Goal: Task Accomplishment & Management: Manage account settings

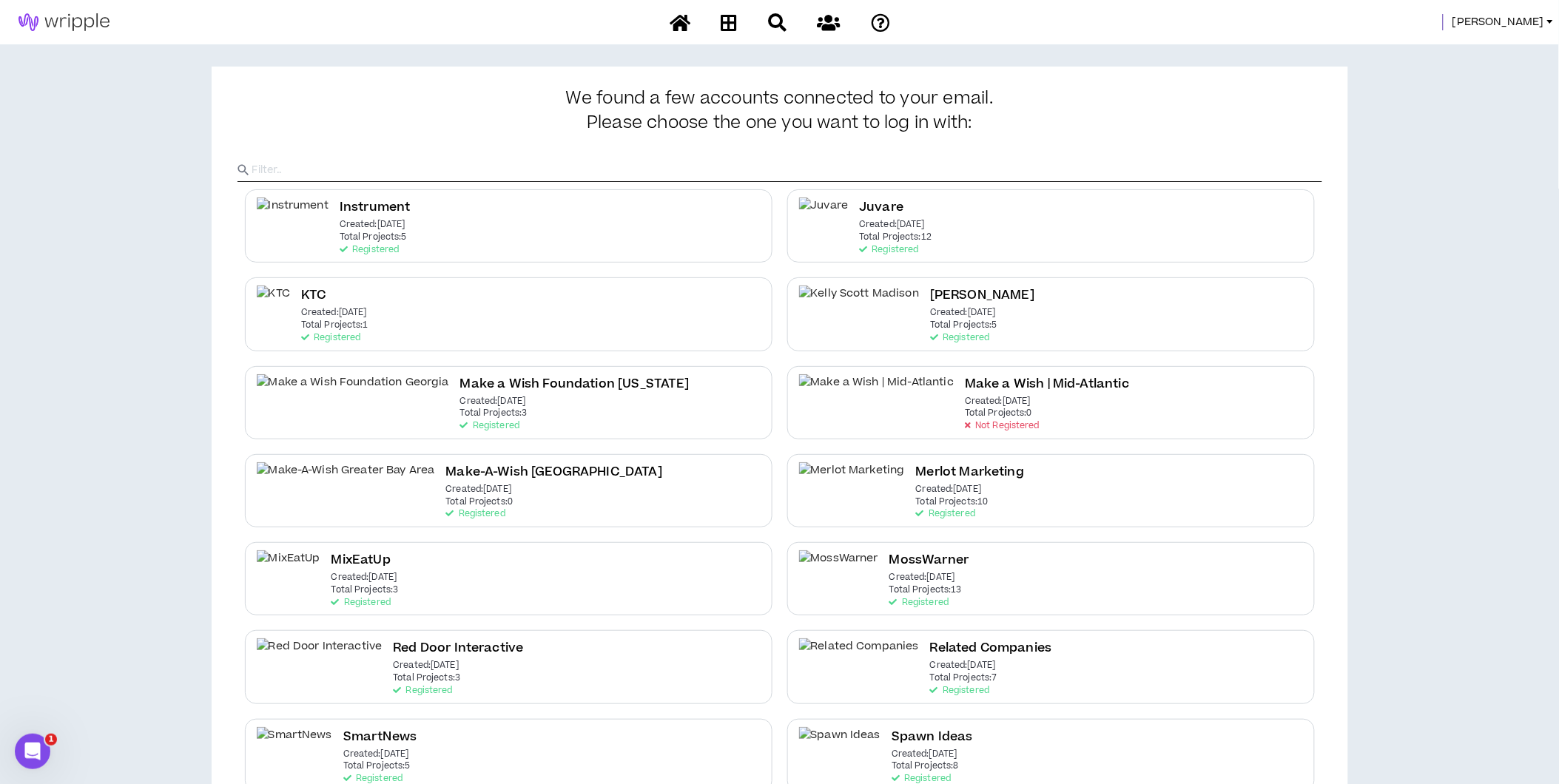
click at [1518, 24] on span "Morgan" at bounding box center [1498, 21] width 92 height 16
click at [1503, 46] on link "System Admin Portal" at bounding box center [1484, 50] width 134 height 22
click at [1519, 14] on span "[PERSON_NAME]" at bounding box center [1498, 21] width 92 height 16
click at [1499, 43] on link "System Admin Portal" at bounding box center [1484, 50] width 134 height 22
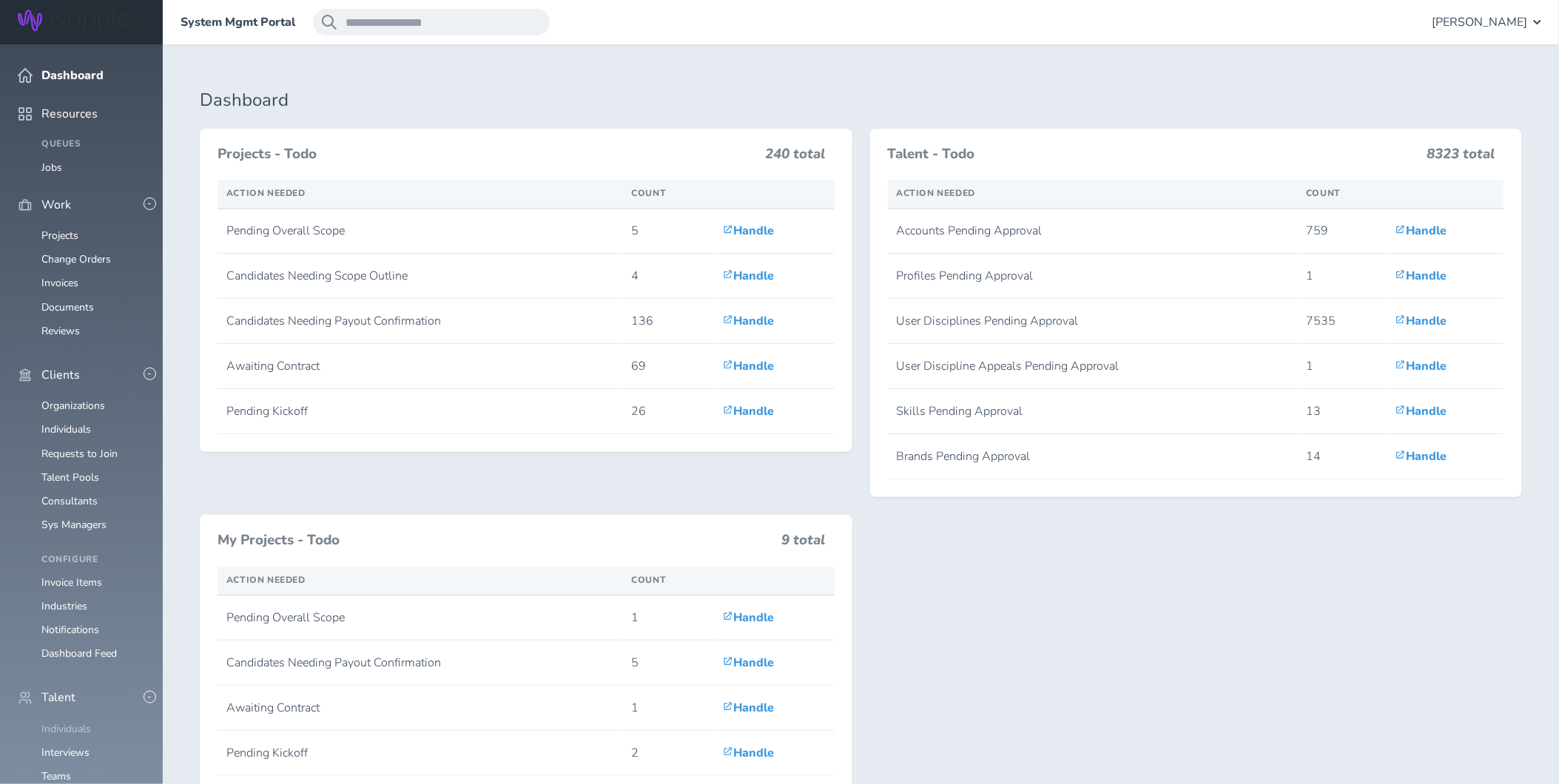
click at [75, 722] on link "Individuals" at bounding box center [67, 729] width 49 height 14
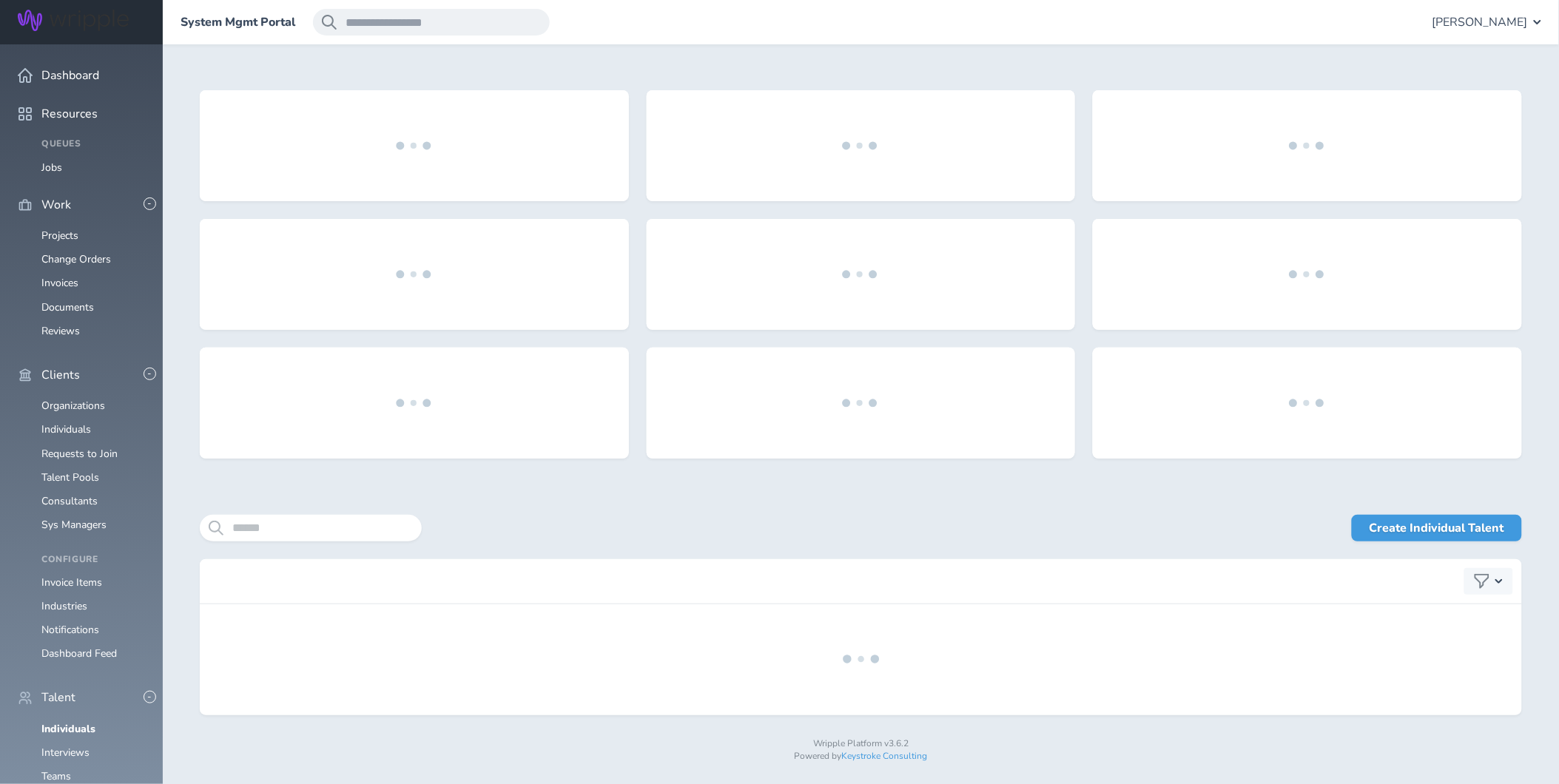
scroll to position [4, 0]
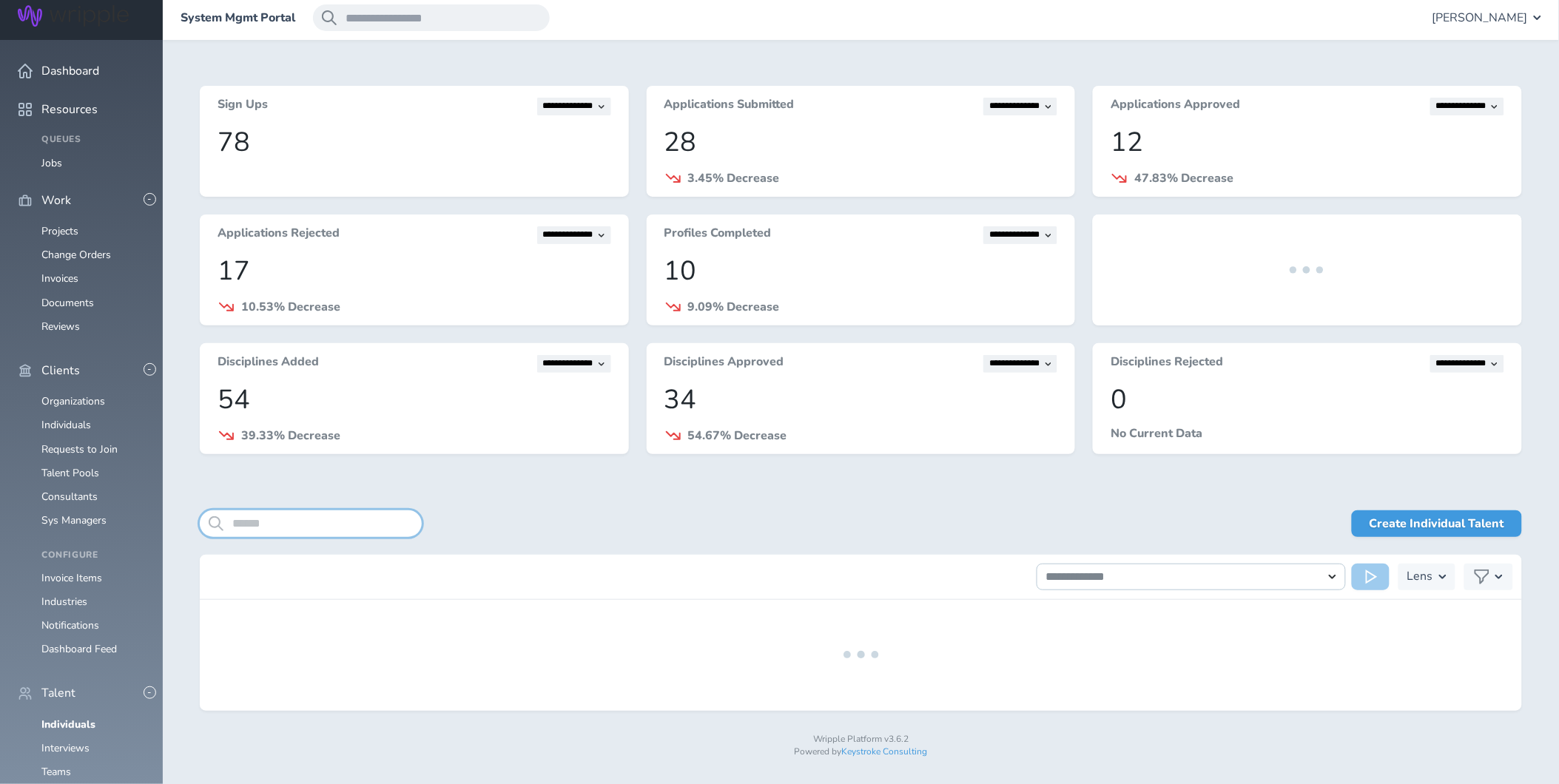
click at [312, 527] on input "search" at bounding box center [311, 523] width 222 height 26
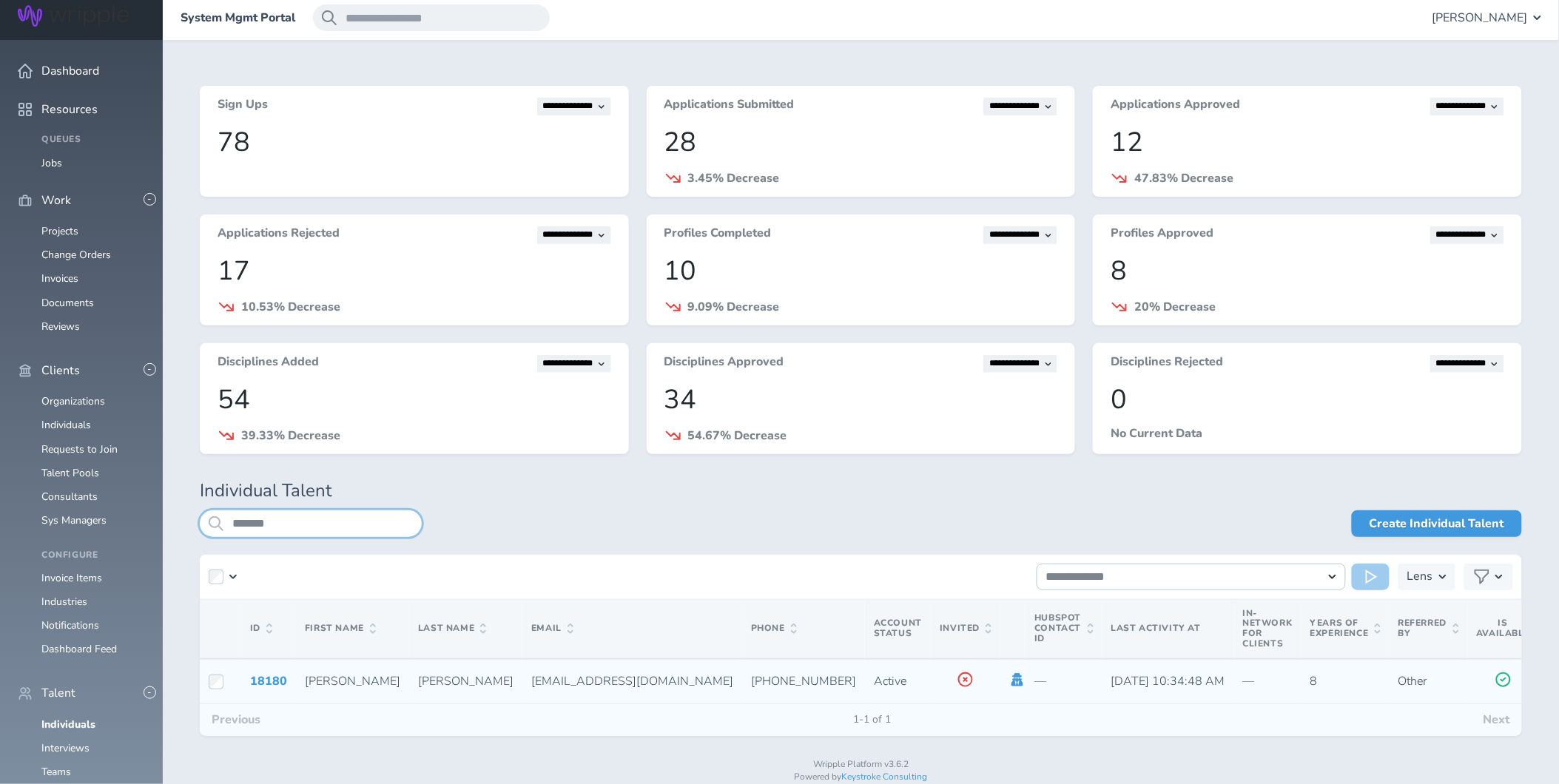
type input "*******"
click at [1009, 677] on icon at bounding box center [1017, 680] width 16 height 14
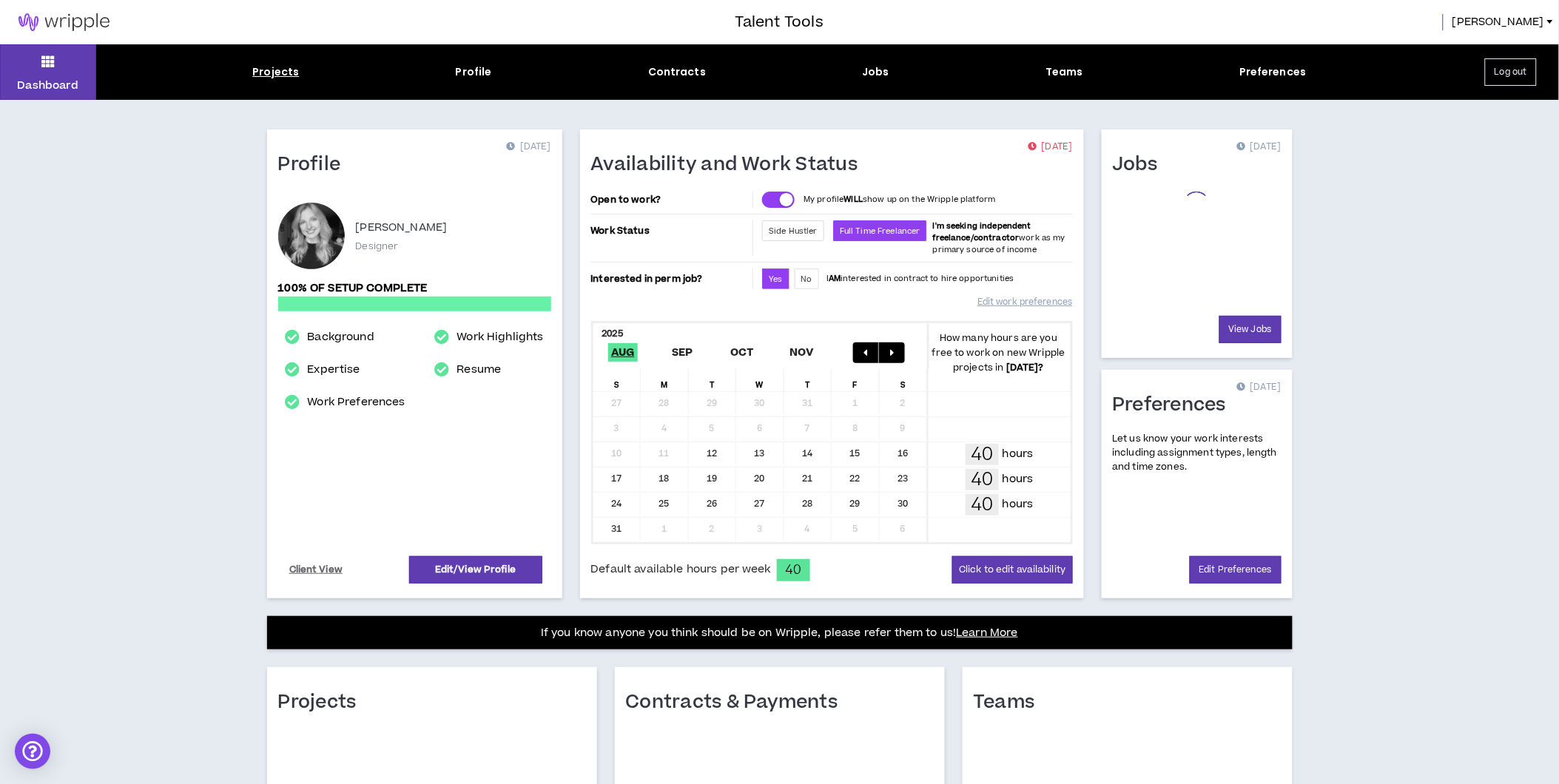
click at [271, 67] on div "Projects" at bounding box center [276, 72] width 47 height 15
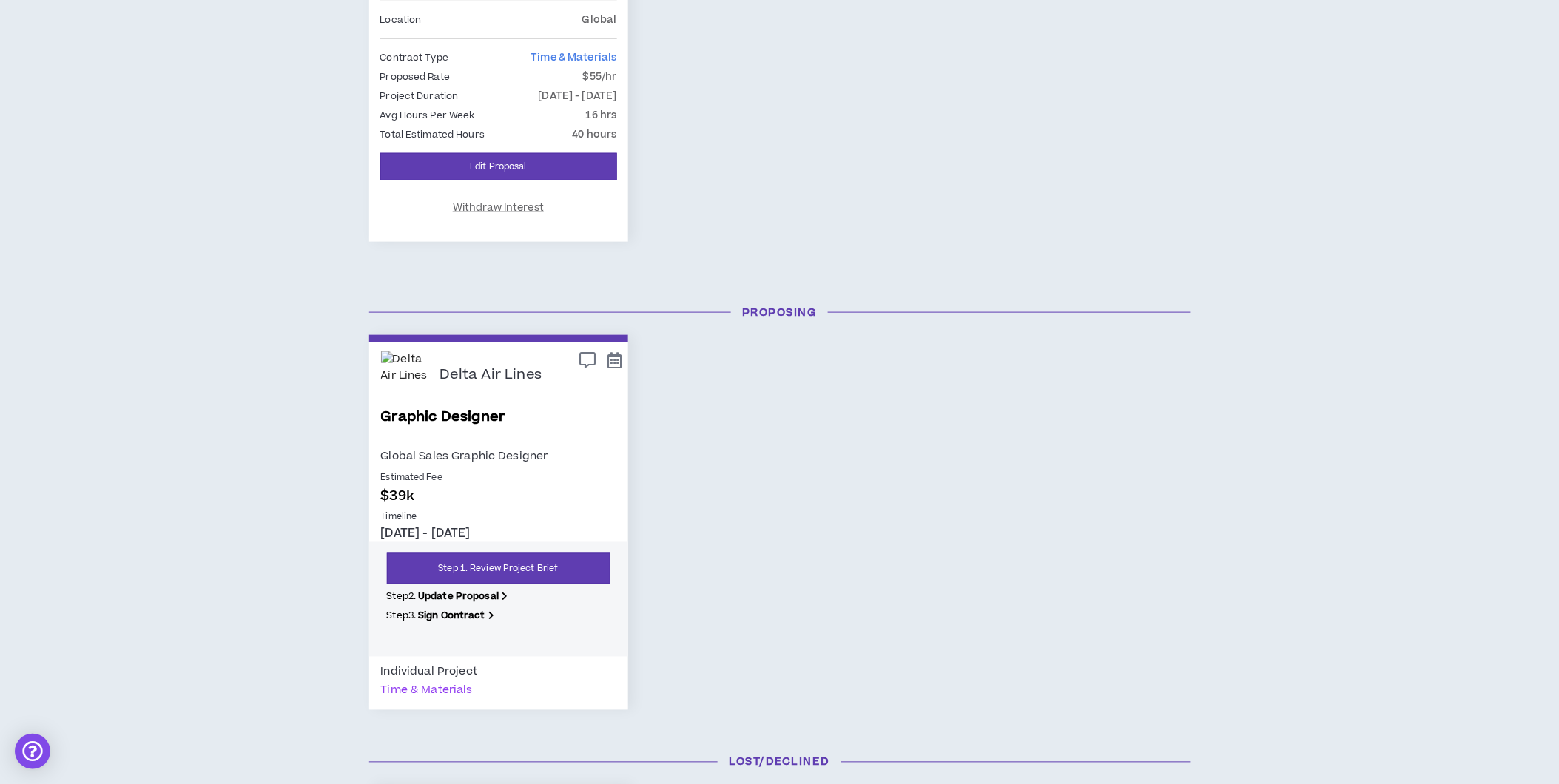
scroll to position [493, 0]
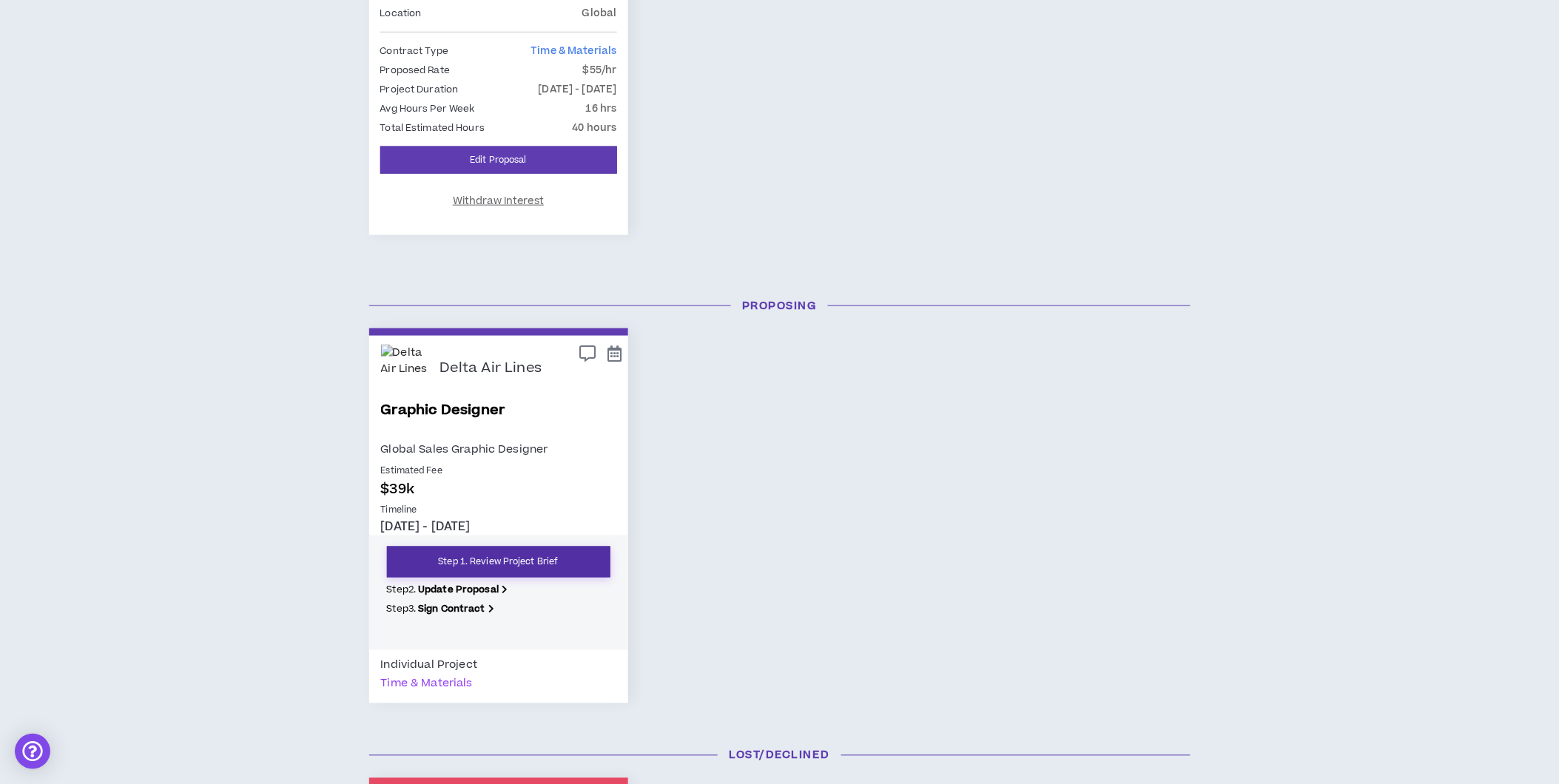
click at [508, 566] on link "Step 1. Review Project Brief" at bounding box center [499, 562] width 224 height 31
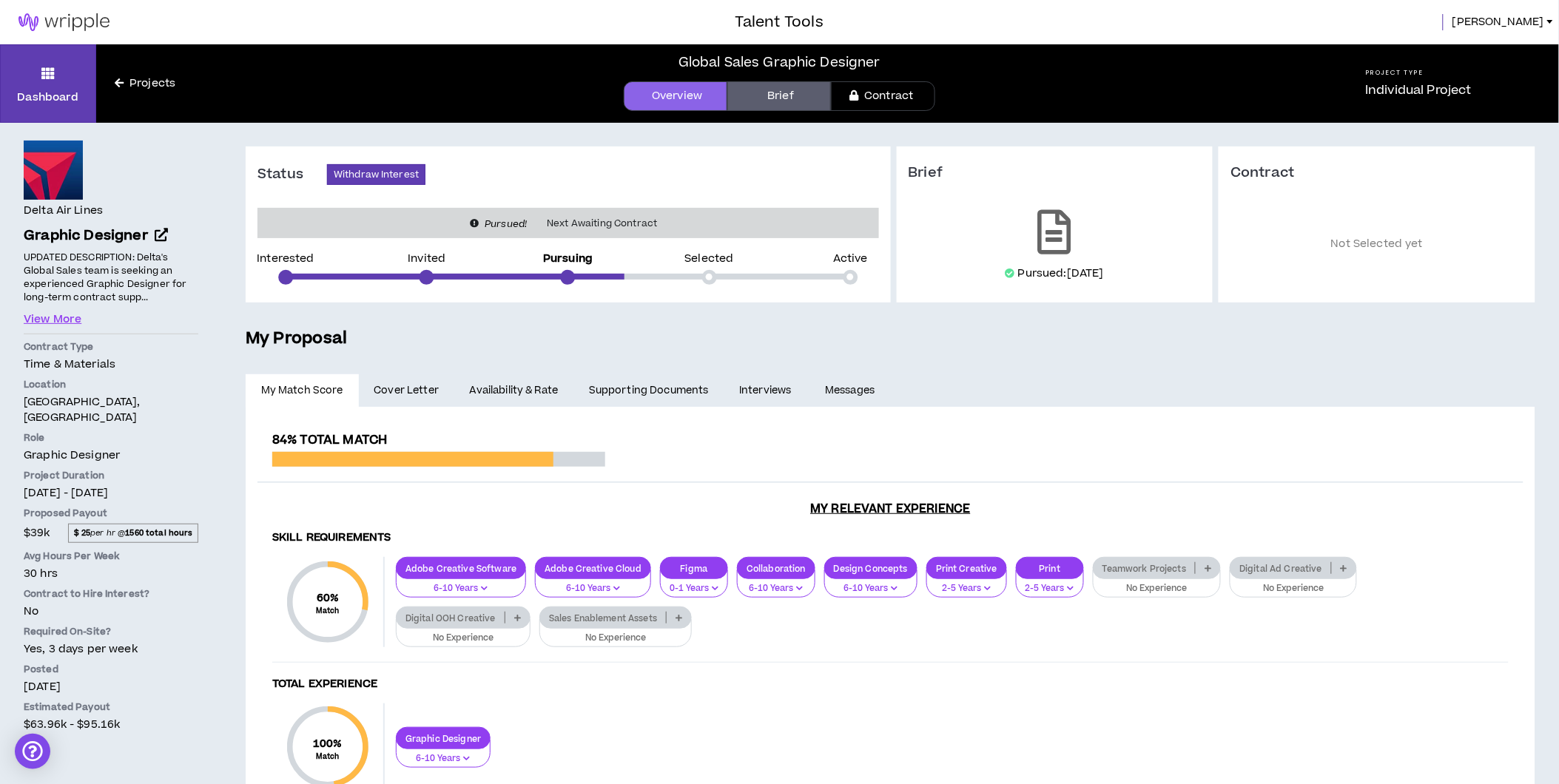
click at [532, 386] on link "Availability & Rate" at bounding box center [515, 391] width 119 height 32
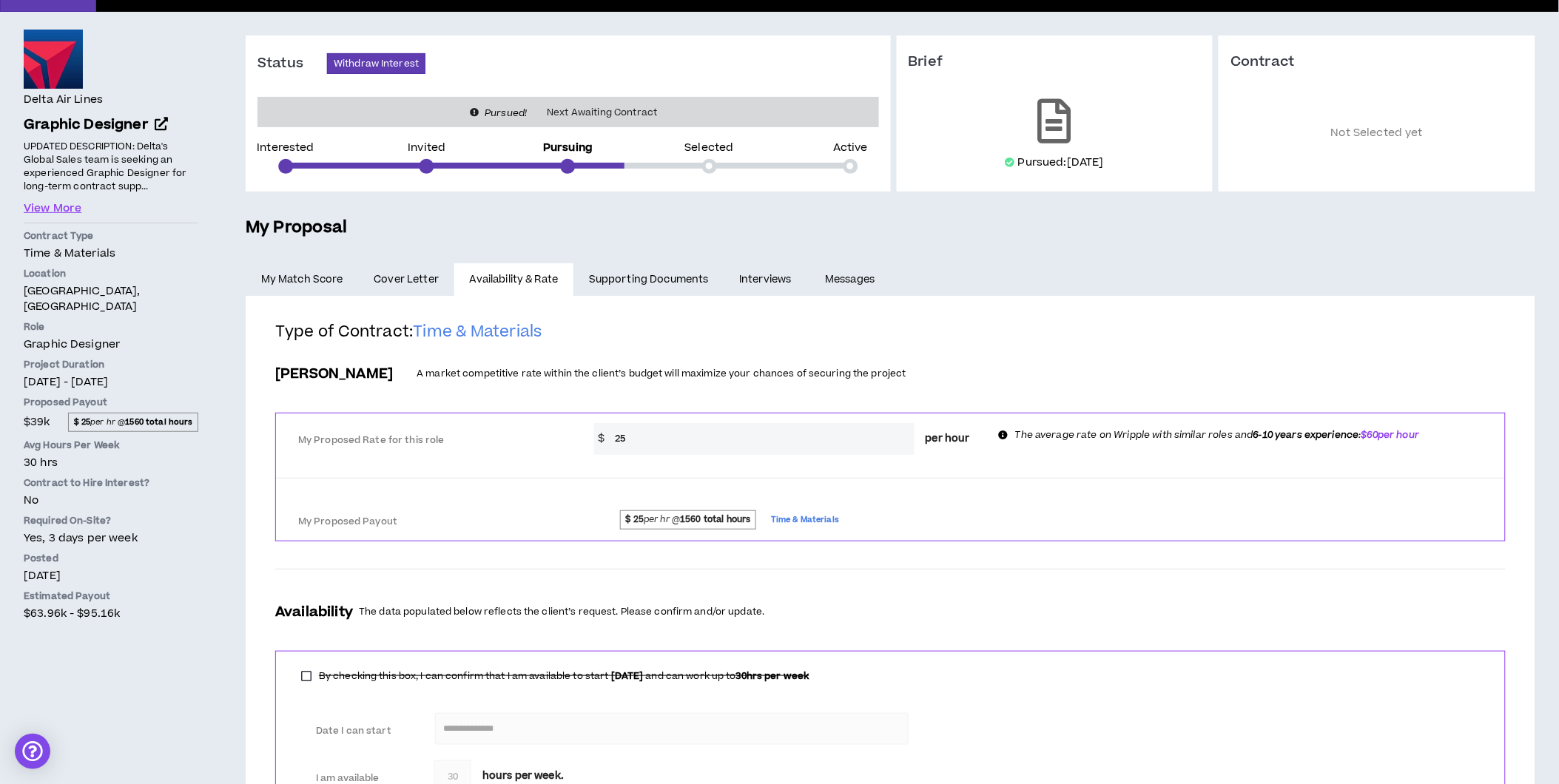
scroll to position [82, 0]
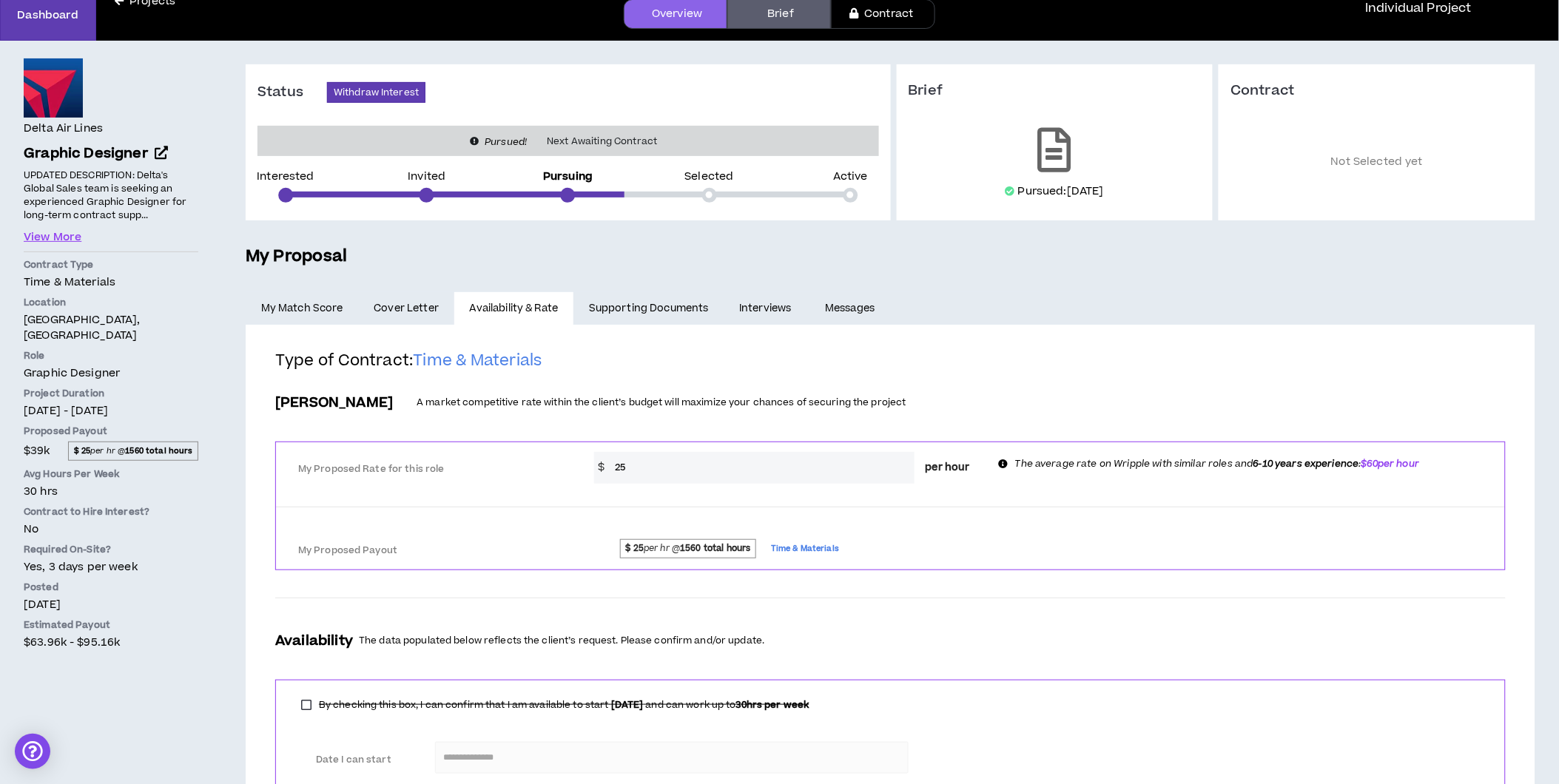
click at [654, 468] on input "25" at bounding box center [760, 467] width 306 height 32
type input "2"
type input "38"
click at [1061, 568] on div "My Proposed Payout $ 25 per hr @ 1560 total hours Time & Materials" at bounding box center [890, 547] width 1230 height 45
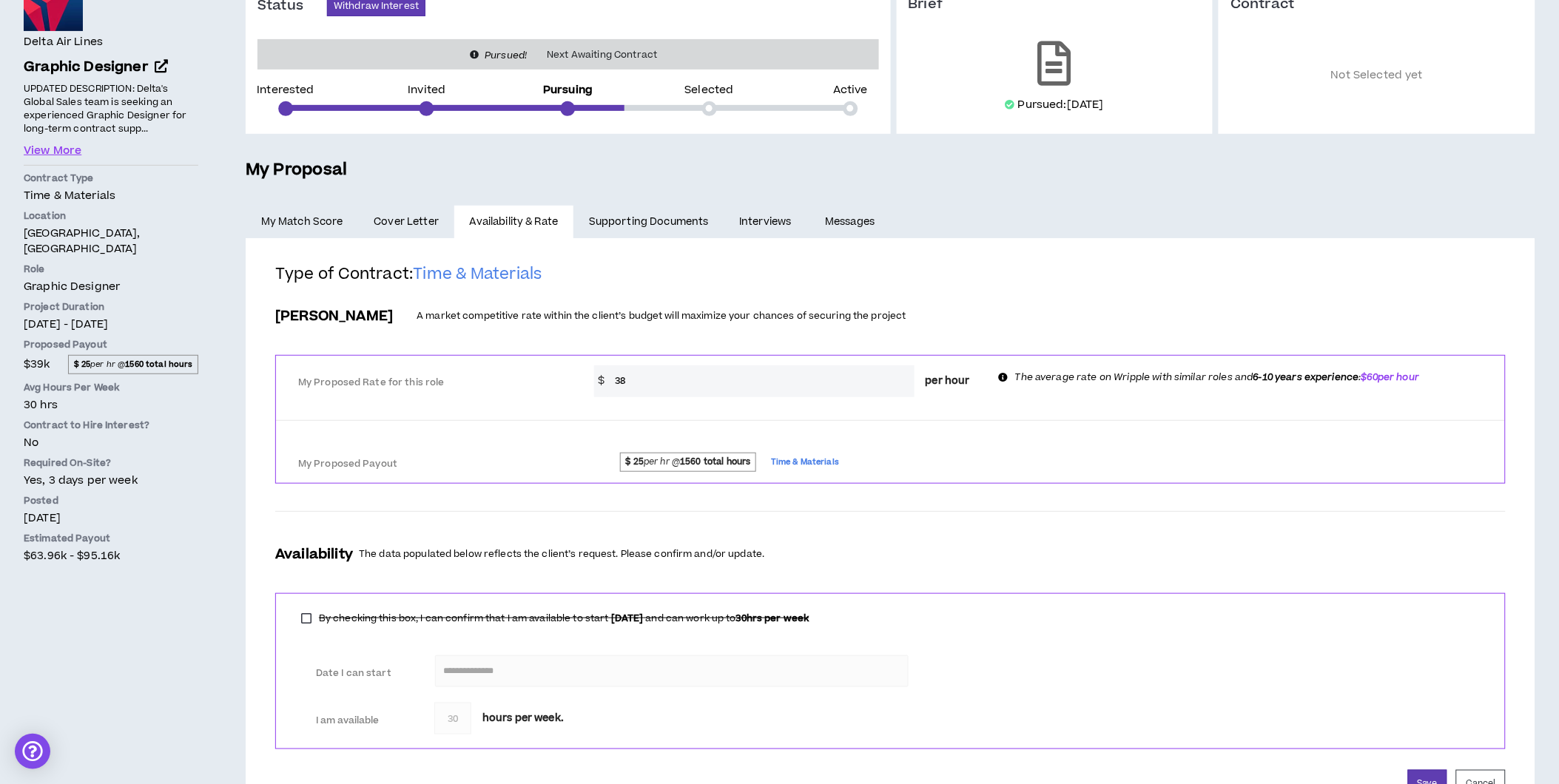
scroll to position [232, 0]
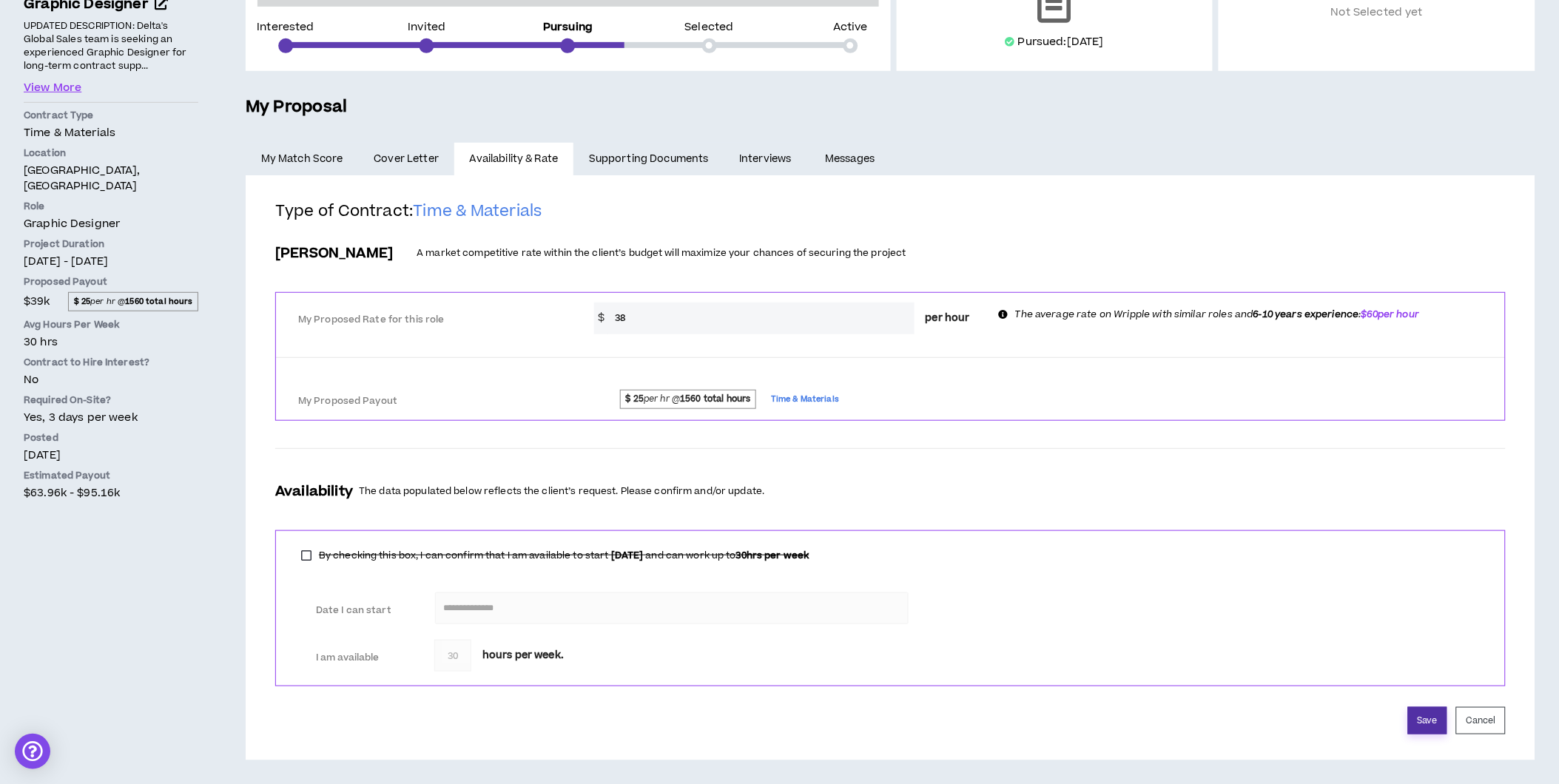
click at [1429, 722] on button "Save" at bounding box center [1428, 721] width 39 height 27
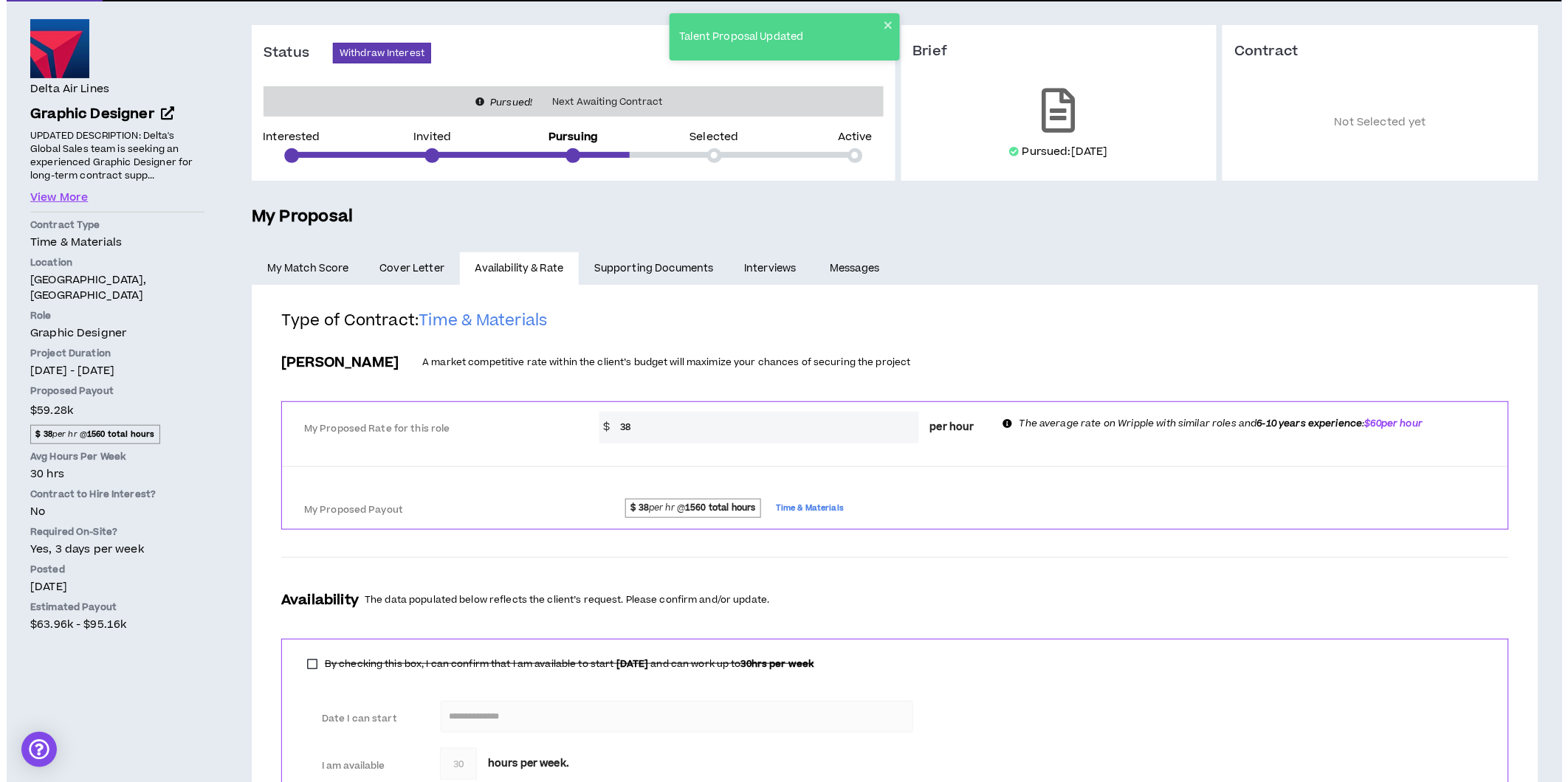
scroll to position [0, 0]
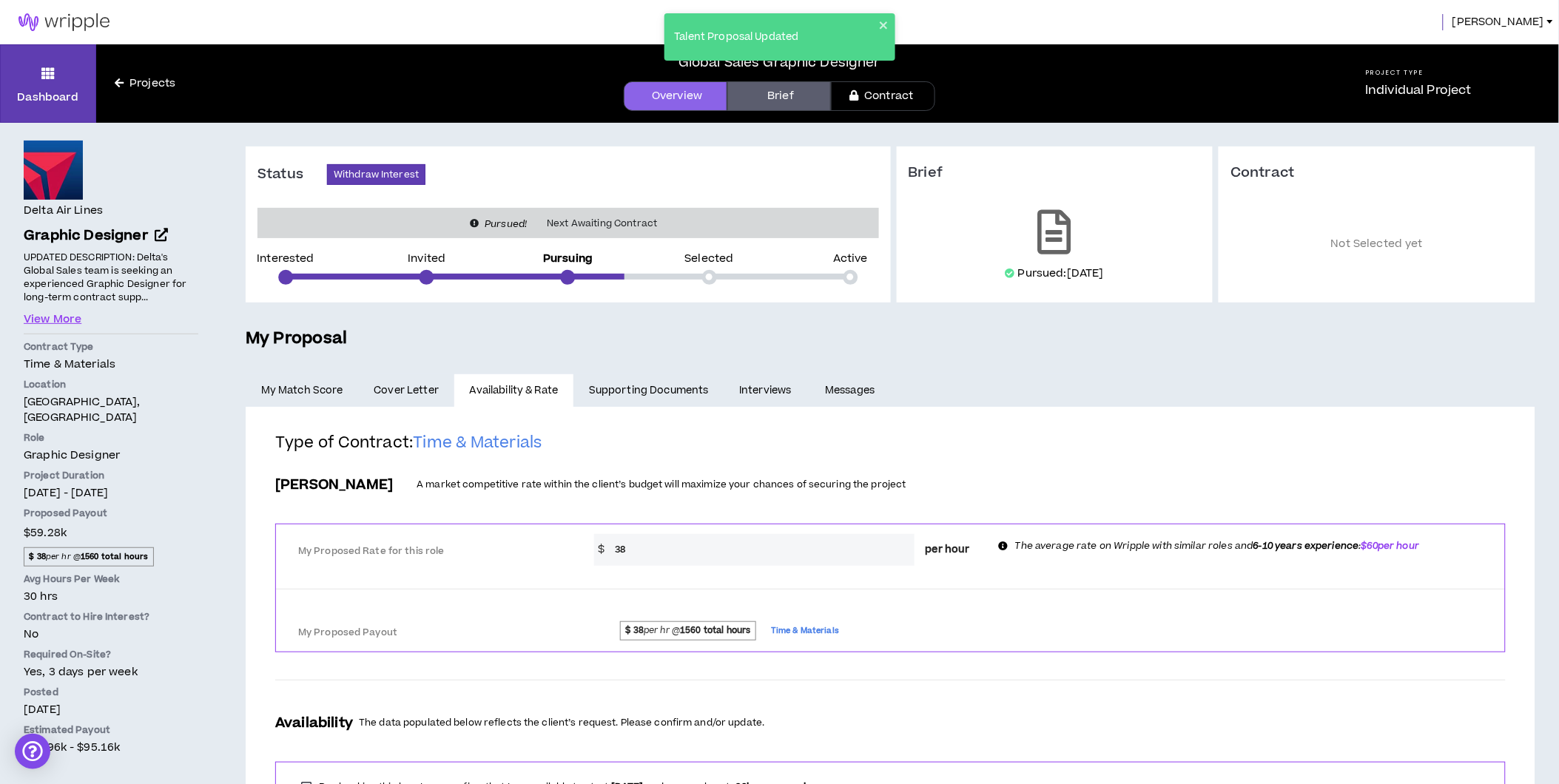
click at [1522, 26] on span "[PERSON_NAME]" at bounding box center [1498, 21] width 92 height 16
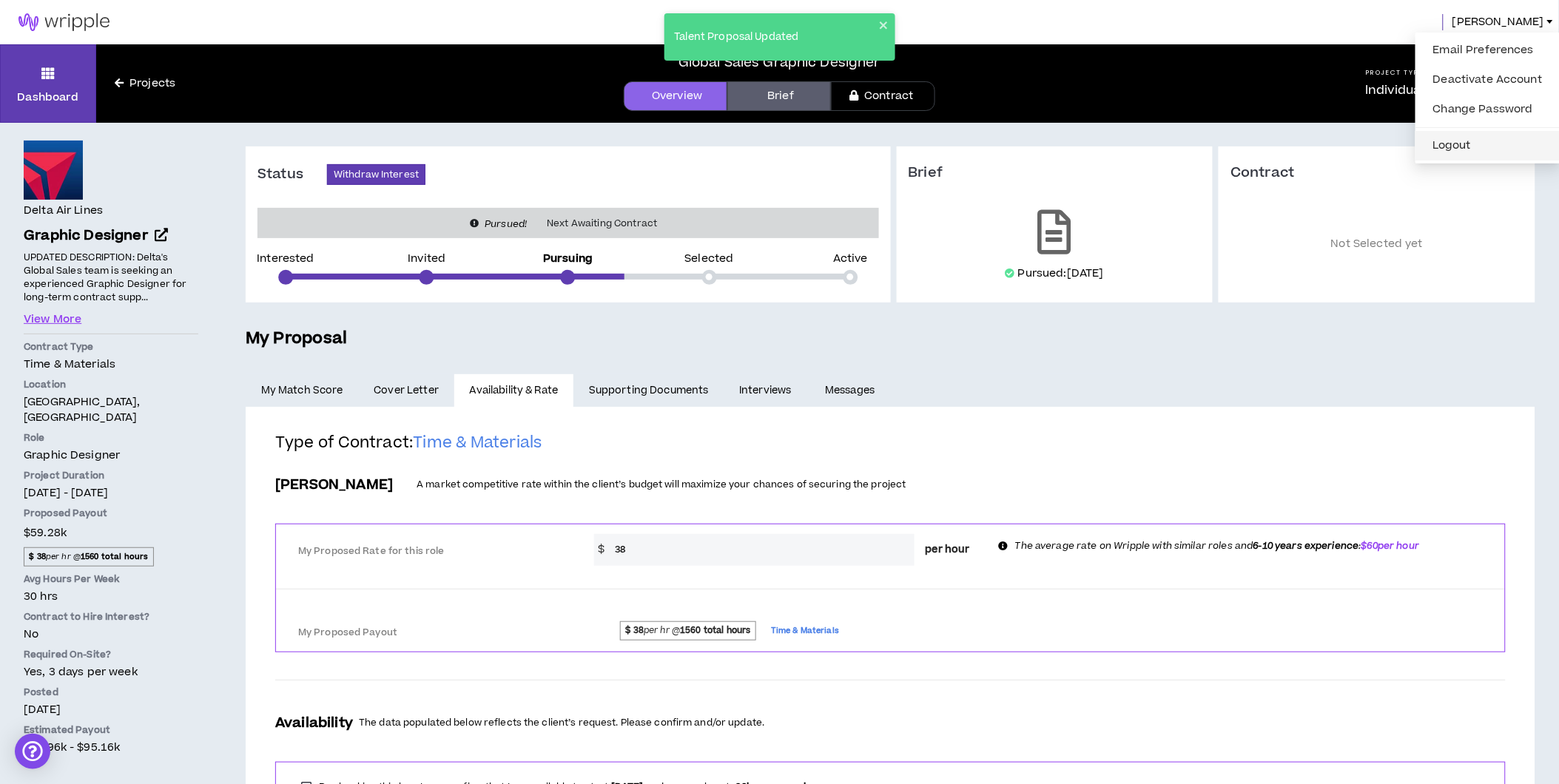
click at [1479, 142] on button "Logout" at bounding box center [1488, 146] width 127 height 22
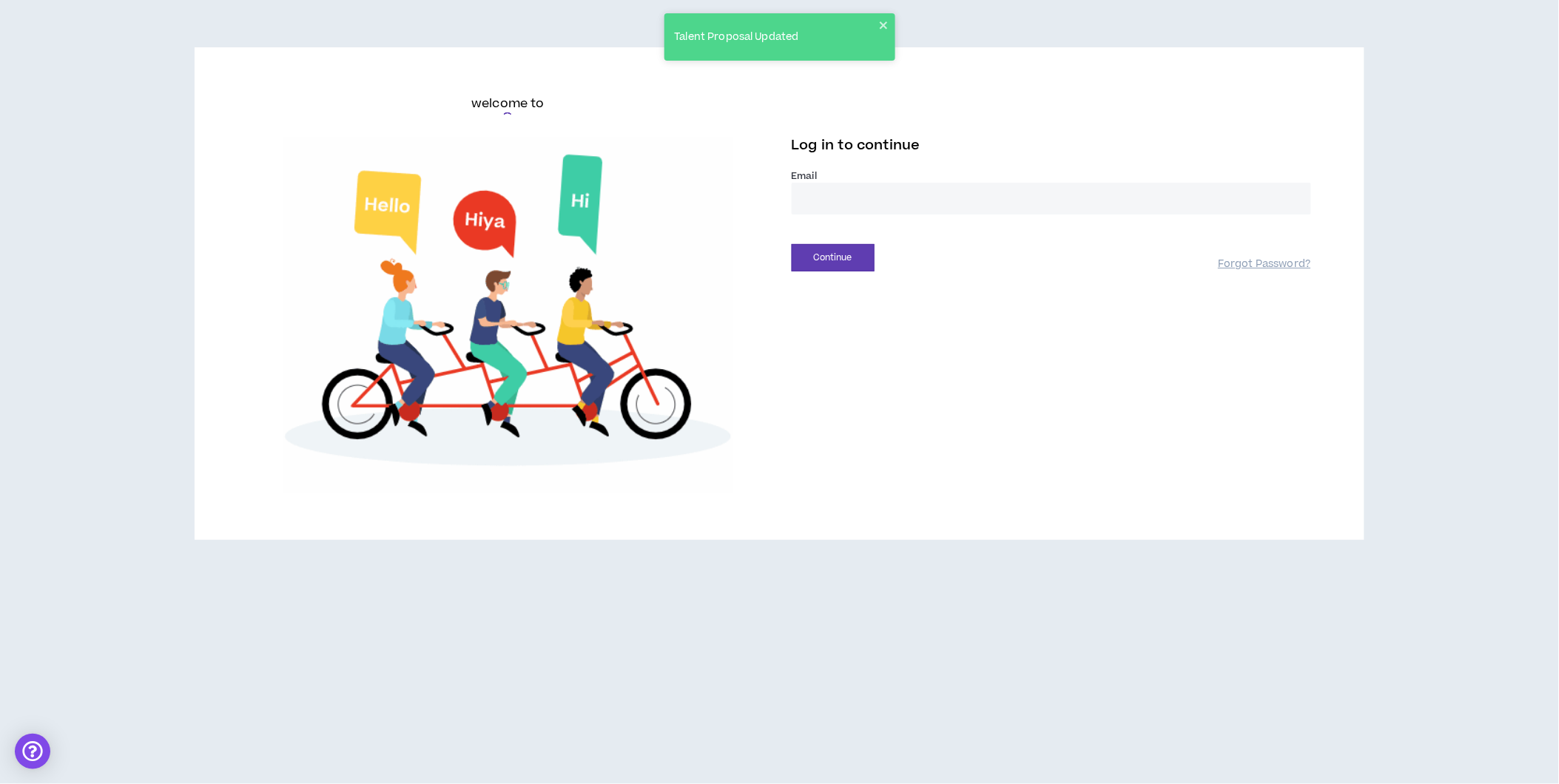
click at [1526, 20] on div "welcome to Log in to continue Email * Continue Forgot Password?" at bounding box center [779, 299] width 1559 height 600
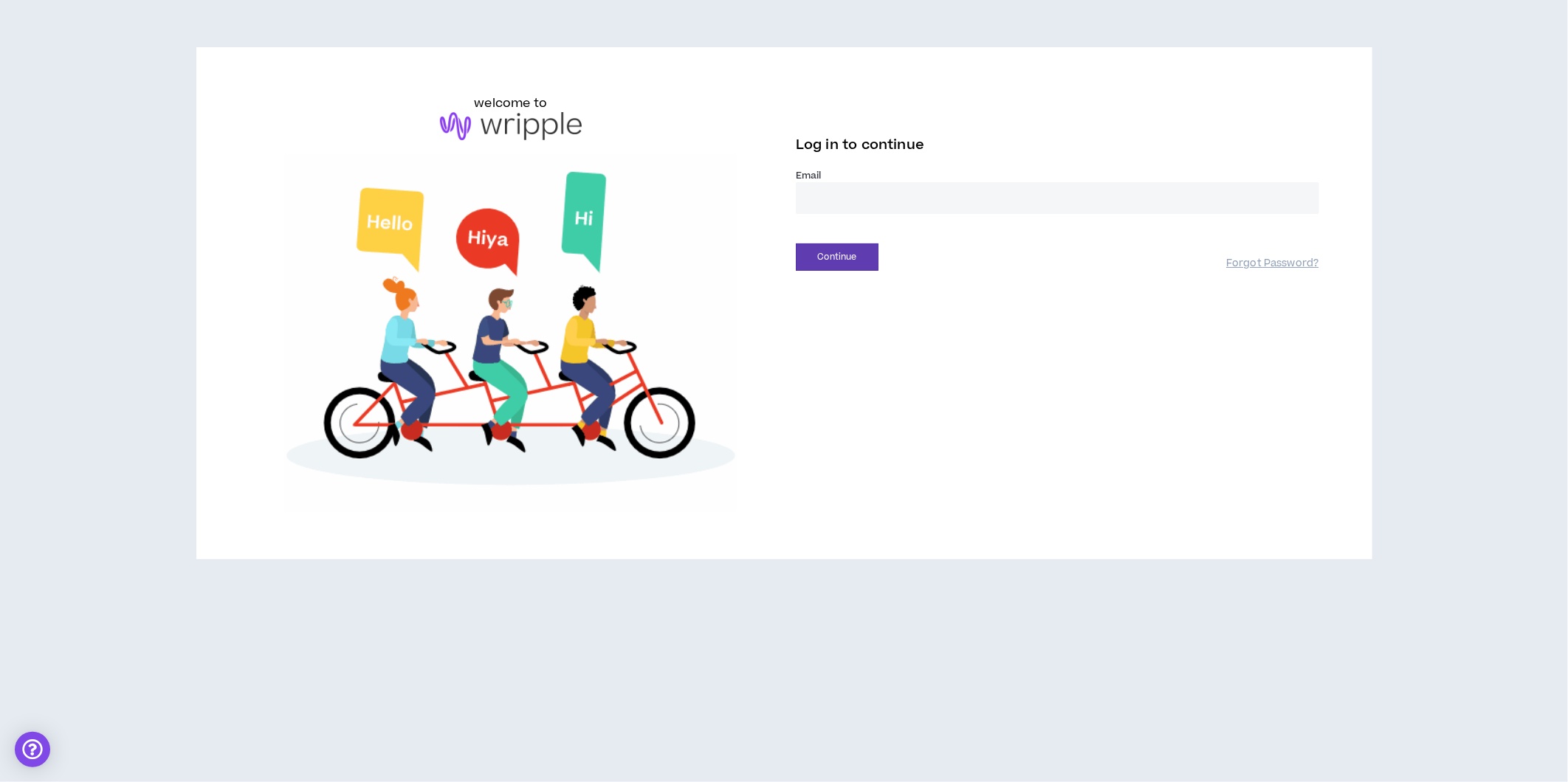
click at [918, 199] on input "email" at bounding box center [1057, 197] width 524 height 31
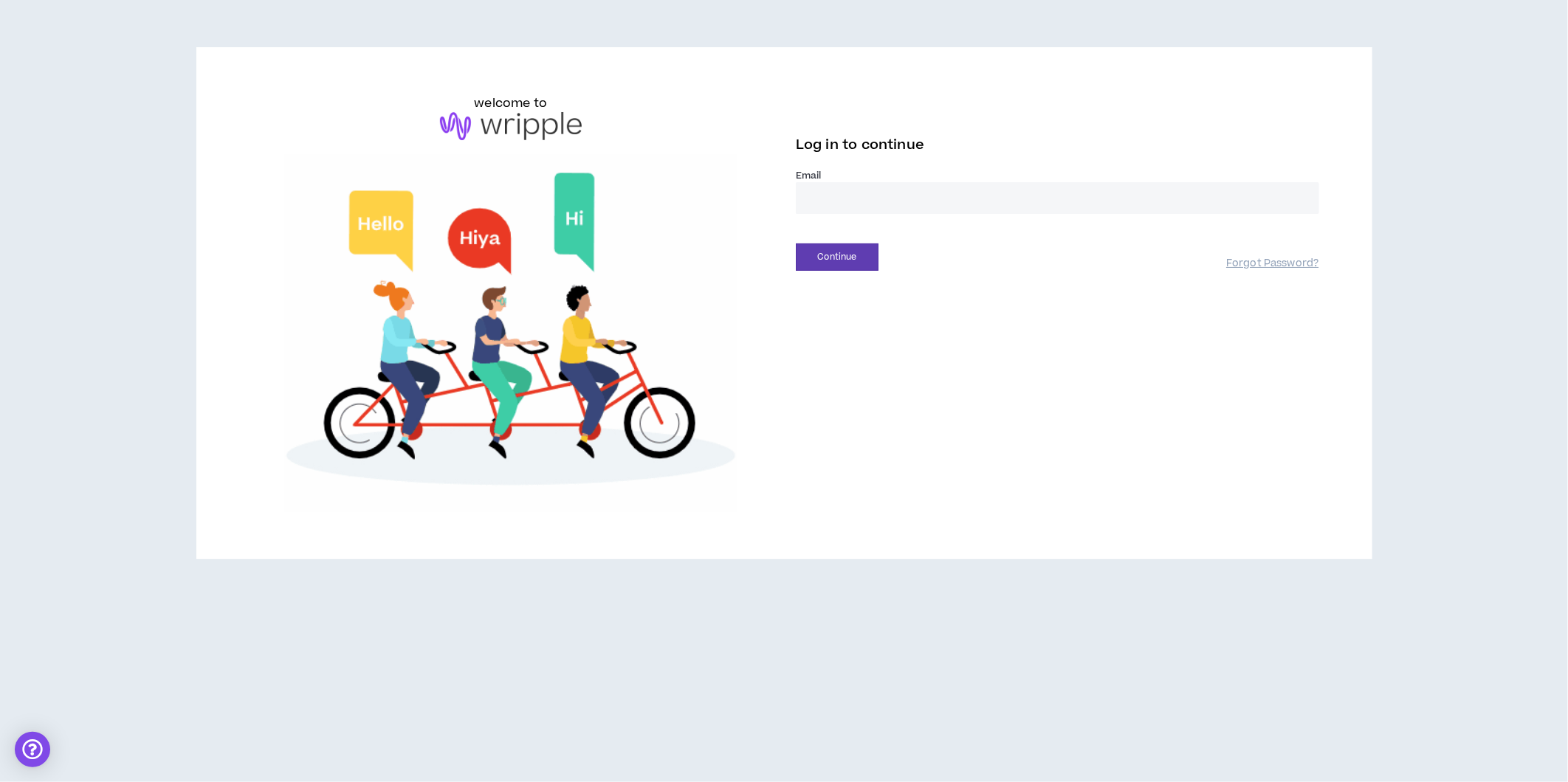
type input "**********"
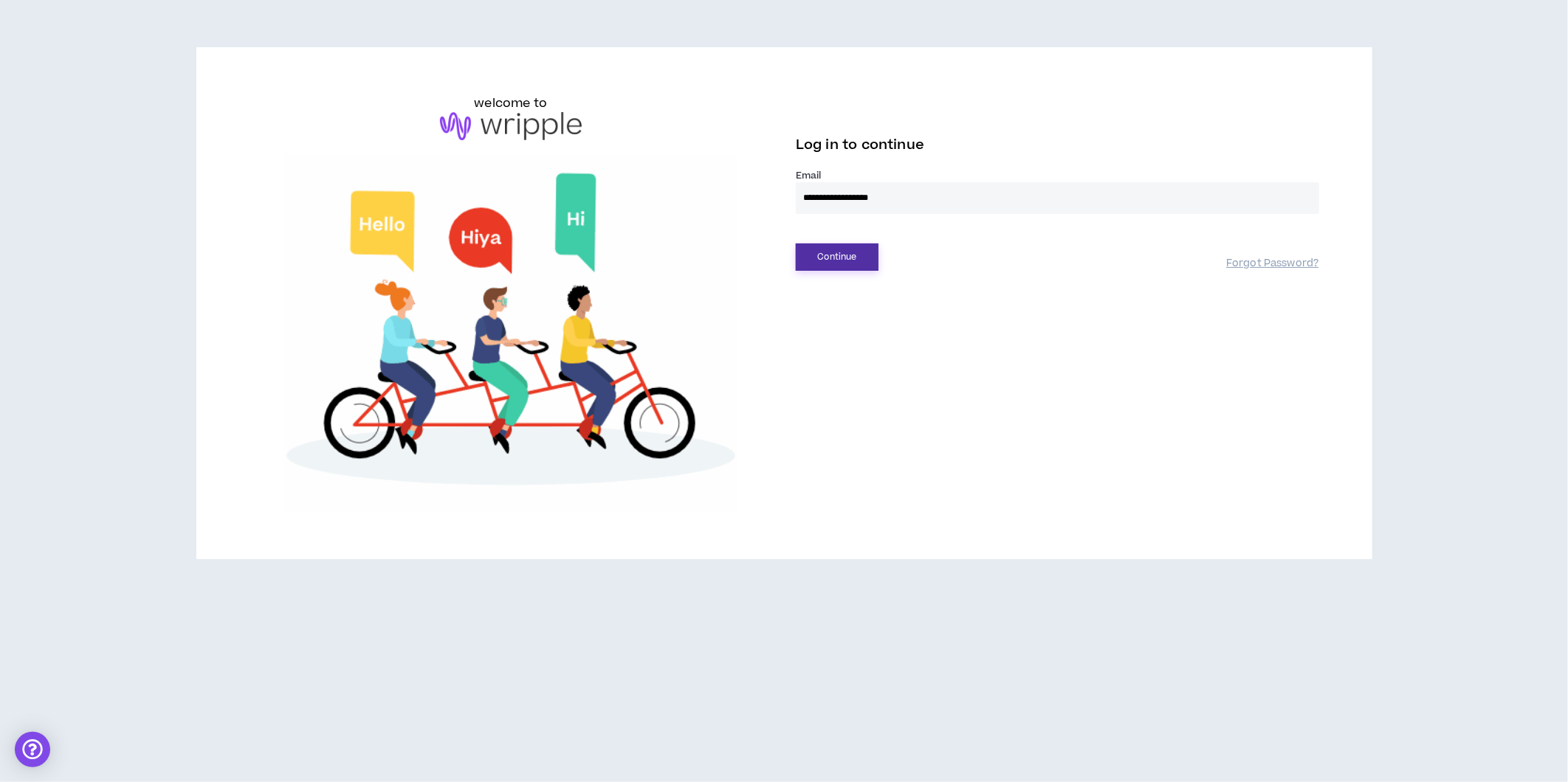
click at [814, 252] on button "Continue" at bounding box center [837, 257] width 83 height 27
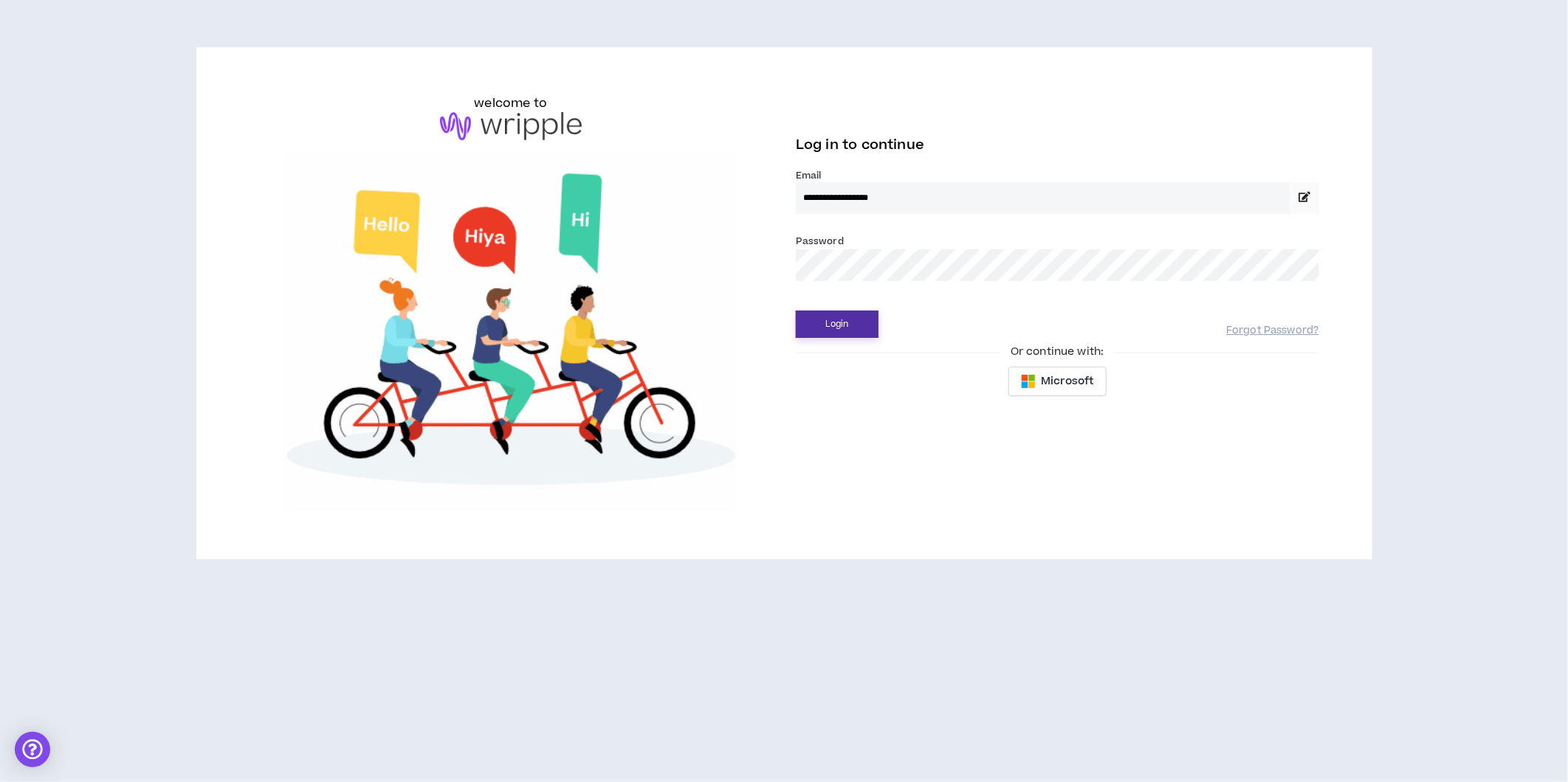
click at [815, 326] on button "Login" at bounding box center [837, 324] width 83 height 27
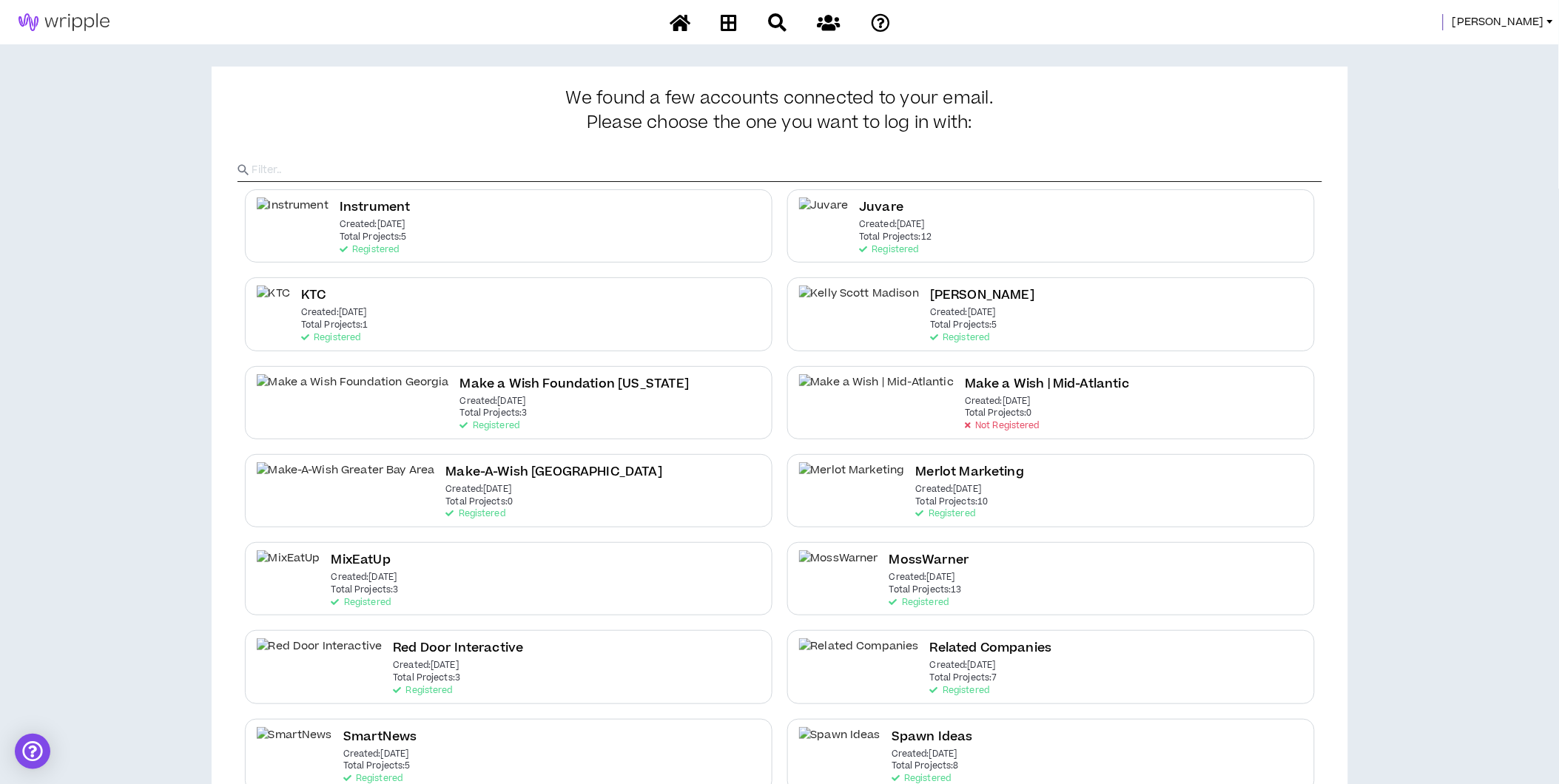
click at [1537, 25] on span "Morgan" at bounding box center [1498, 21] width 92 height 16
click at [1485, 48] on link "System Admin Portal" at bounding box center [1484, 50] width 134 height 22
click at [1510, 20] on span "Morgan" at bounding box center [1498, 21] width 92 height 16
click at [1481, 49] on link "System Admin Portal" at bounding box center [1484, 50] width 134 height 22
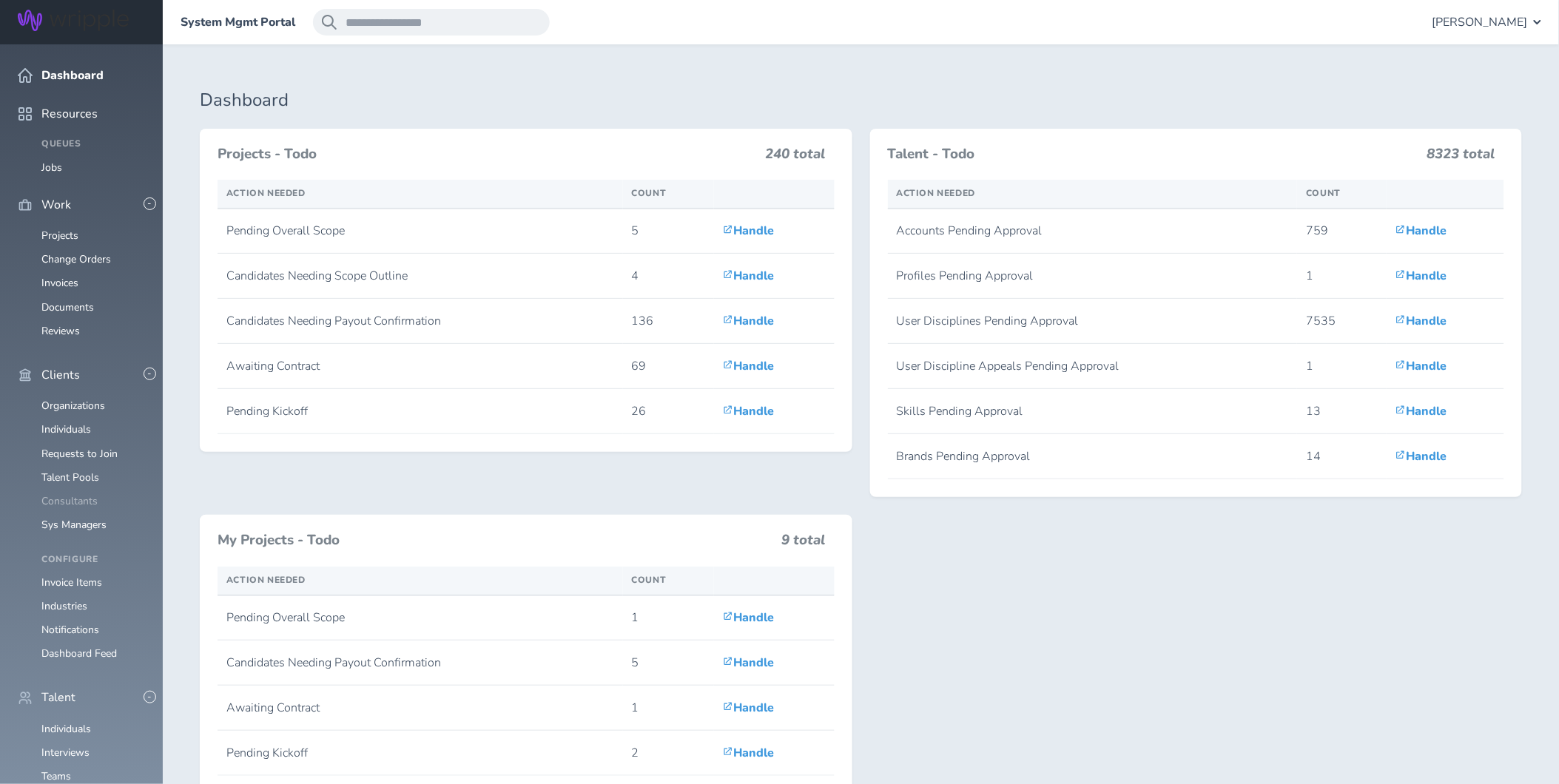
click at [73, 494] on link "Consultants" at bounding box center [70, 501] width 56 height 14
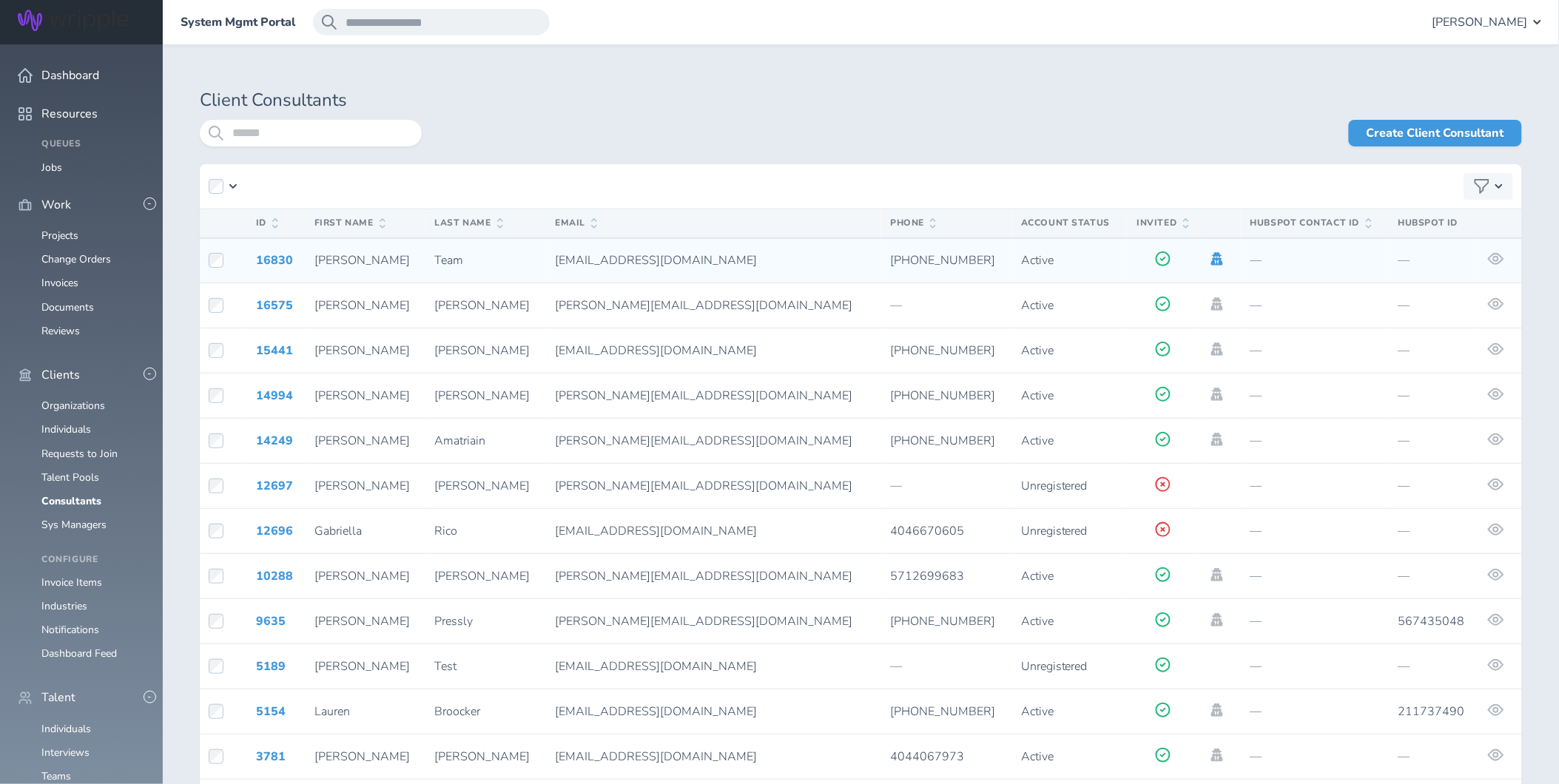
click at [1212, 257] on icon at bounding box center [1218, 259] width 12 height 14
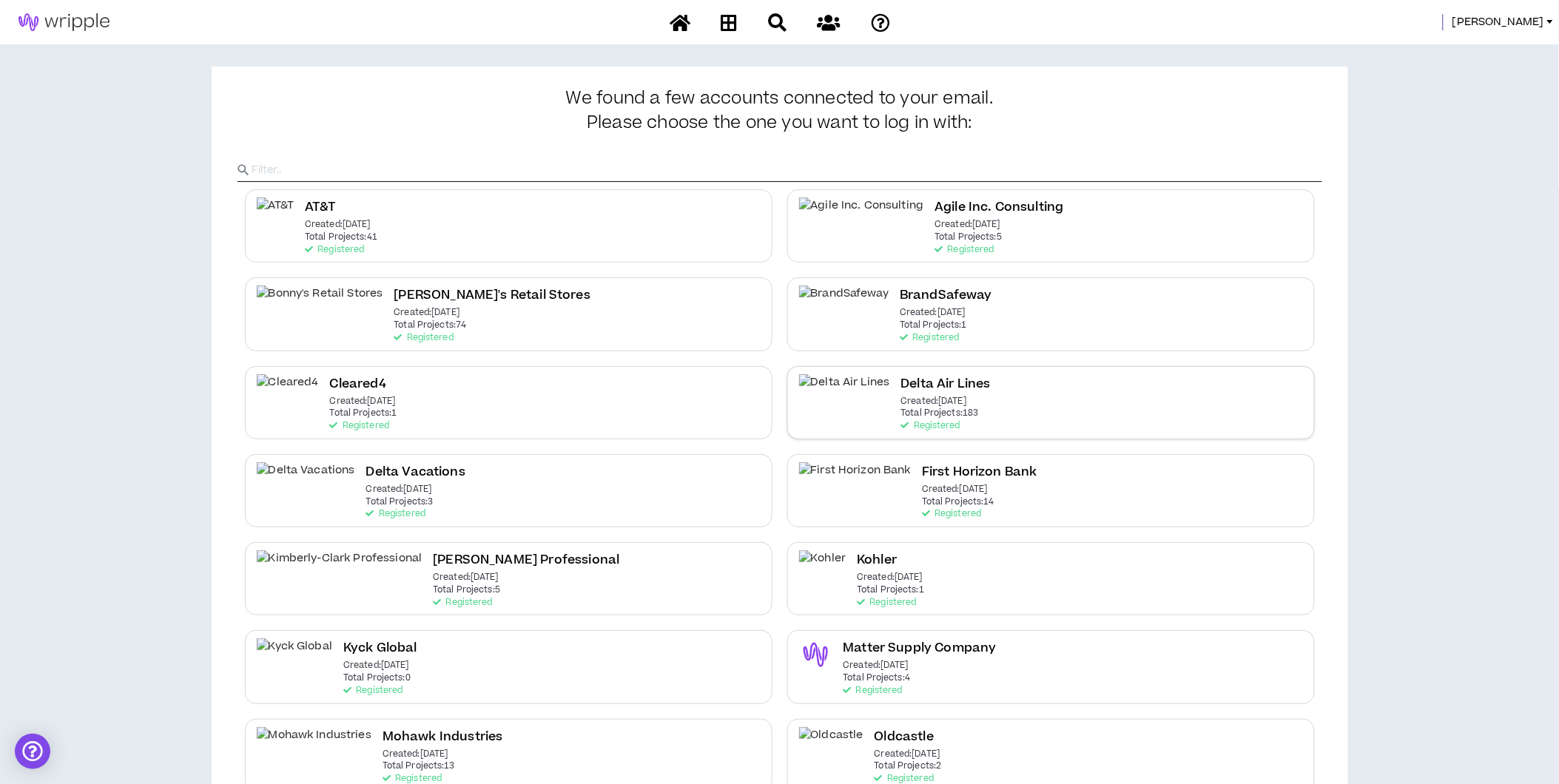
click at [1048, 411] on div "Delta Air Lines Created: Dec 7 2020 Total Projects: 183 Registered" at bounding box center [1051, 403] width 527 height 73
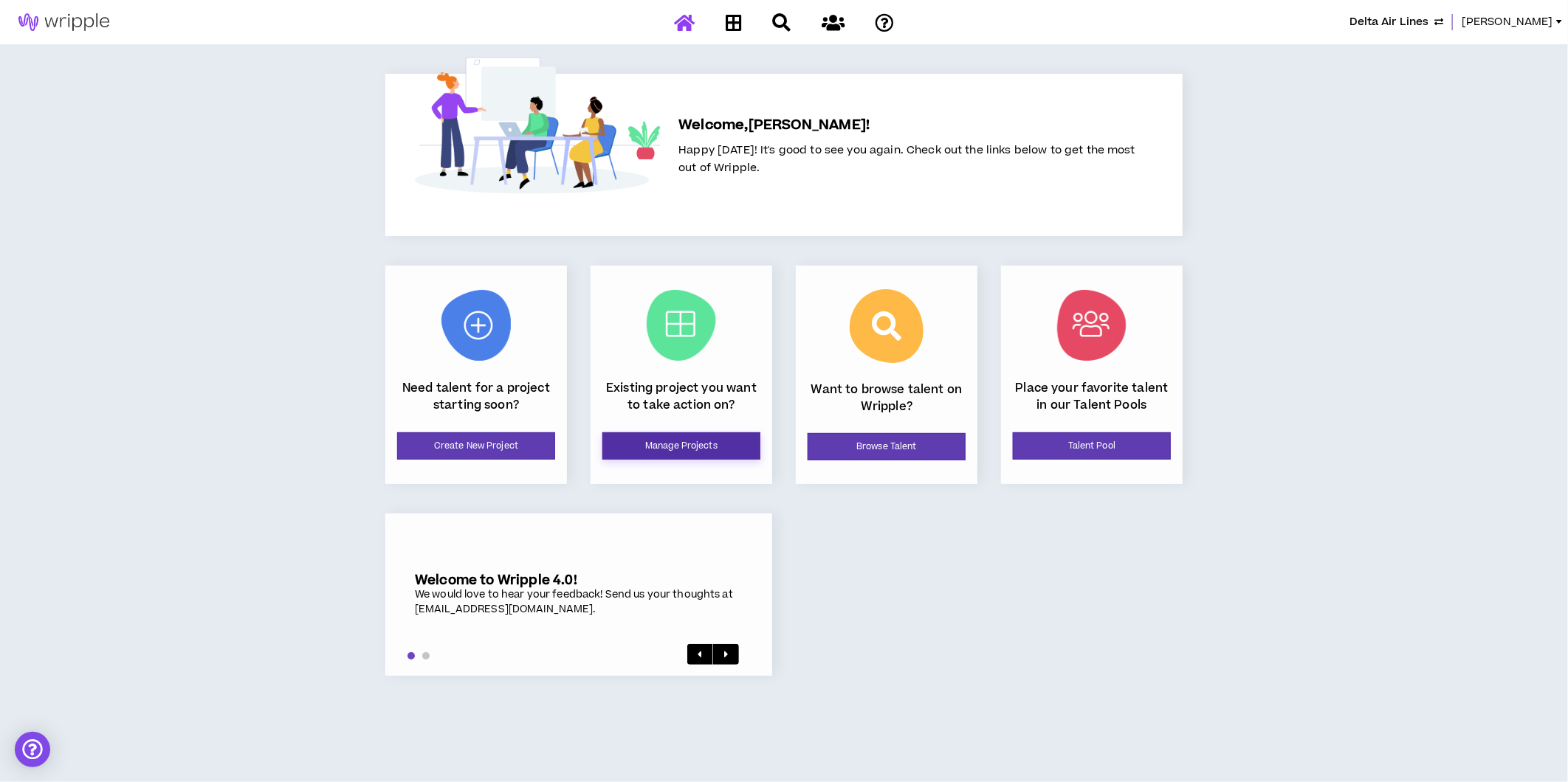
click at [679, 447] on link "Manage Projects" at bounding box center [682, 446] width 158 height 27
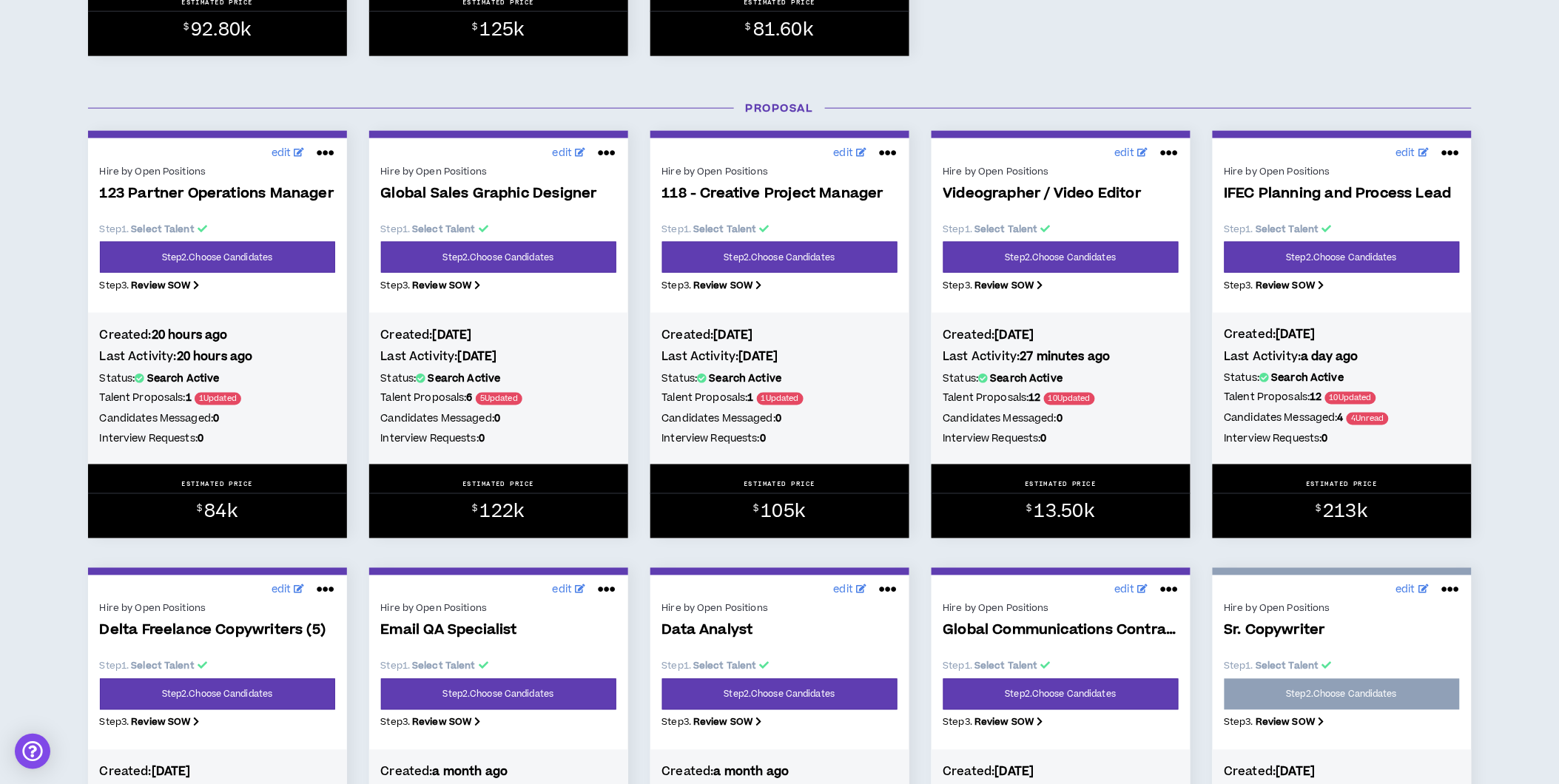
scroll to position [657, 0]
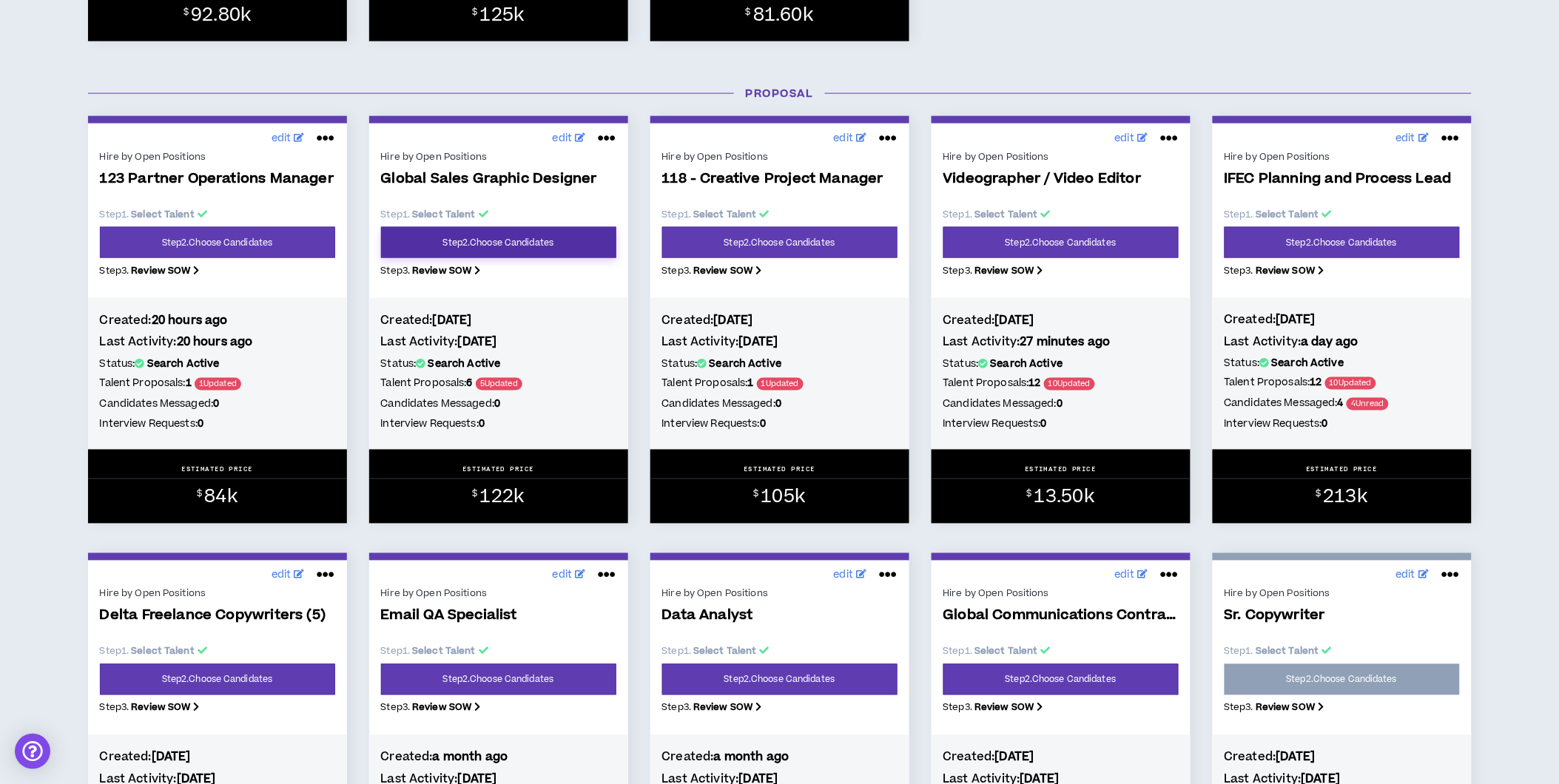
click at [480, 245] on link "Step 2 . Choose Candidates" at bounding box center [499, 242] width 236 height 31
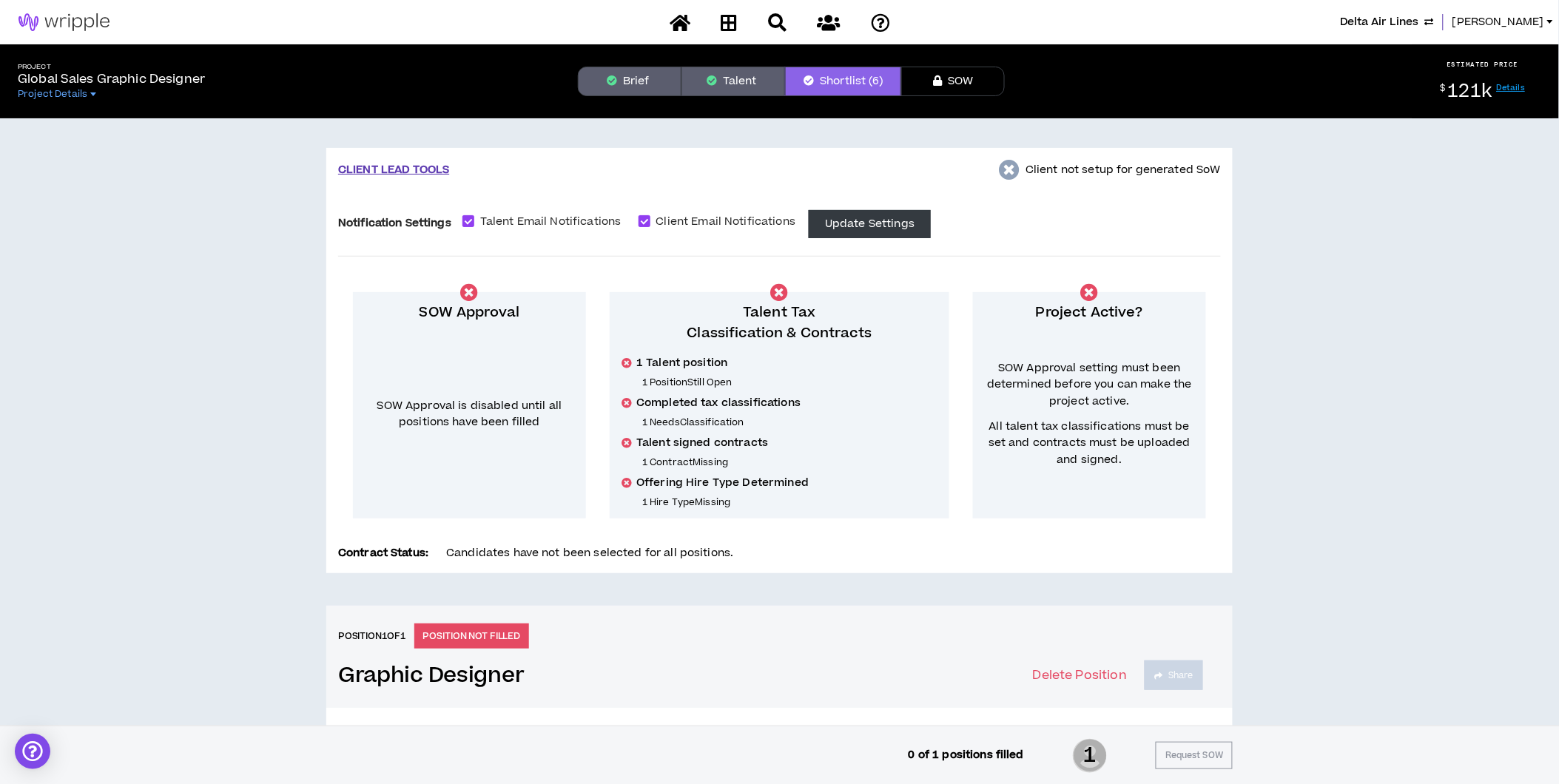
click at [633, 79] on button "Brief" at bounding box center [629, 81] width 103 height 30
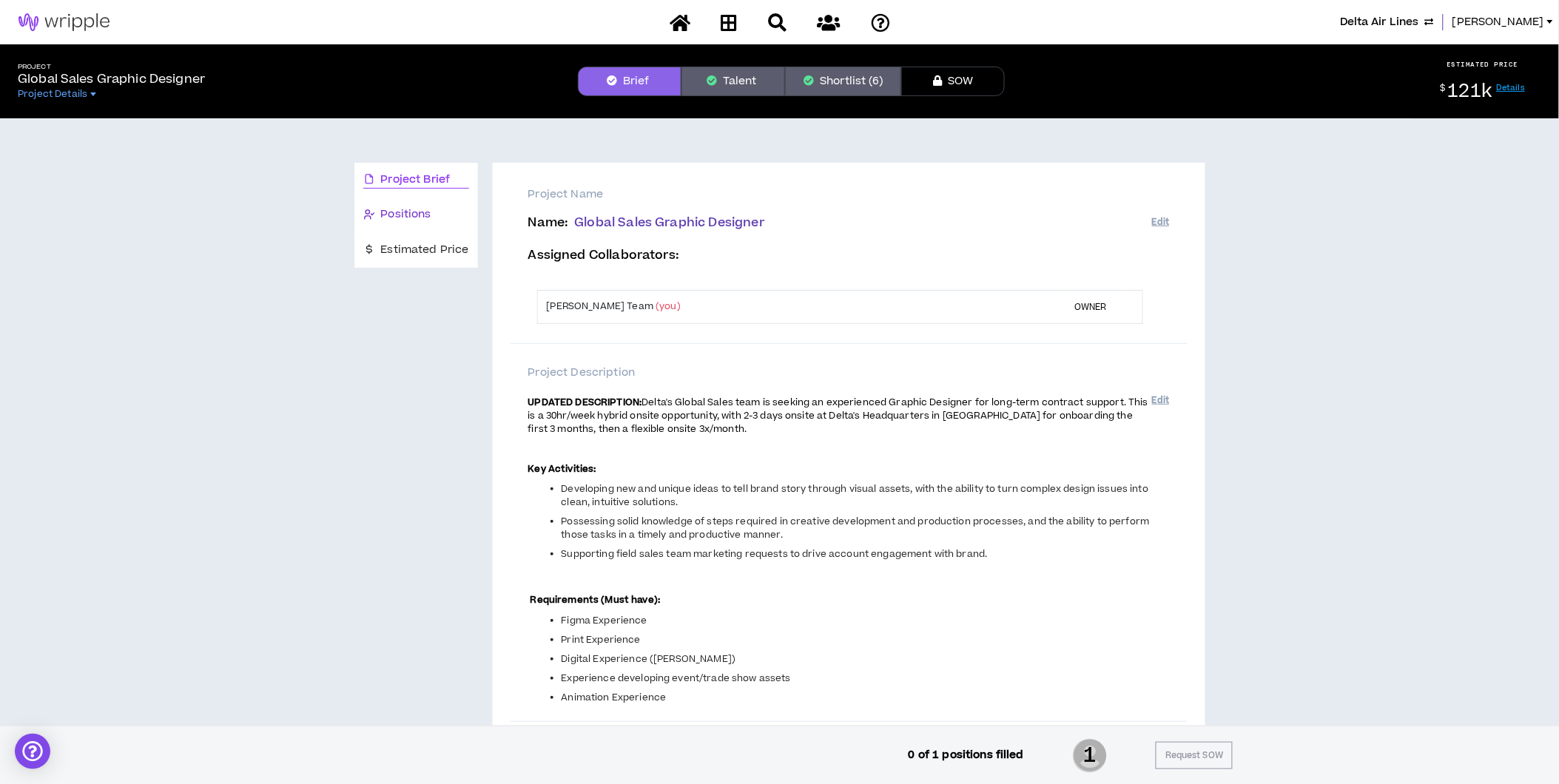
click at [404, 212] on span "Positions" at bounding box center [406, 214] width 50 height 16
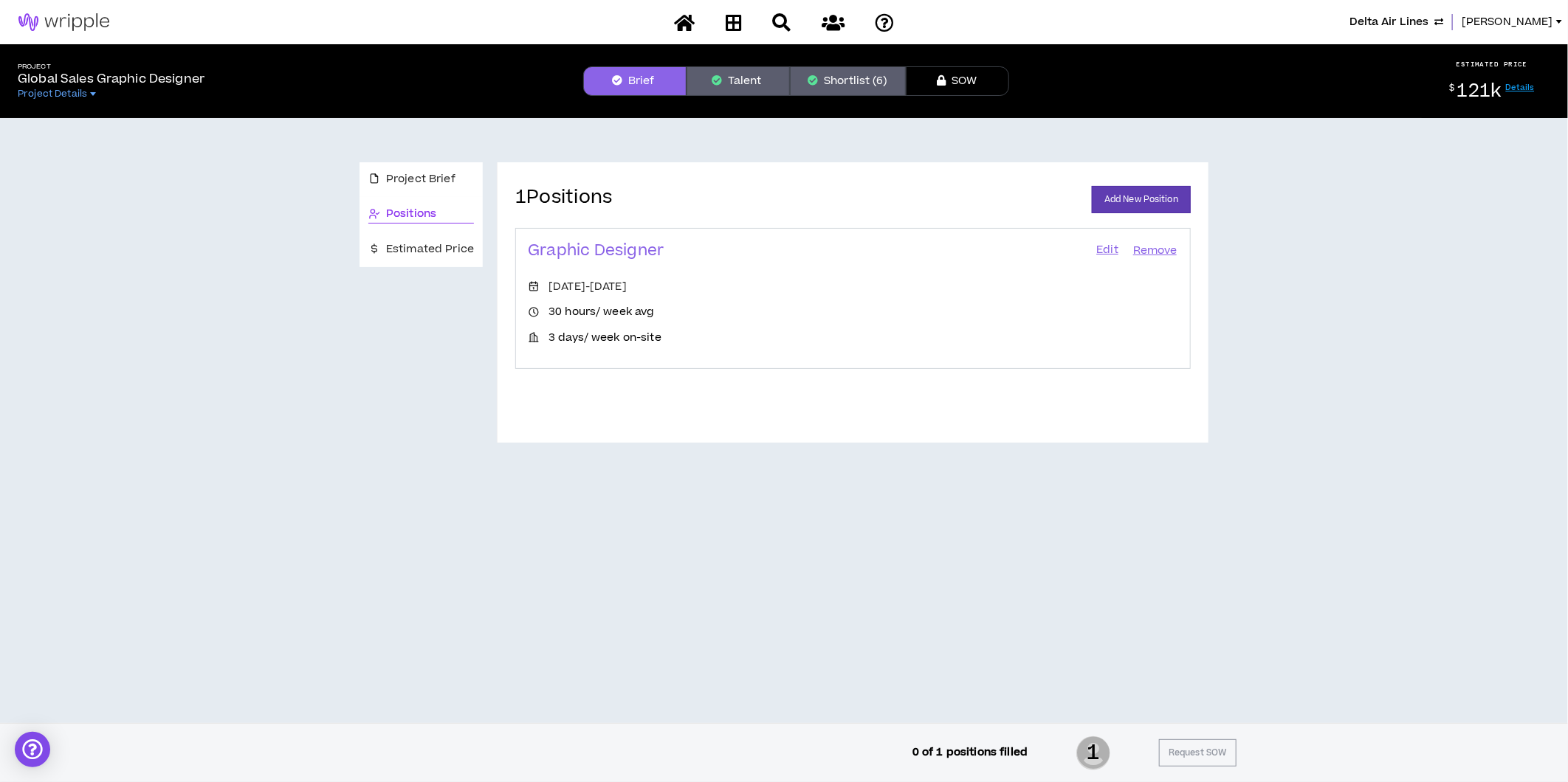
click at [1104, 245] on link "Edit" at bounding box center [1107, 251] width 25 height 20
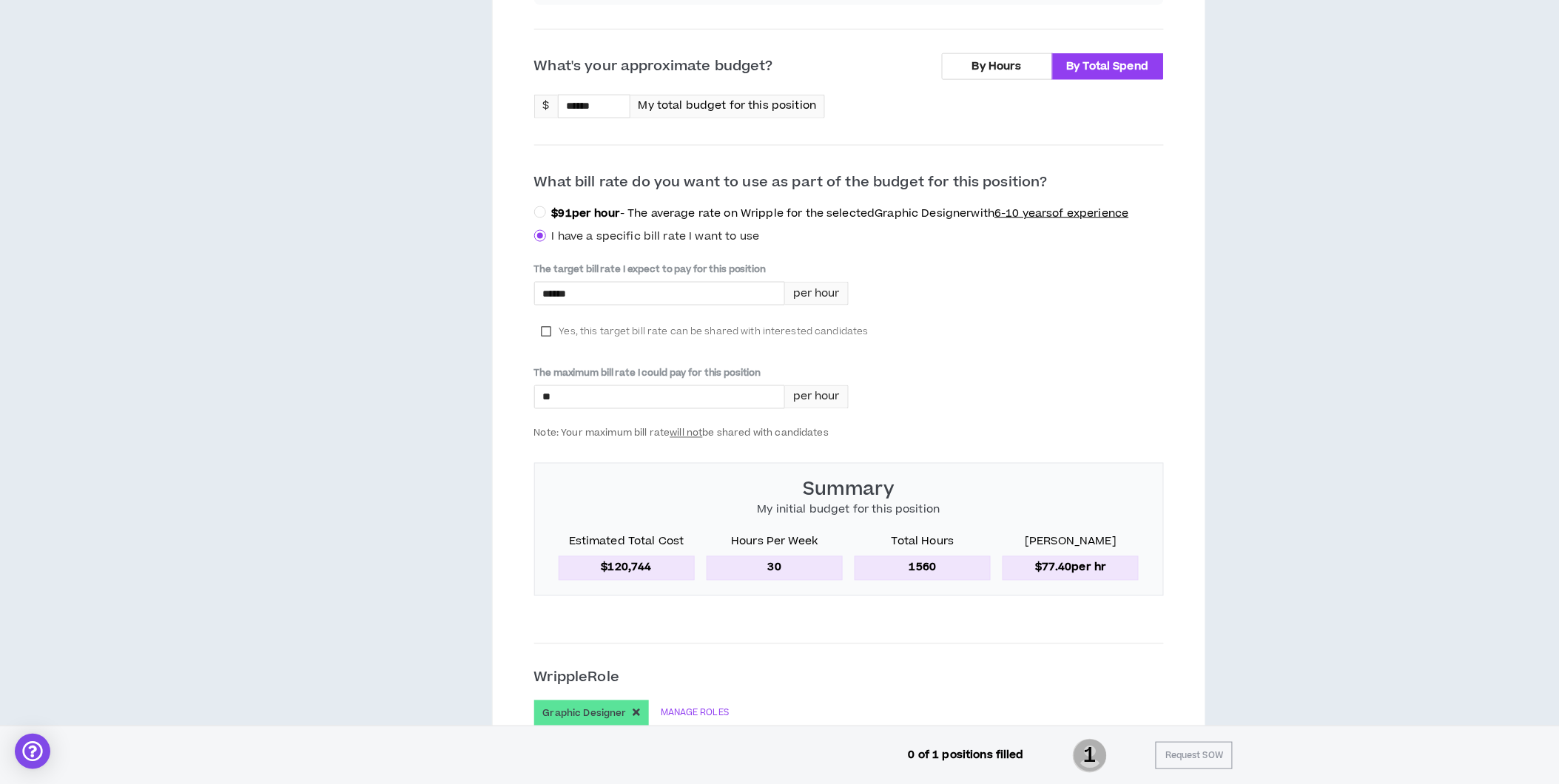
scroll to position [625, 0]
click at [542, 328] on label "Yes, this target bill rate can be shared with interested candidates" at bounding box center [705, 332] width 342 height 22
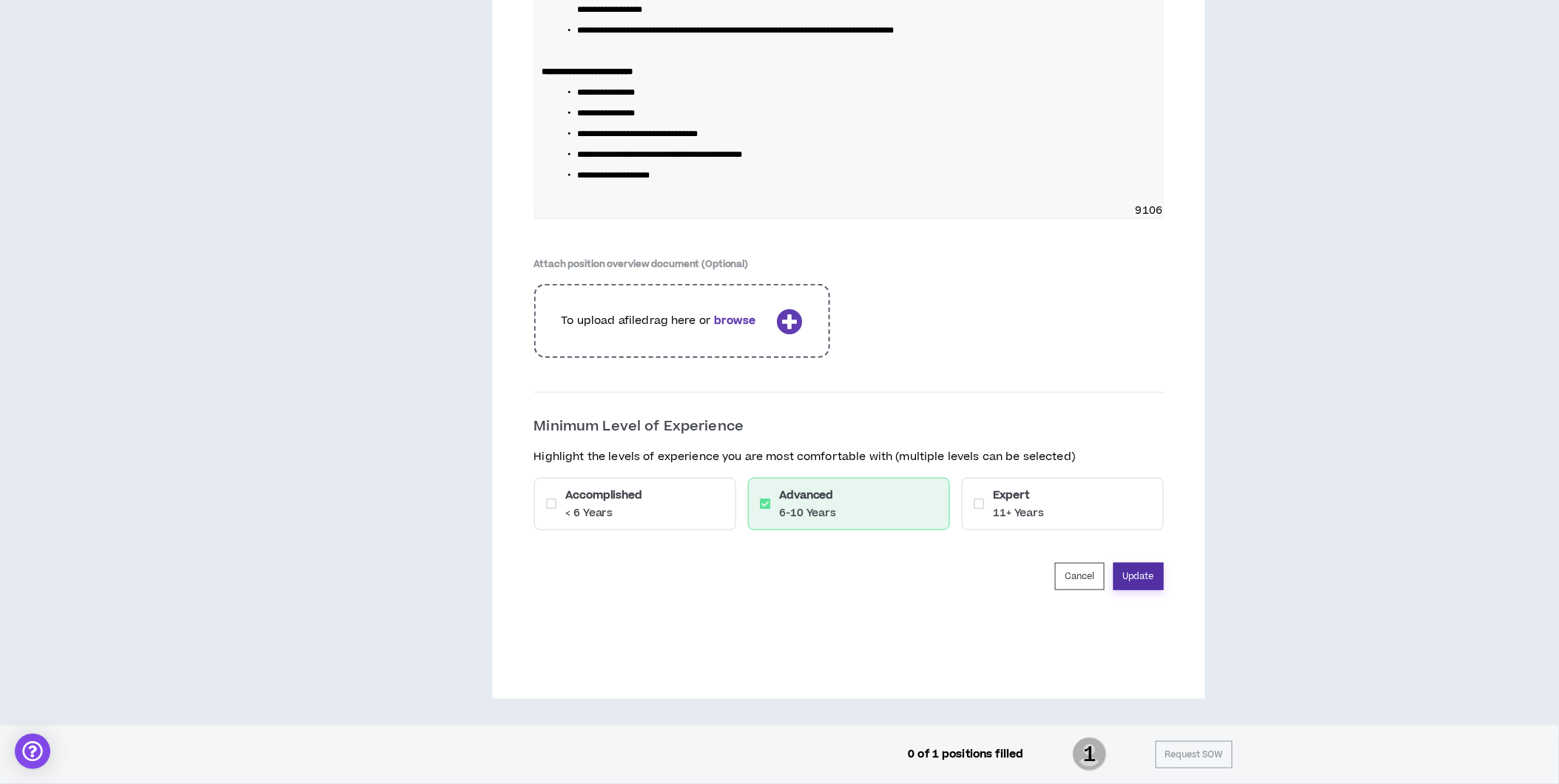
click at [1151, 580] on button "Update" at bounding box center [1138, 577] width 50 height 27
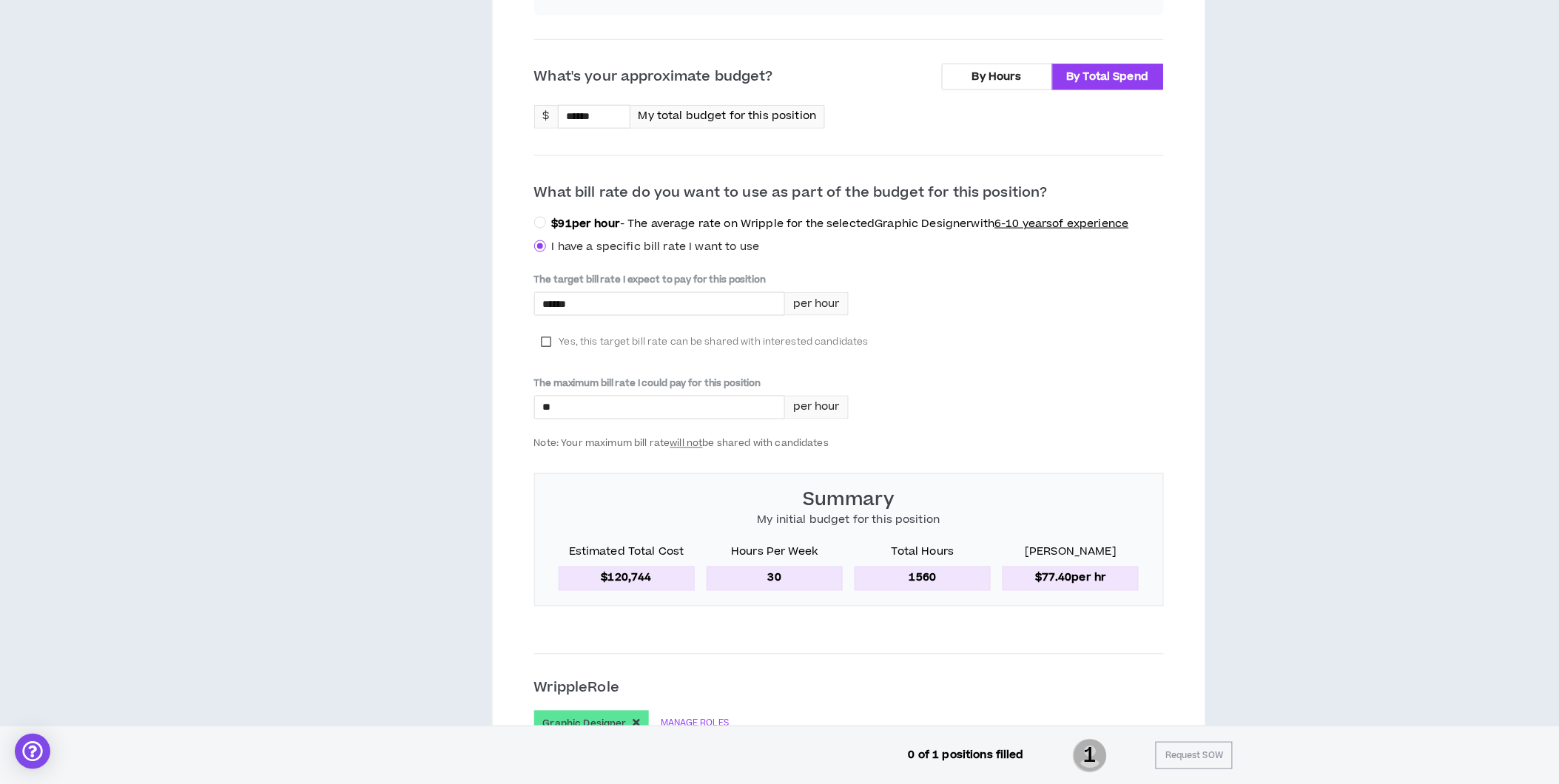
scroll to position [556, 0]
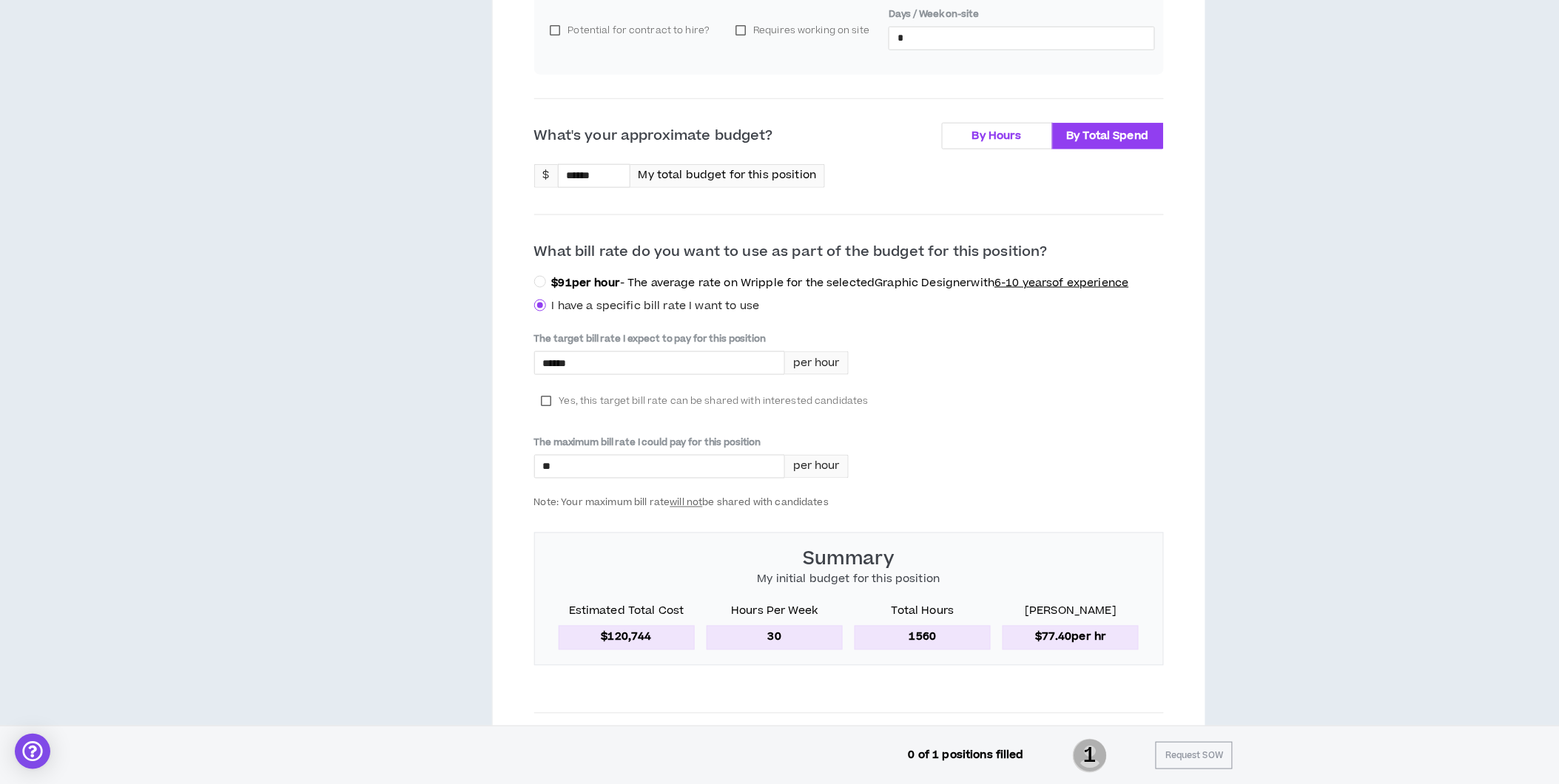
click at [1001, 136] on span "By Hours" at bounding box center [998, 136] width 49 height 15
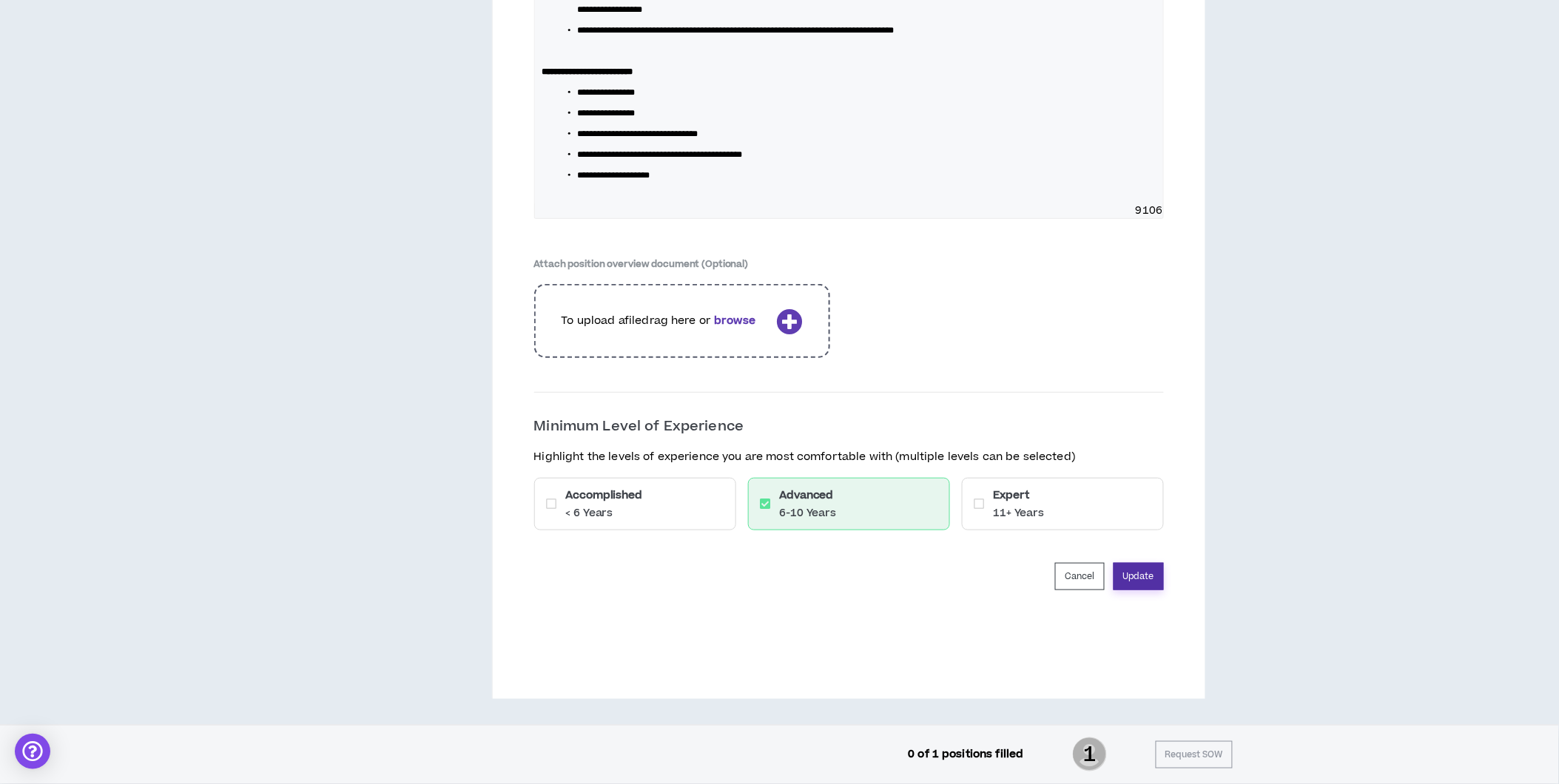
click at [1143, 583] on button "Update" at bounding box center [1138, 577] width 50 height 27
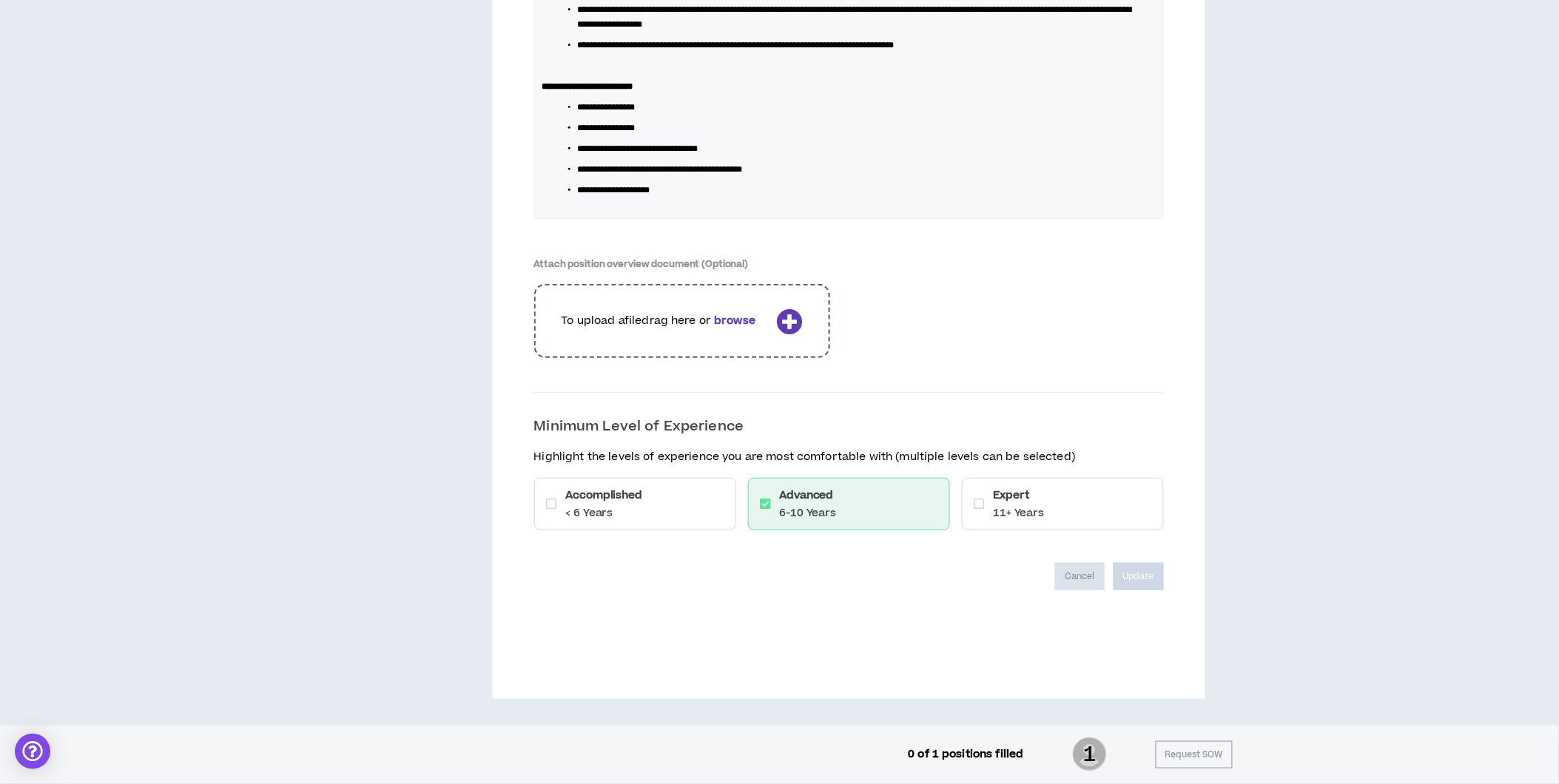
scroll to position [2164, 0]
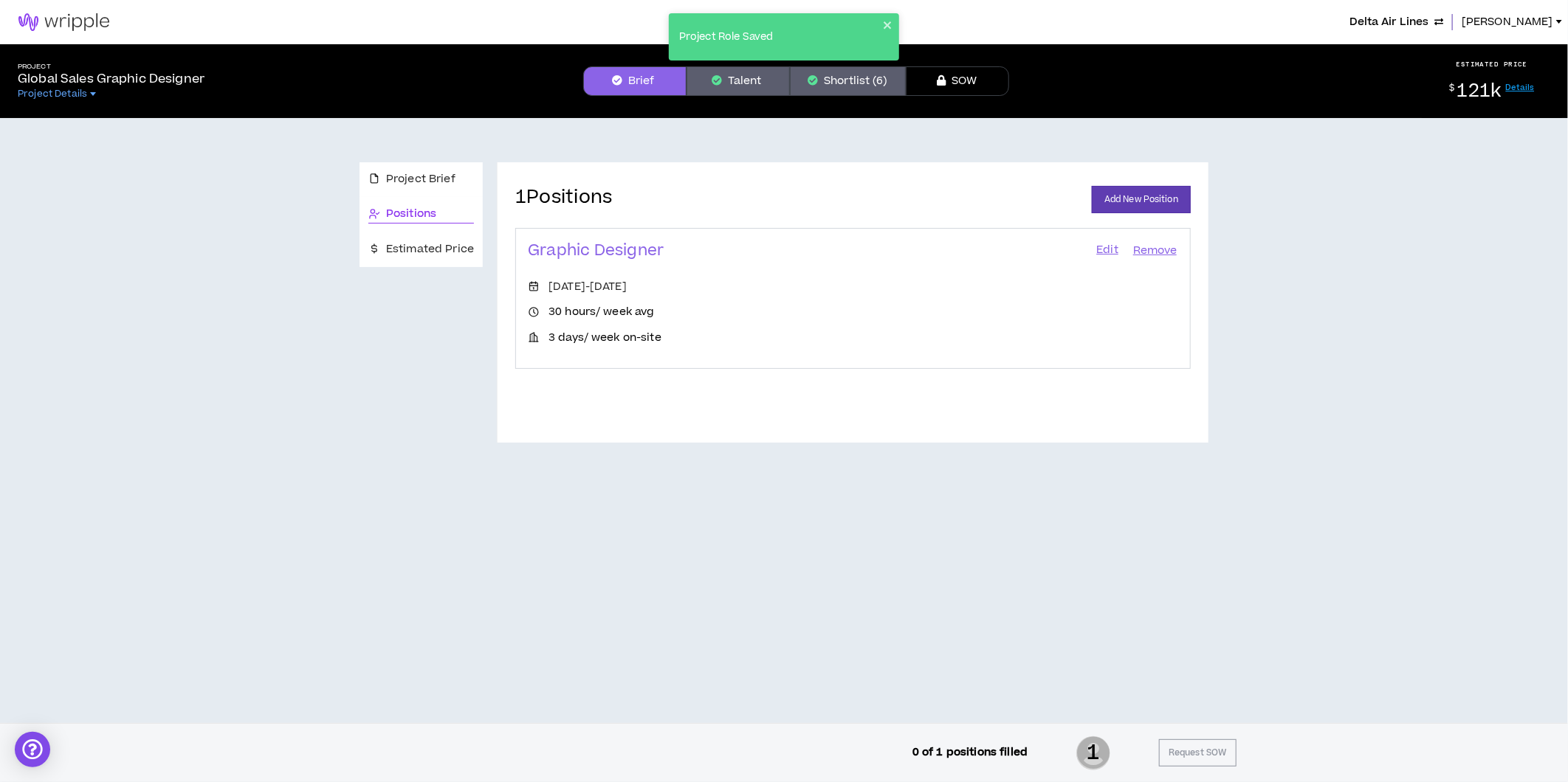
click at [834, 83] on button "Shortlist (6)" at bounding box center [848, 81] width 116 height 30
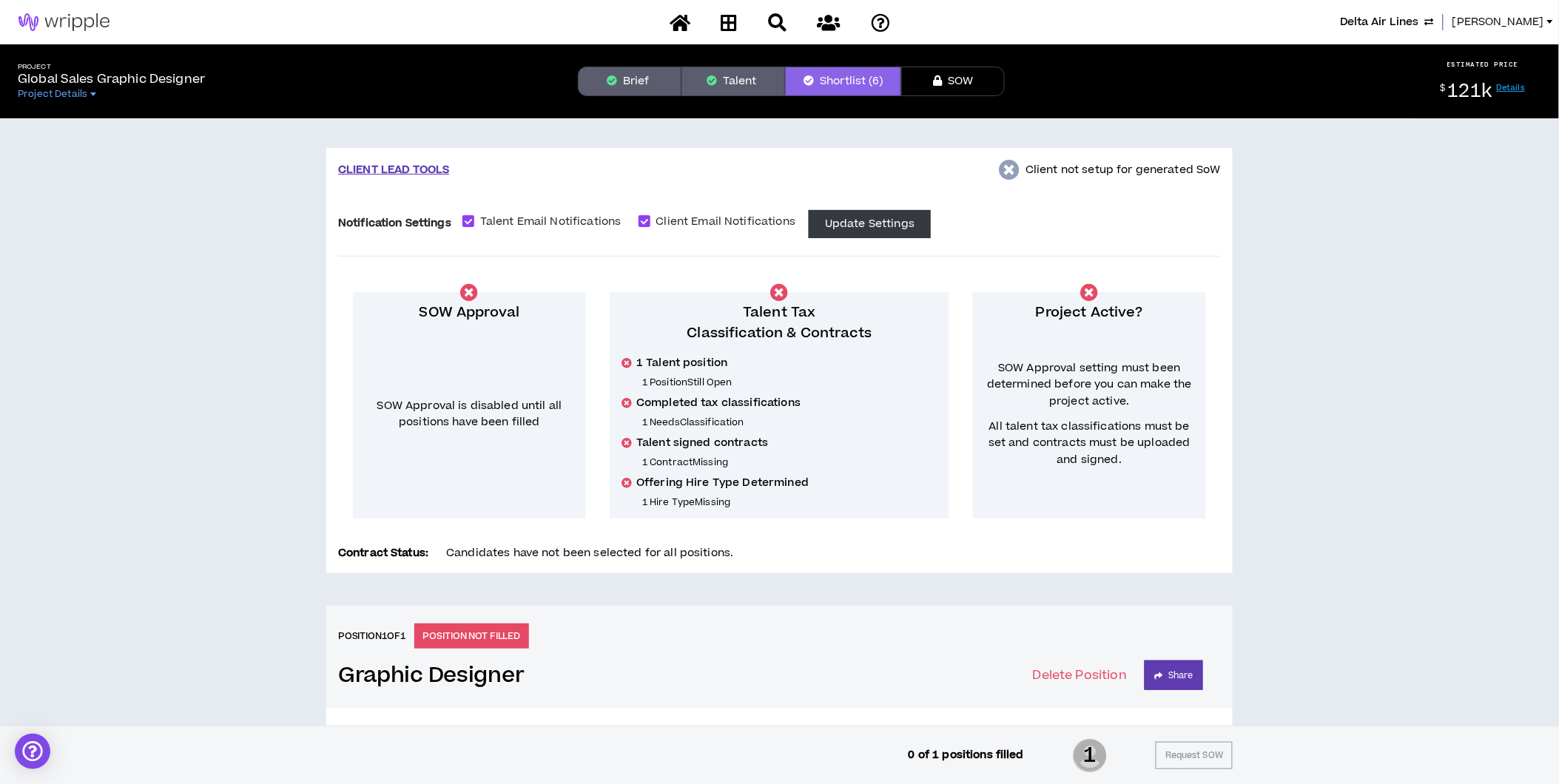
click at [1514, 19] on span "Lauren-Bridget" at bounding box center [1498, 21] width 92 height 16
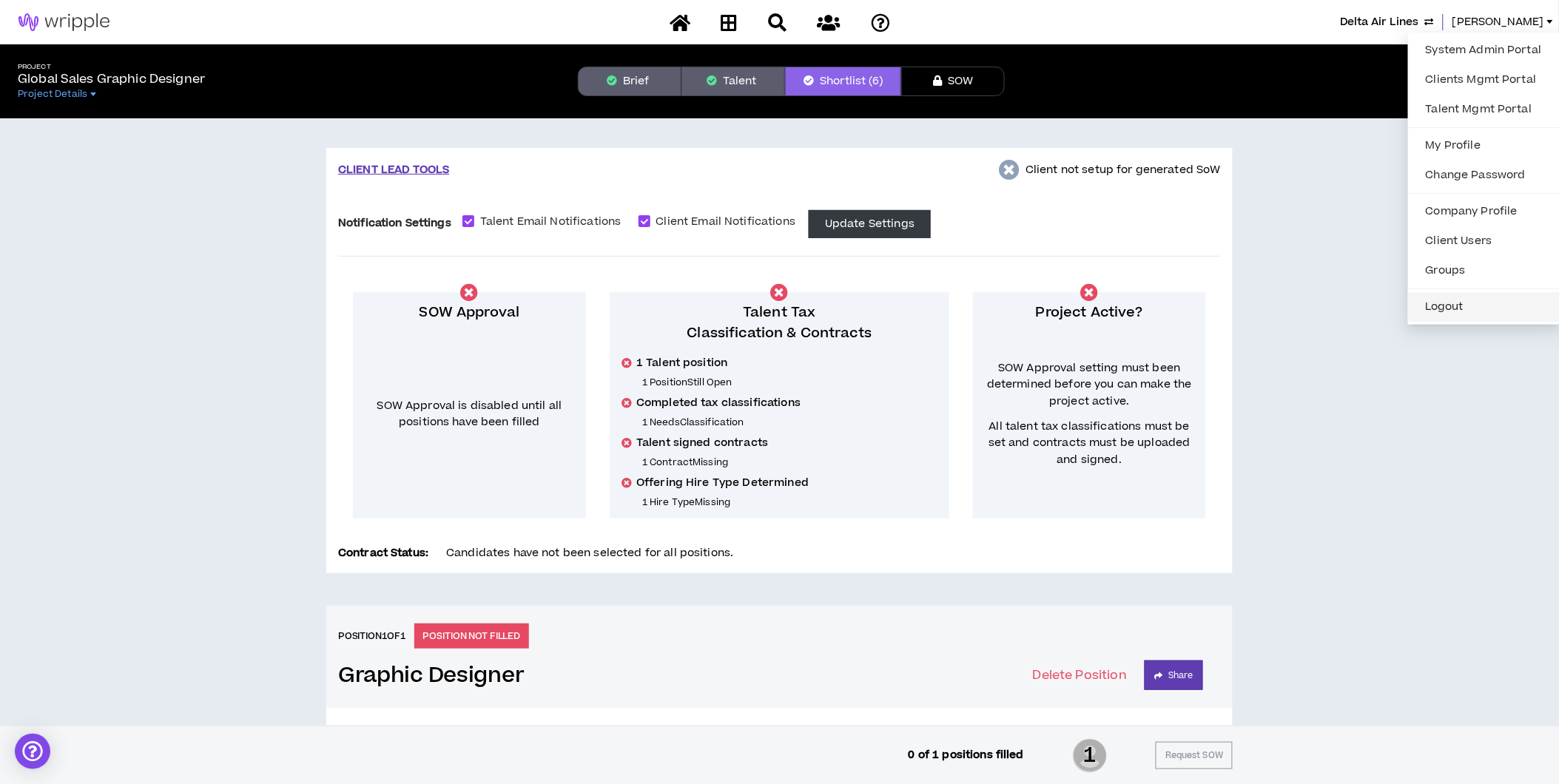
click at [1458, 306] on button "Logout" at bounding box center [1484, 307] width 134 height 22
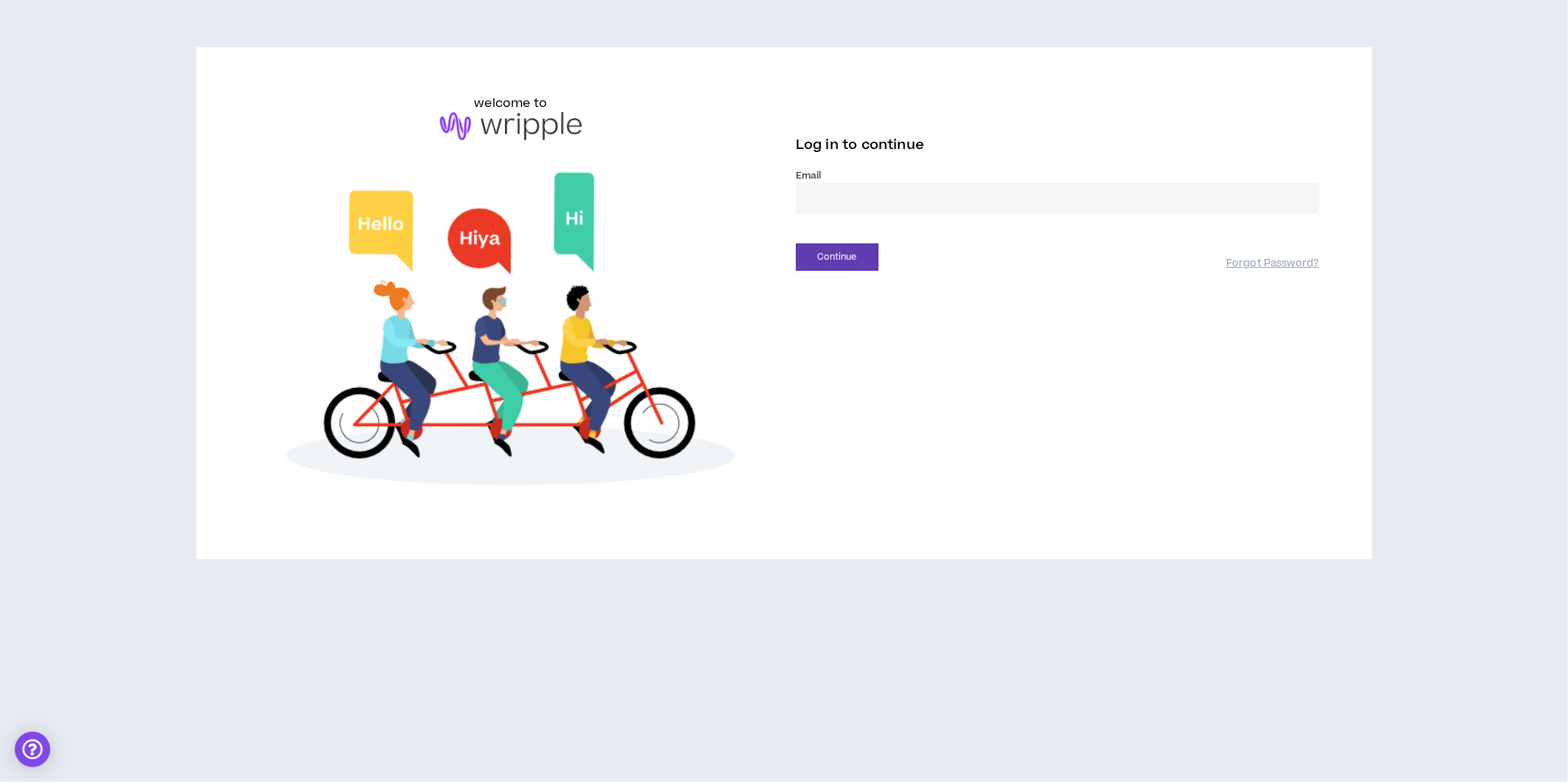
click at [902, 192] on input "email" at bounding box center [1057, 197] width 524 height 31
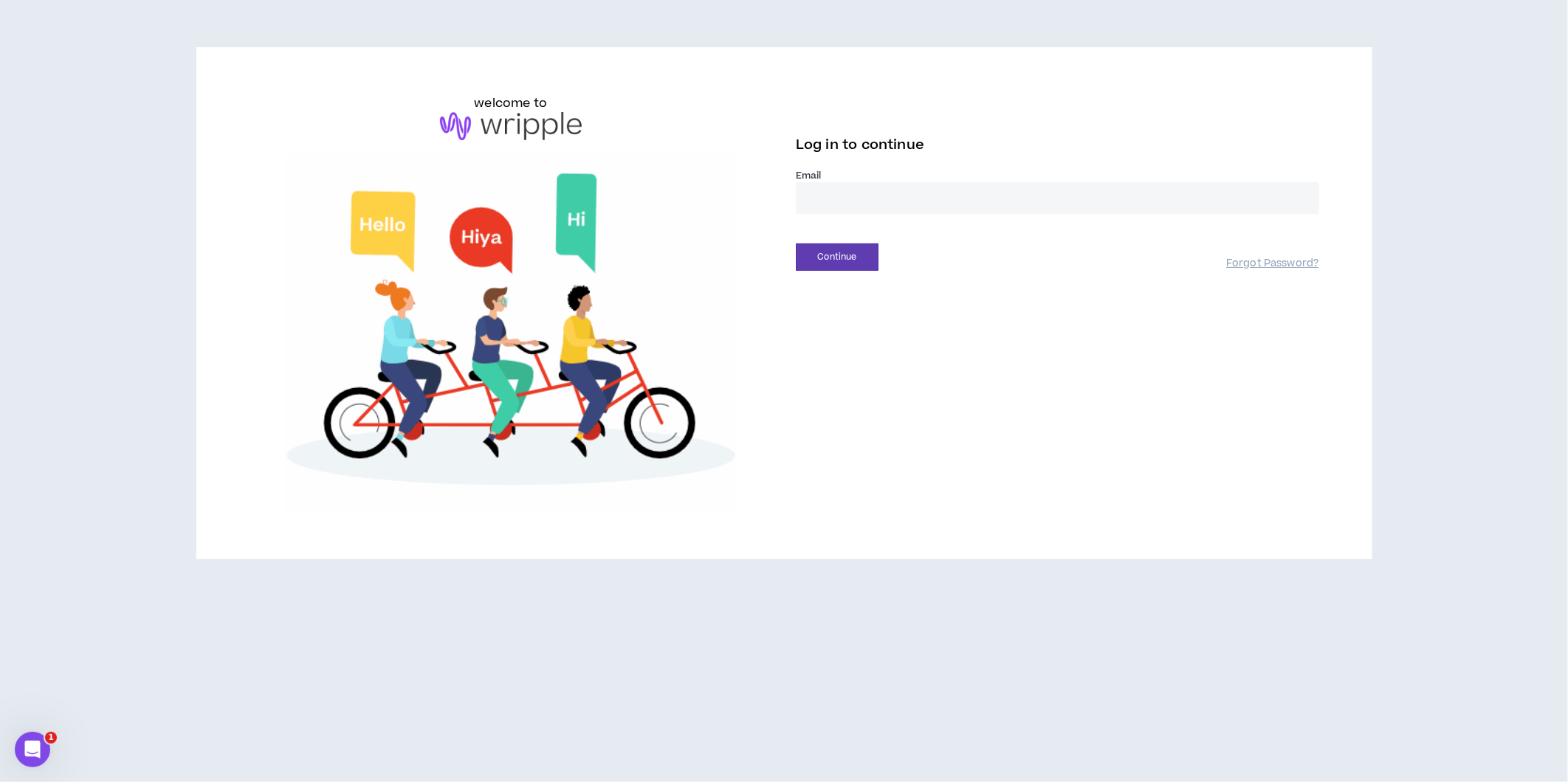
type input "**********"
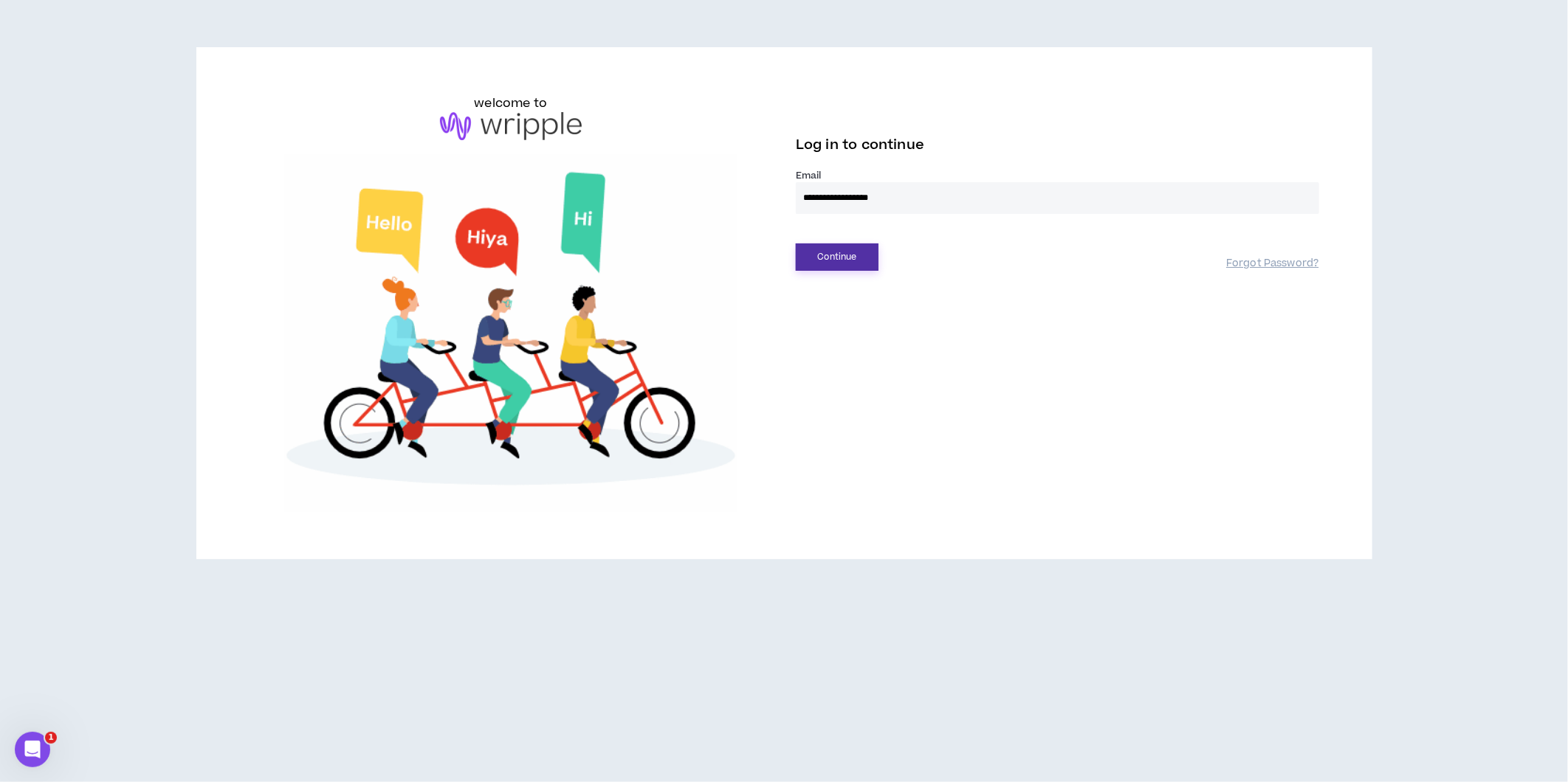
click at [840, 263] on button "Continue" at bounding box center [837, 257] width 83 height 27
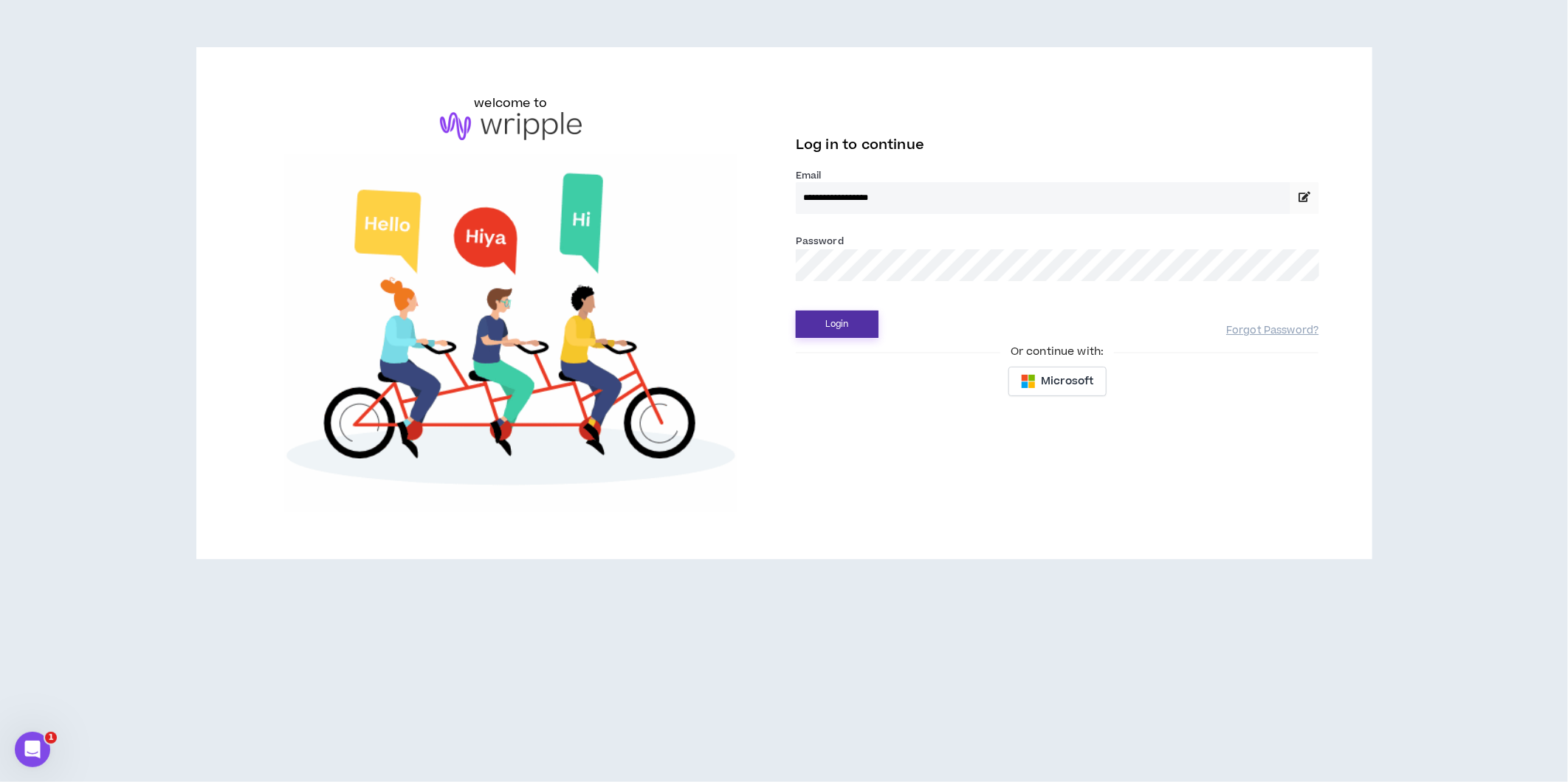
click at [829, 328] on button "Login" at bounding box center [837, 324] width 83 height 27
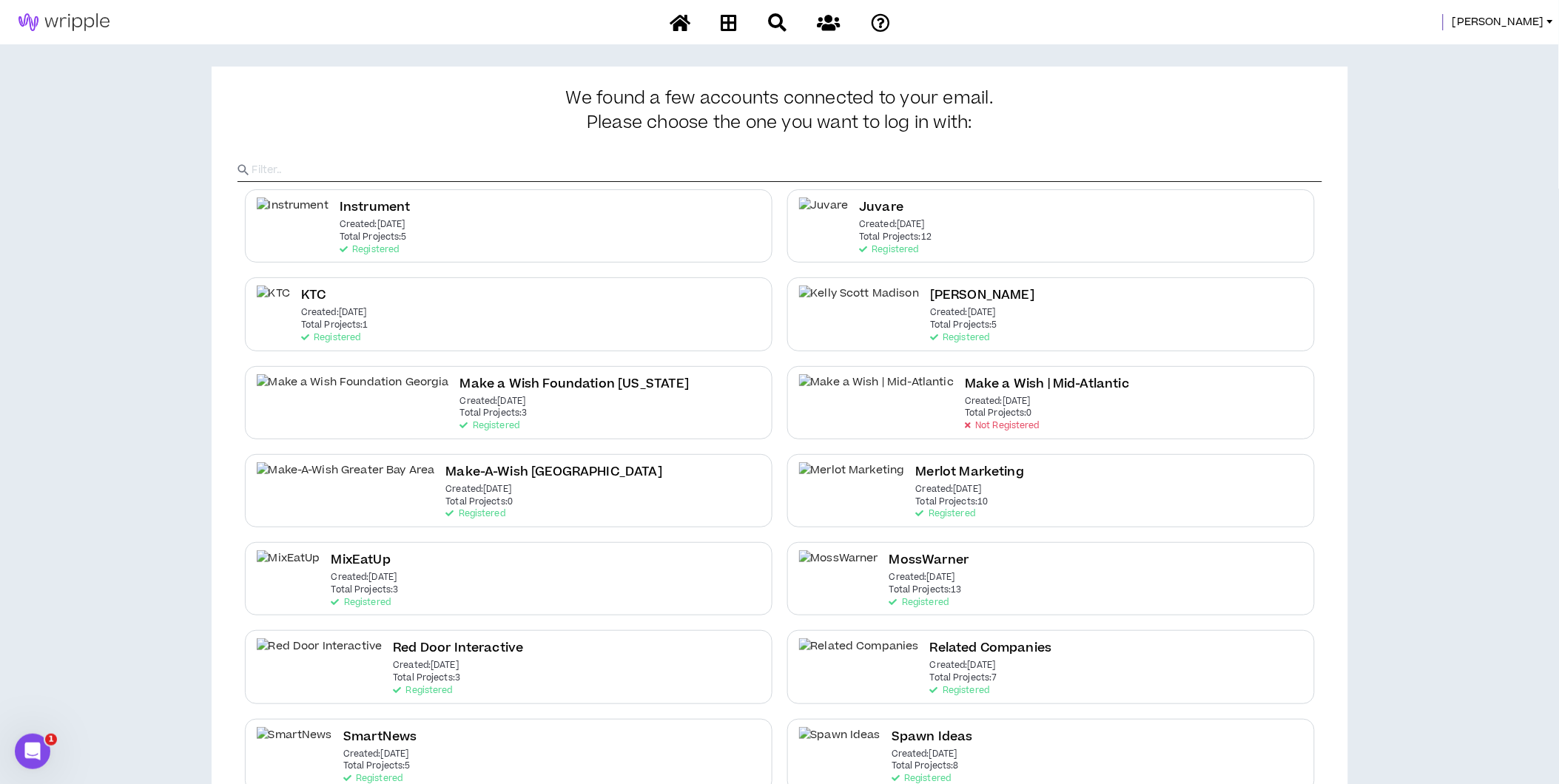
click at [1520, 6] on div "[PERSON_NAME]" at bounding box center [779, 22] width 1559 height 44
click at [1520, 16] on span "[PERSON_NAME]" at bounding box center [1498, 21] width 92 height 16
click at [1510, 43] on link "System Admin Portal" at bounding box center [1484, 50] width 134 height 22
click at [1527, 20] on span "[PERSON_NAME]" at bounding box center [1498, 21] width 92 height 16
click at [1469, 59] on link "System Admin Portal" at bounding box center [1484, 50] width 134 height 22
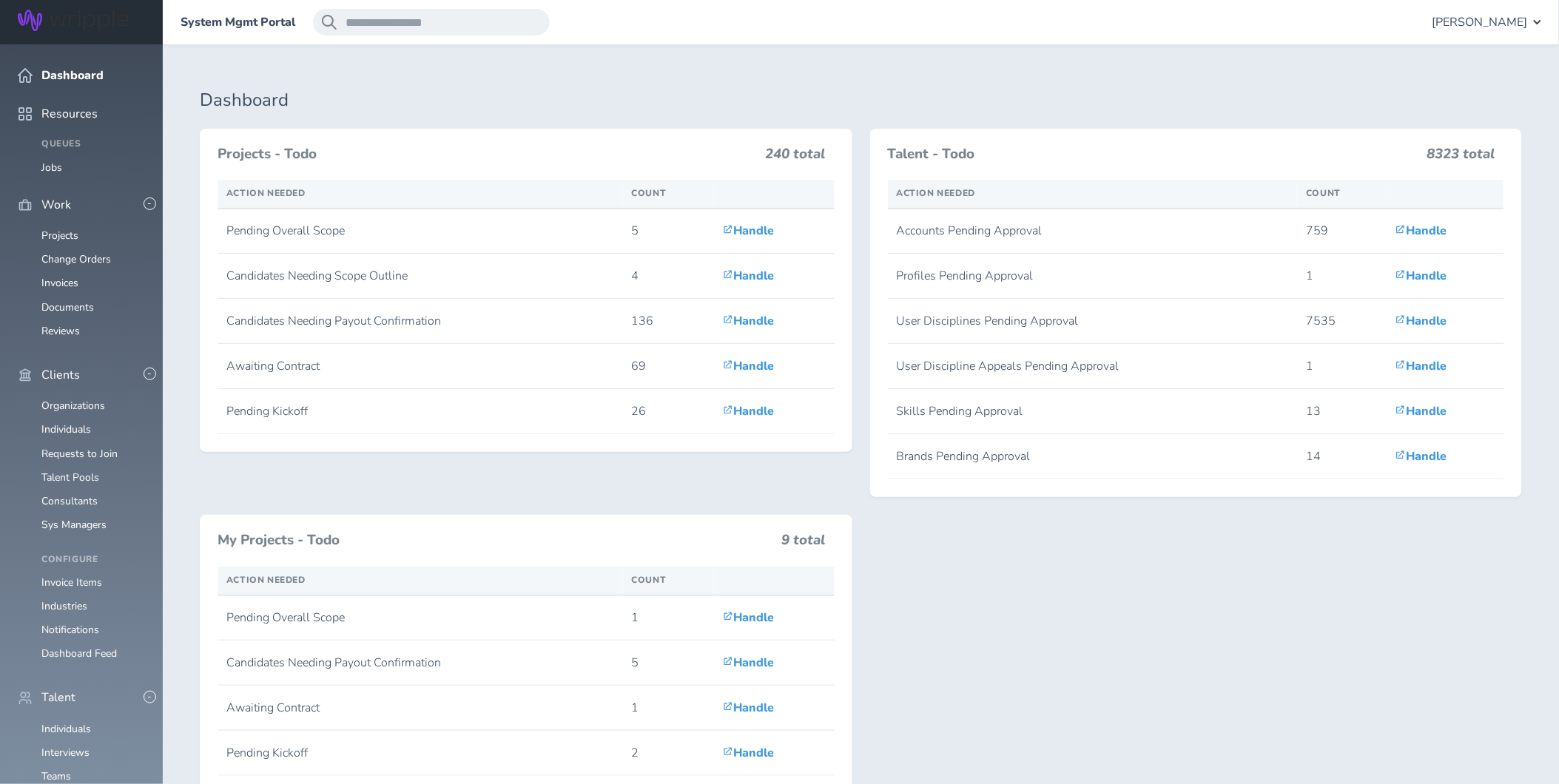
click at [75, 722] on link "Individuals" at bounding box center [67, 729] width 49 height 14
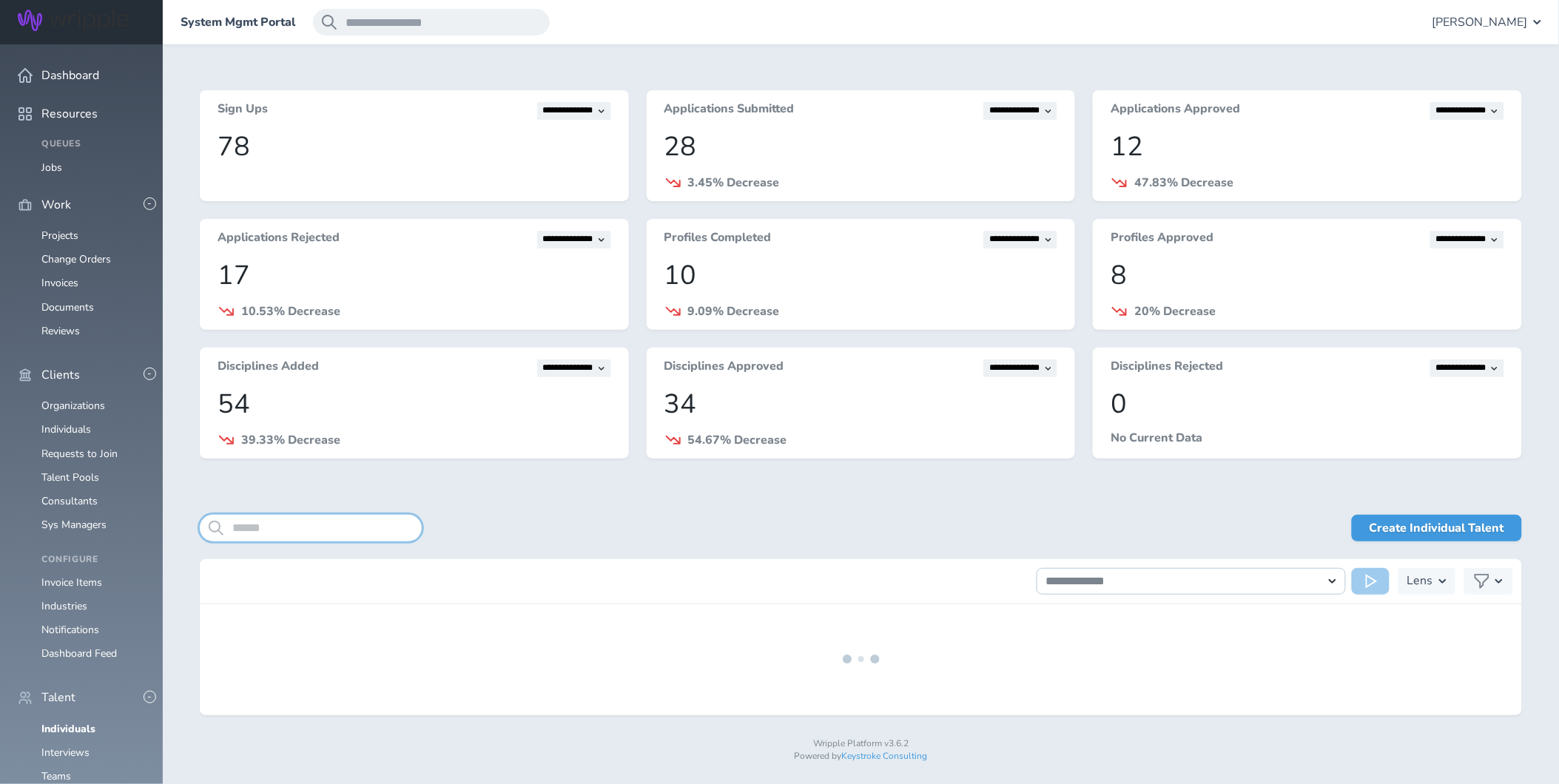
click at [337, 522] on input "search" at bounding box center [311, 528] width 222 height 26
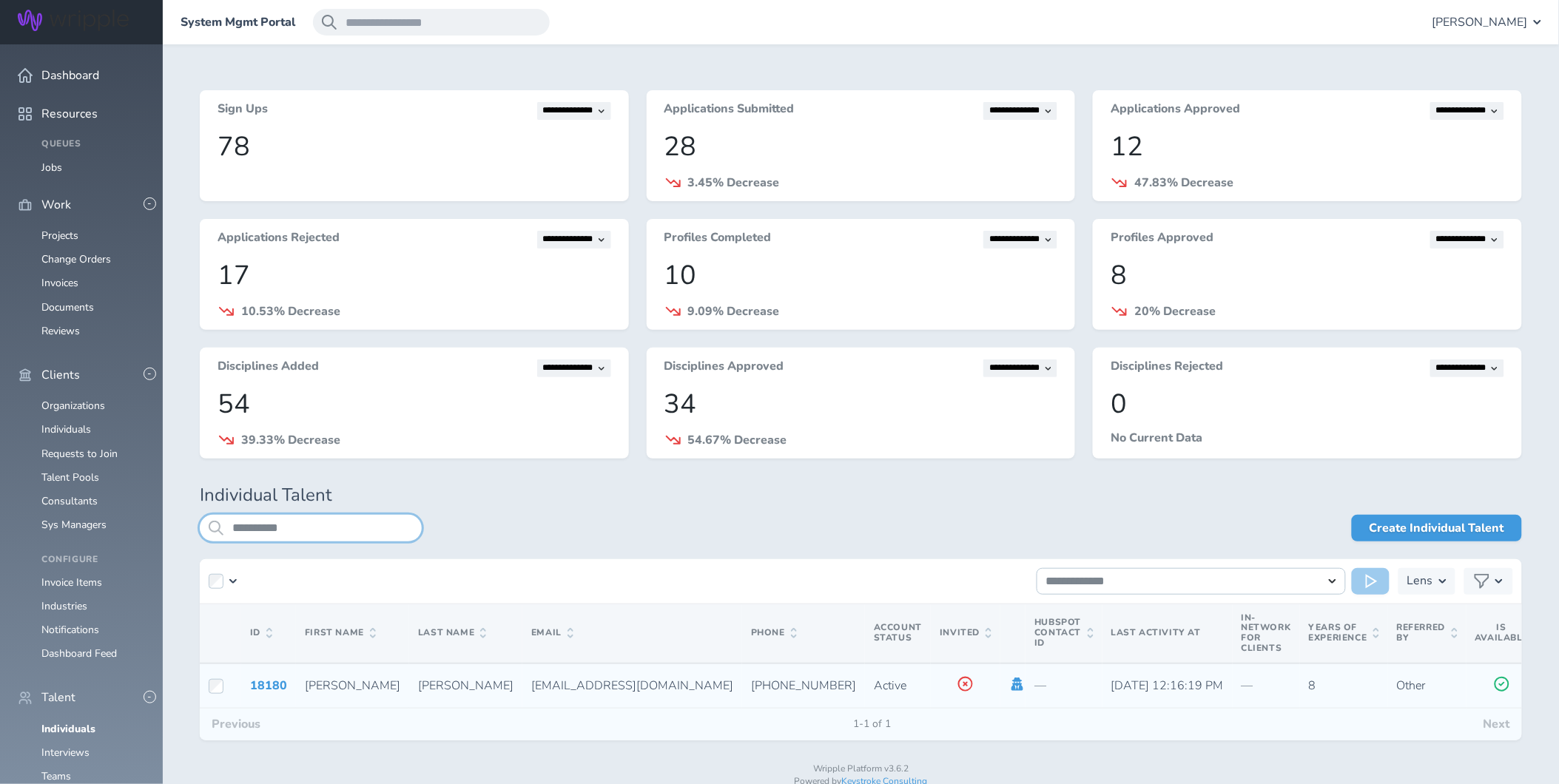
type input "**********"
click at [1012, 685] on icon at bounding box center [1018, 684] width 12 height 14
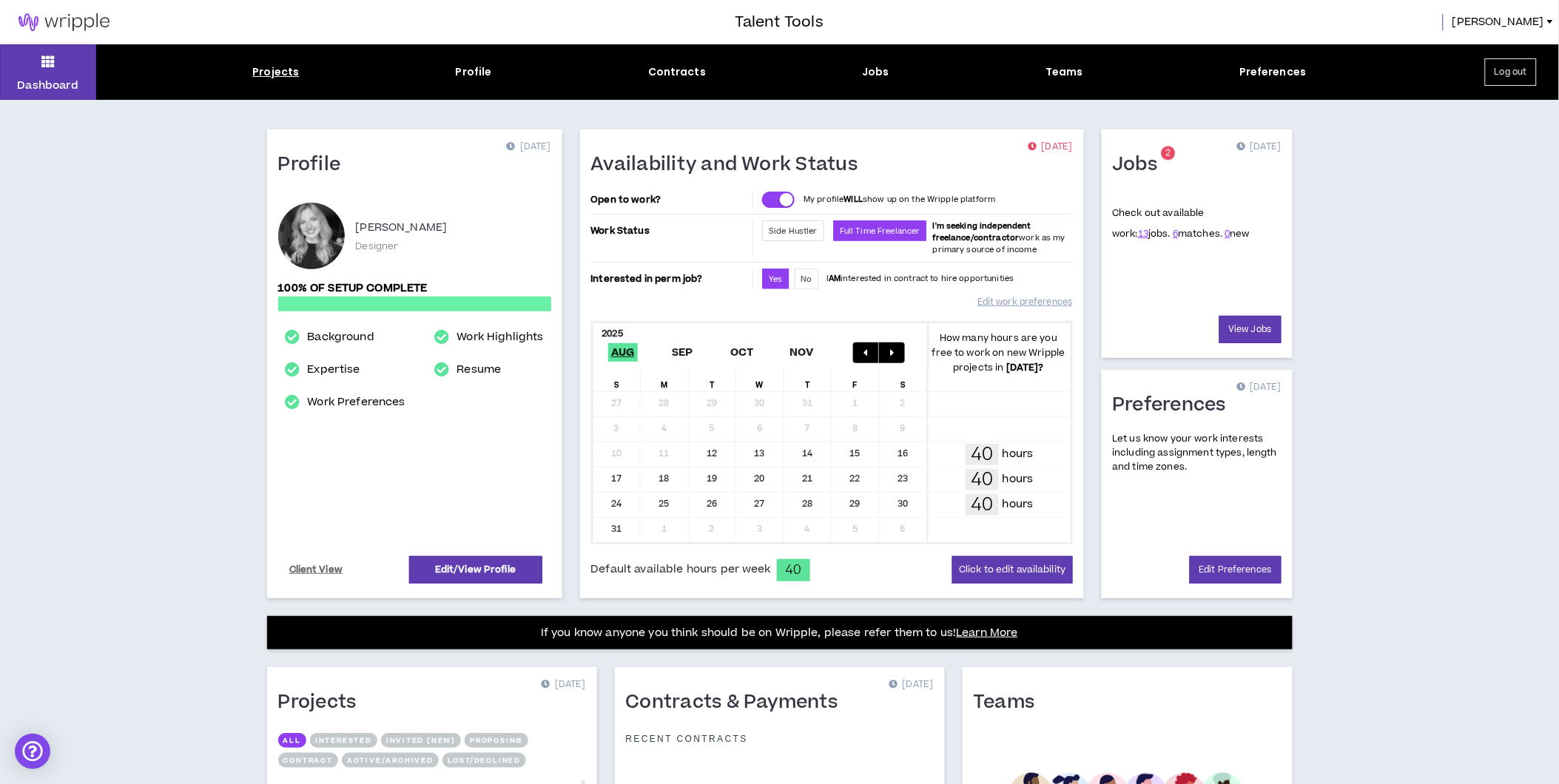
click at [289, 70] on div "Projects" at bounding box center [276, 72] width 47 height 15
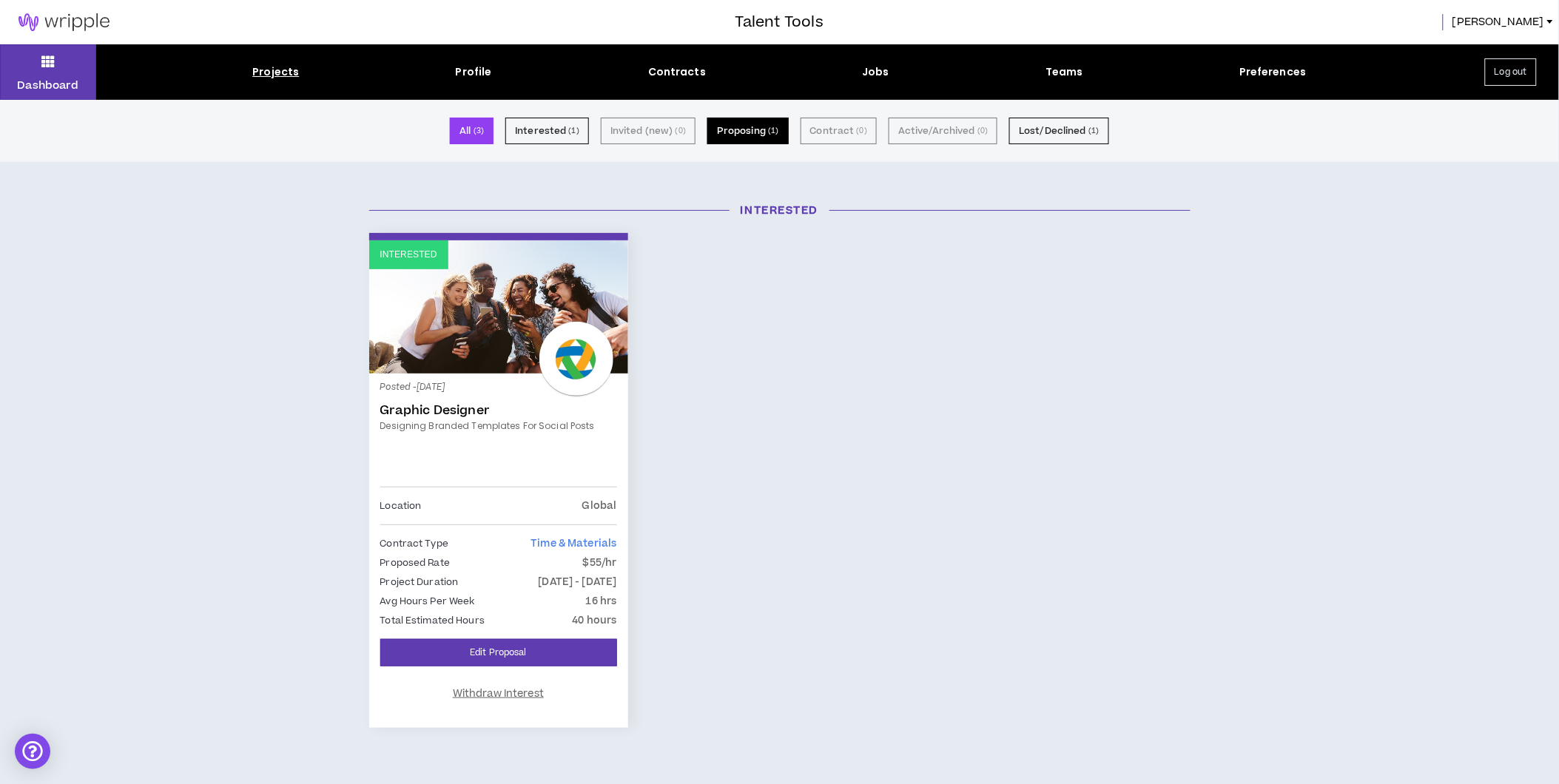
click at [760, 131] on button "Proposing ( 1 )" at bounding box center [748, 131] width 81 height 26
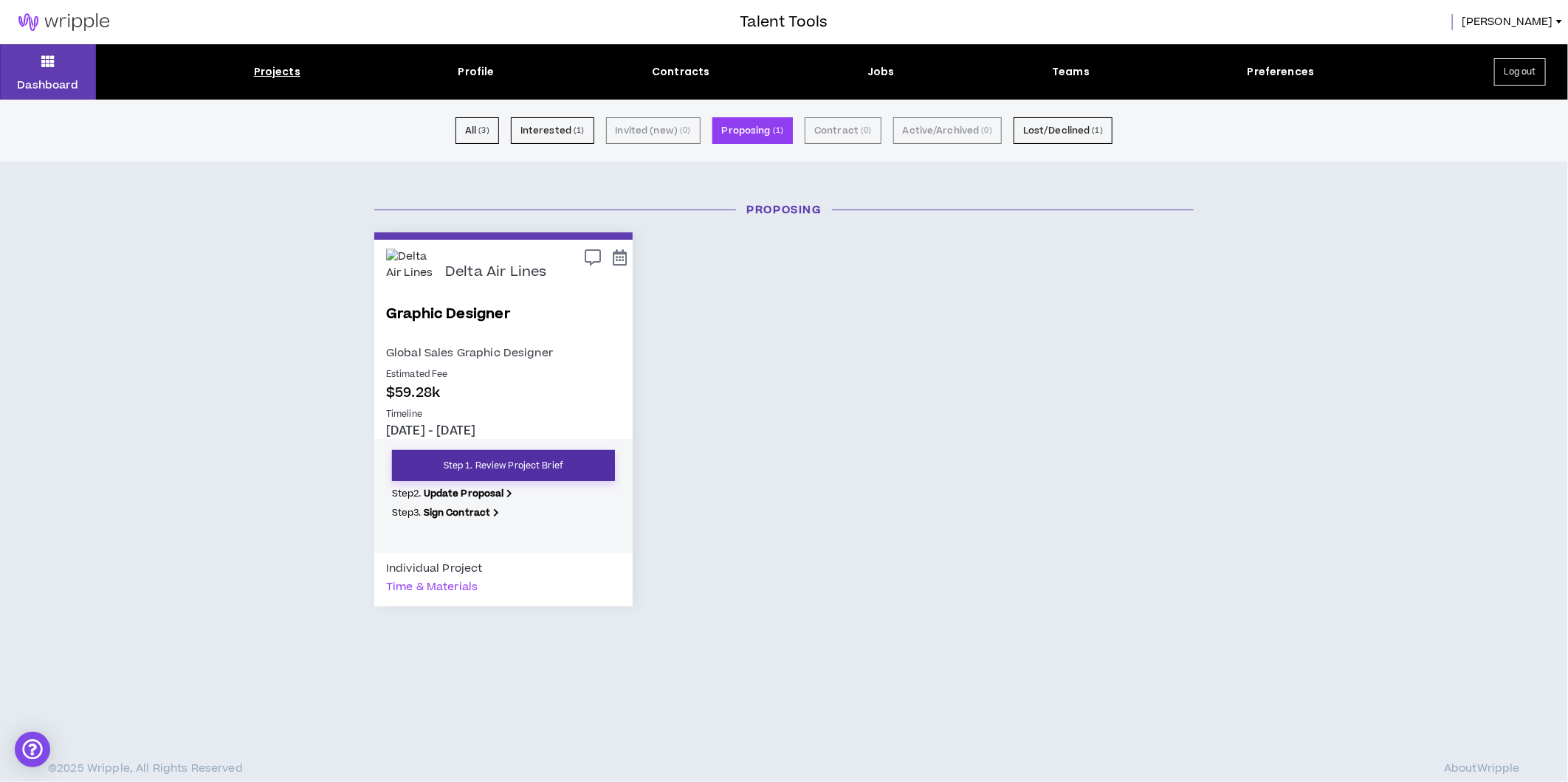
click at [518, 462] on link "Step 1. Review Project Brief" at bounding box center [504, 465] width 223 height 31
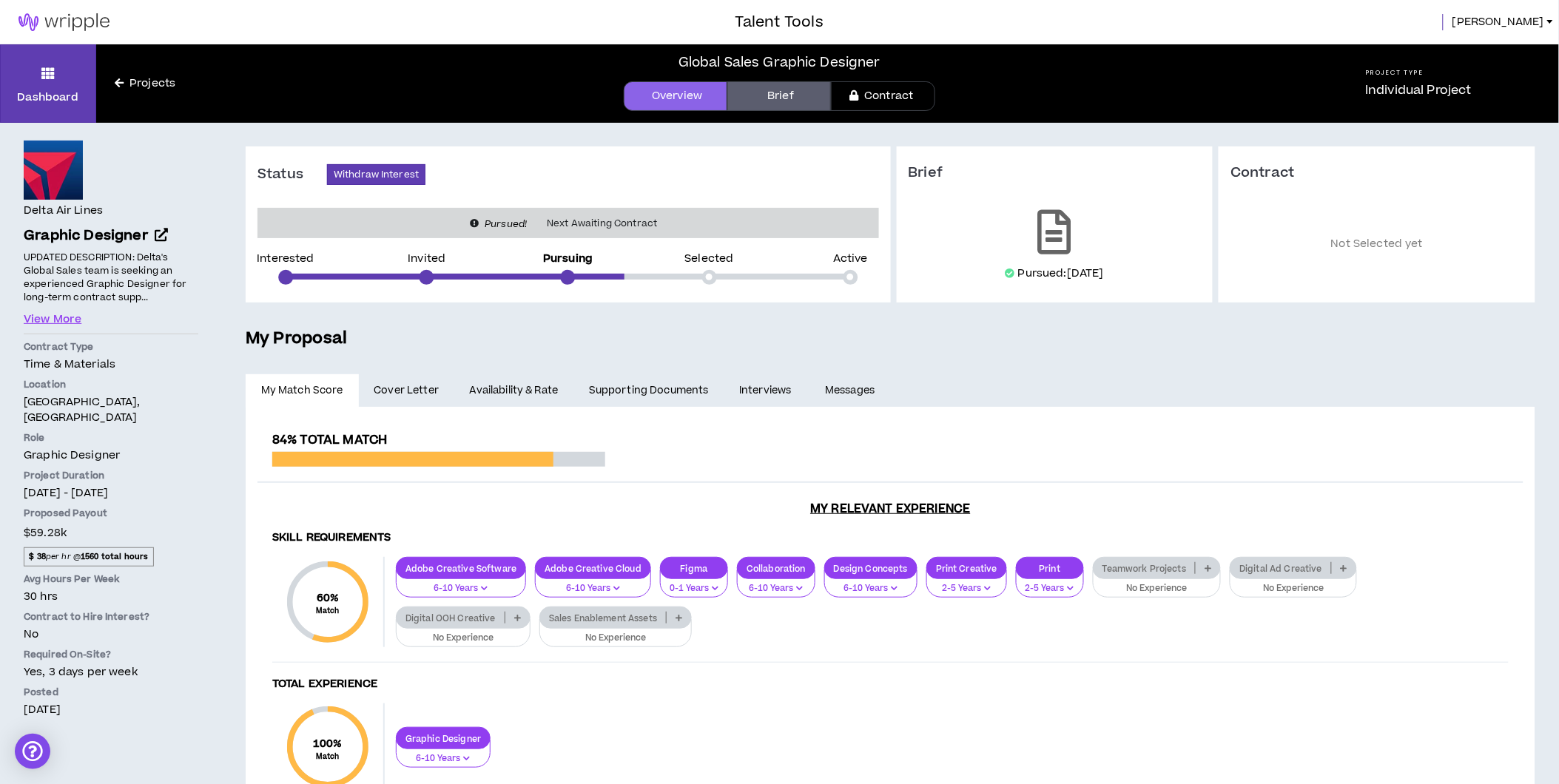
click at [528, 393] on link "Availability & Rate" at bounding box center [515, 391] width 119 height 32
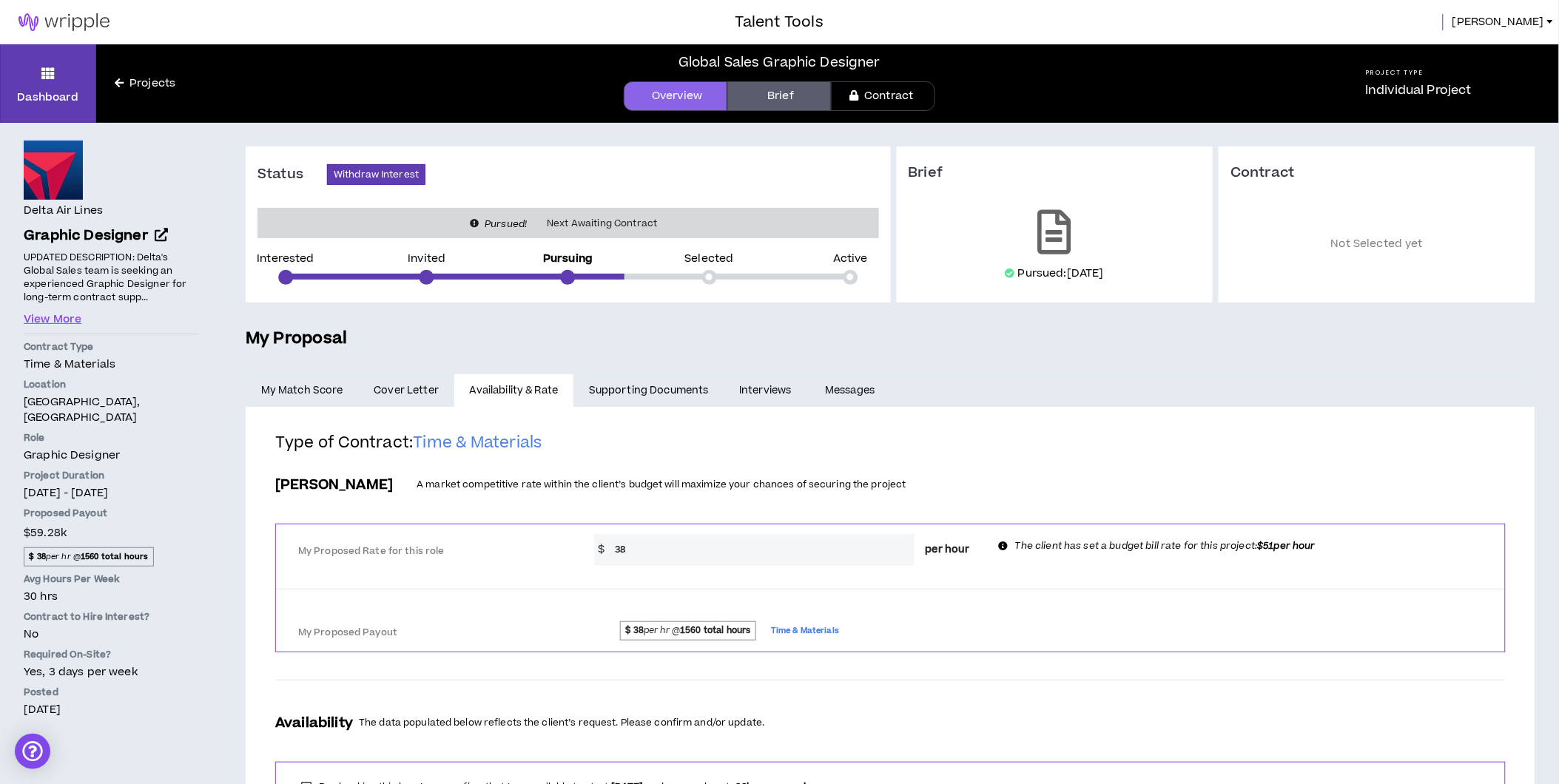
drag, startPoint x: 661, startPoint y: 544, endPoint x: 527, endPoint y: 545, distance: 134.0
click at [532, 543] on div "My Proposed Rate for this role * $ 38 per hour The client has set a budget bill…" at bounding box center [890, 549] width 1230 height 36
type input "51"
click at [1143, 607] on div "My Proposed Payout $ 38 per hr @ 1560 total hours Time & Materials" at bounding box center [890, 629] width 1230 height 45
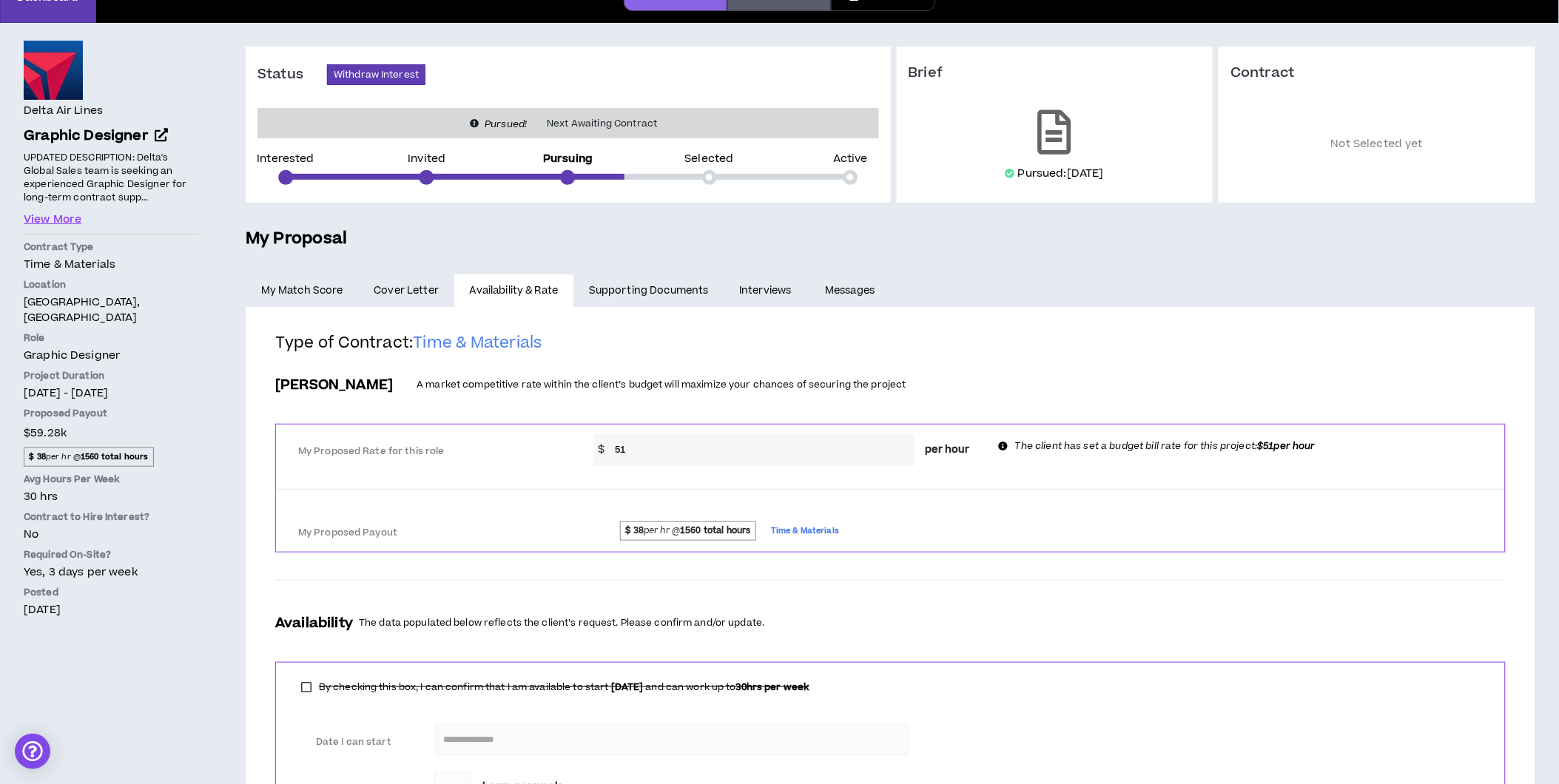
scroll to position [232, 0]
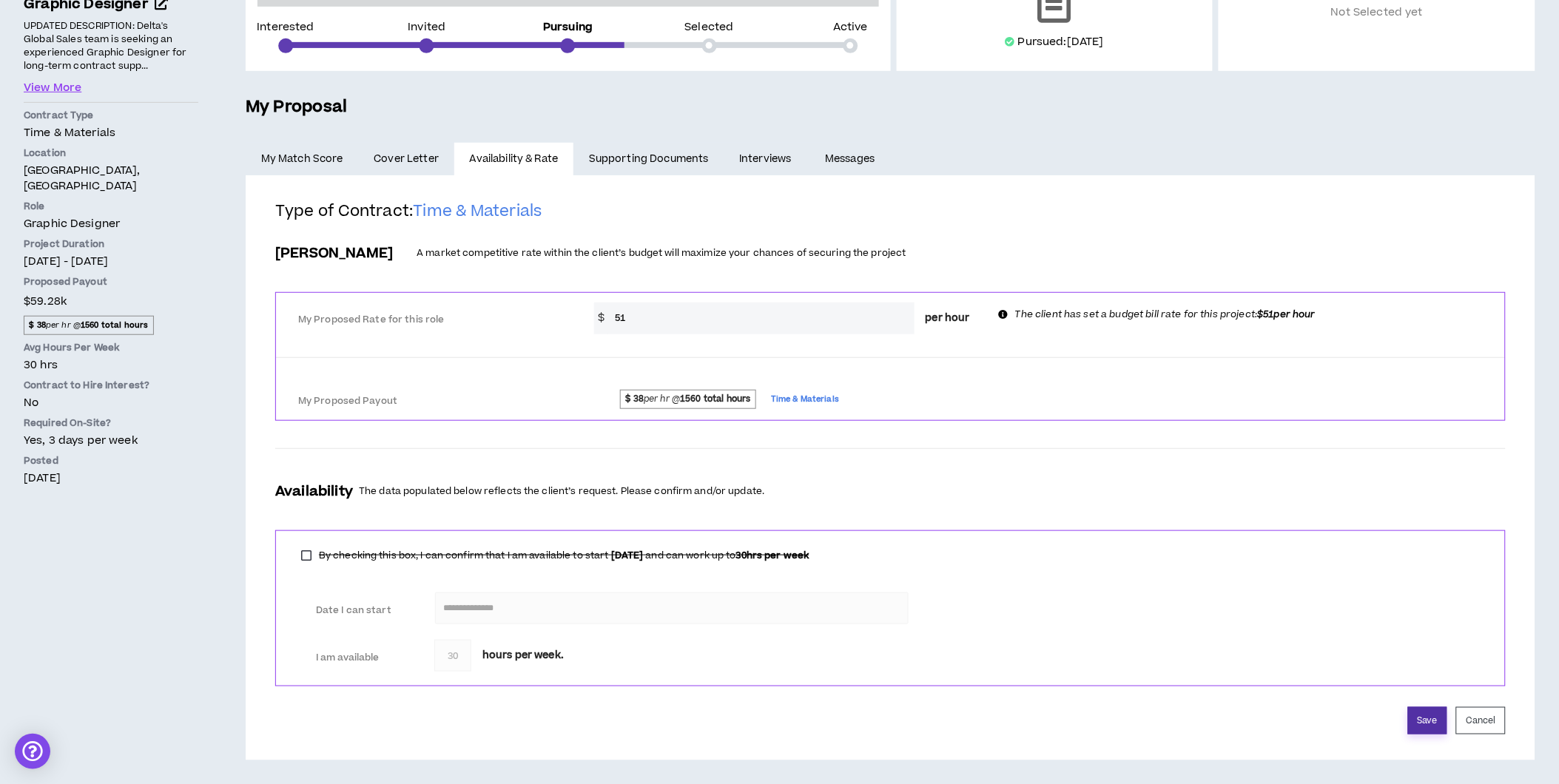
click at [1430, 712] on button "Save" at bounding box center [1428, 721] width 39 height 27
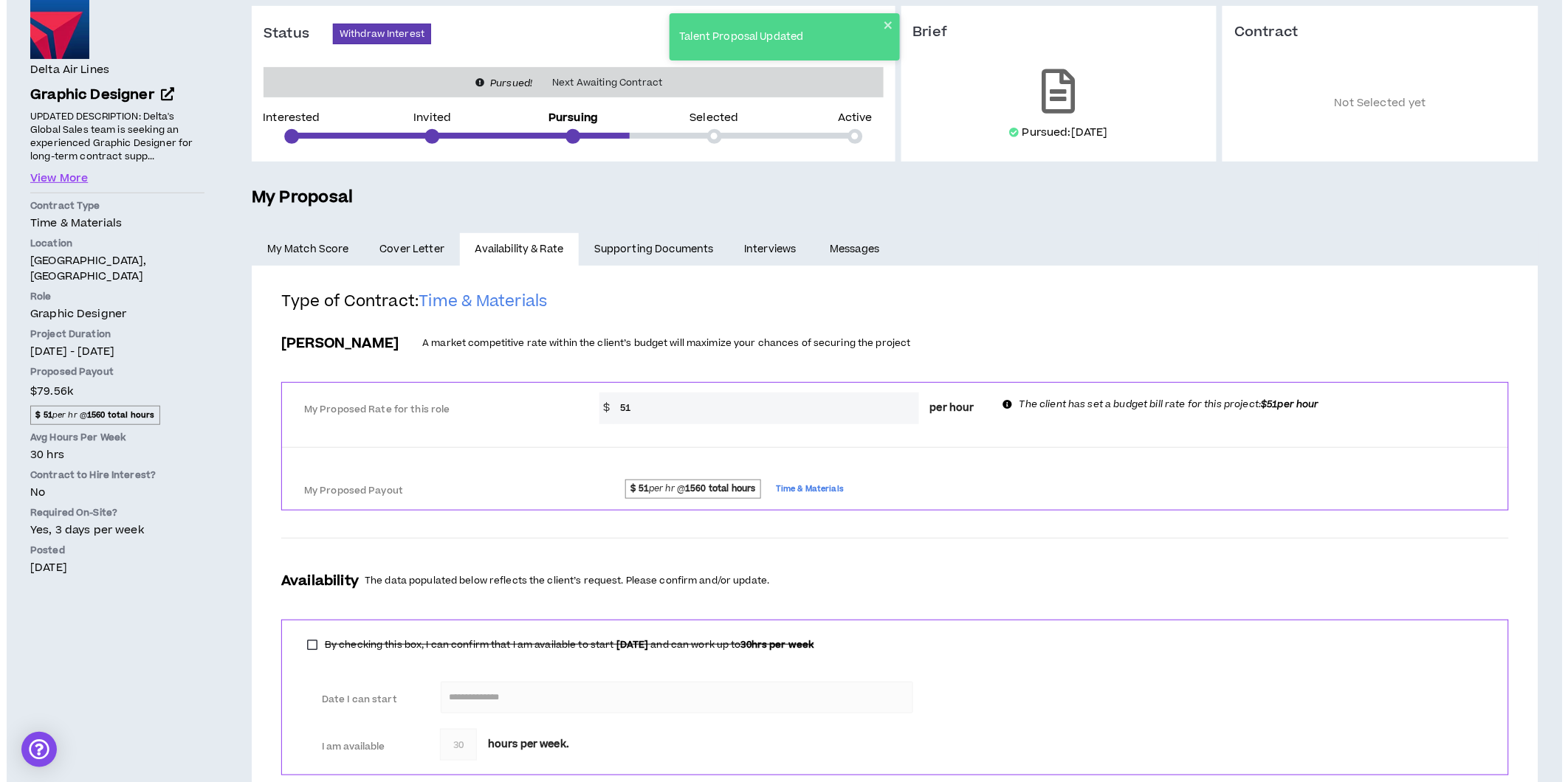
scroll to position [0, 0]
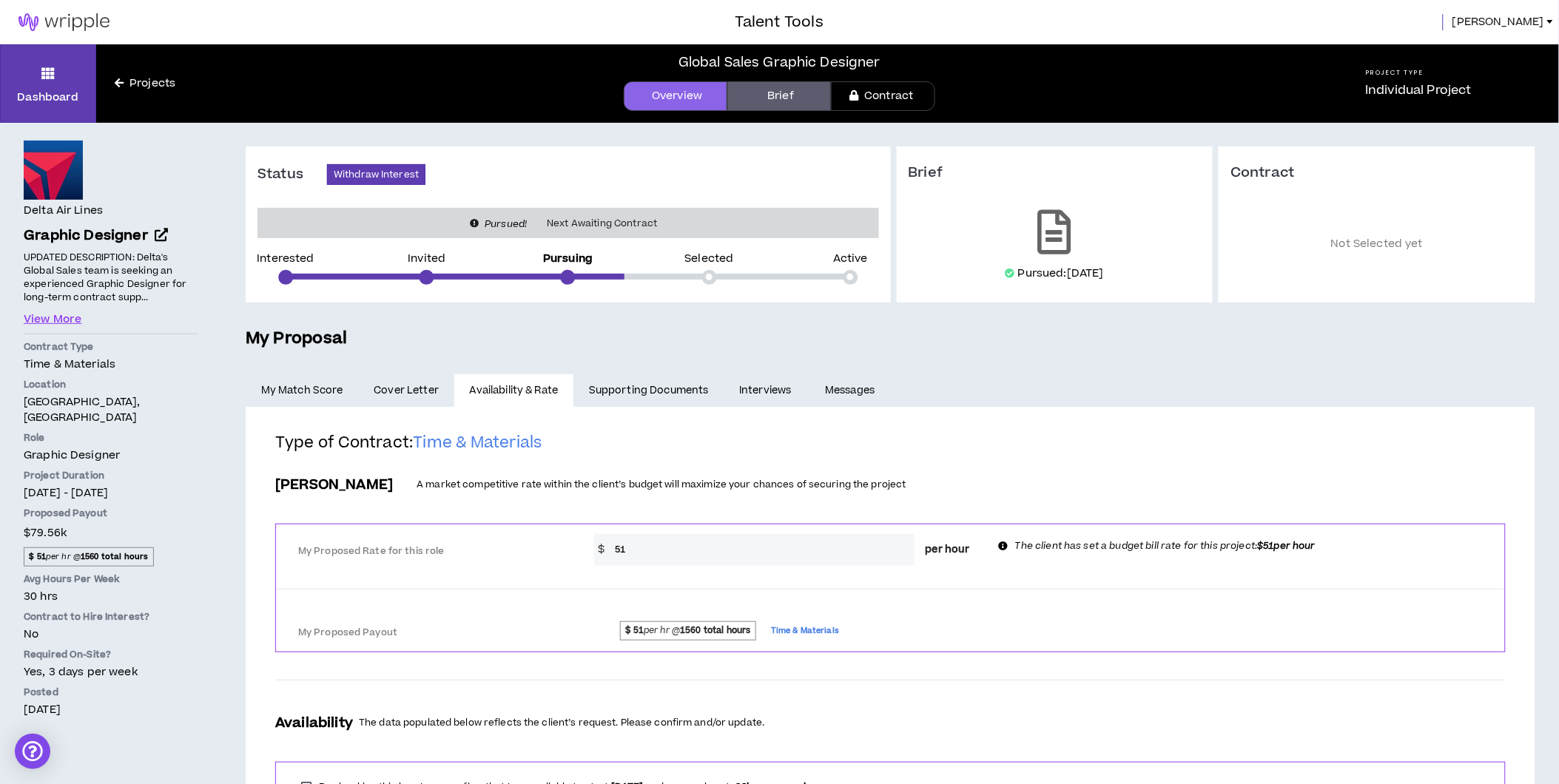
click at [1535, 23] on span "[PERSON_NAME]" at bounding box center [1498, 21] width 92 height 16
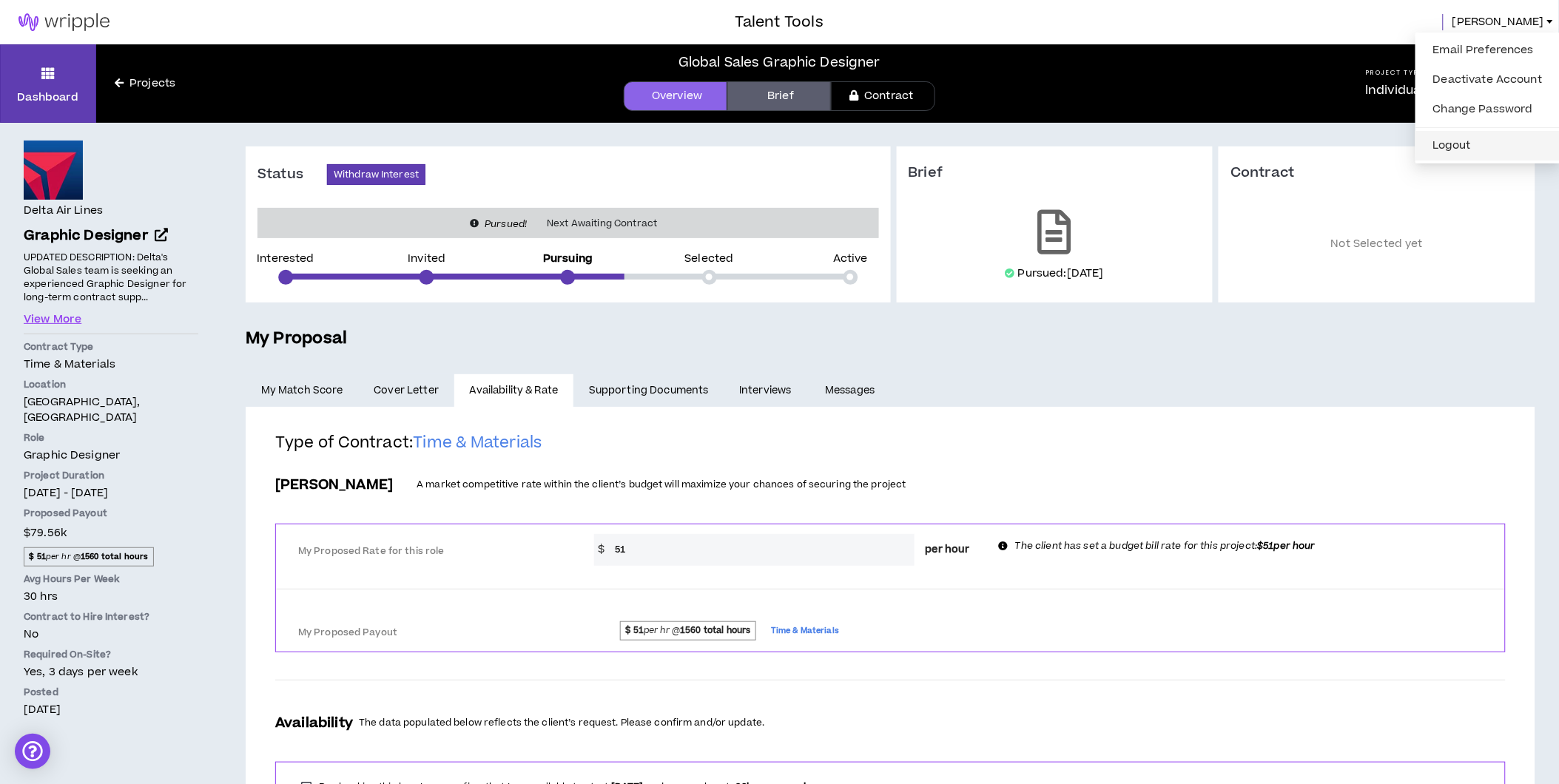
click at [1469, 146] on button "Logout" at bounding box center [1488, 146] width 127 height 22
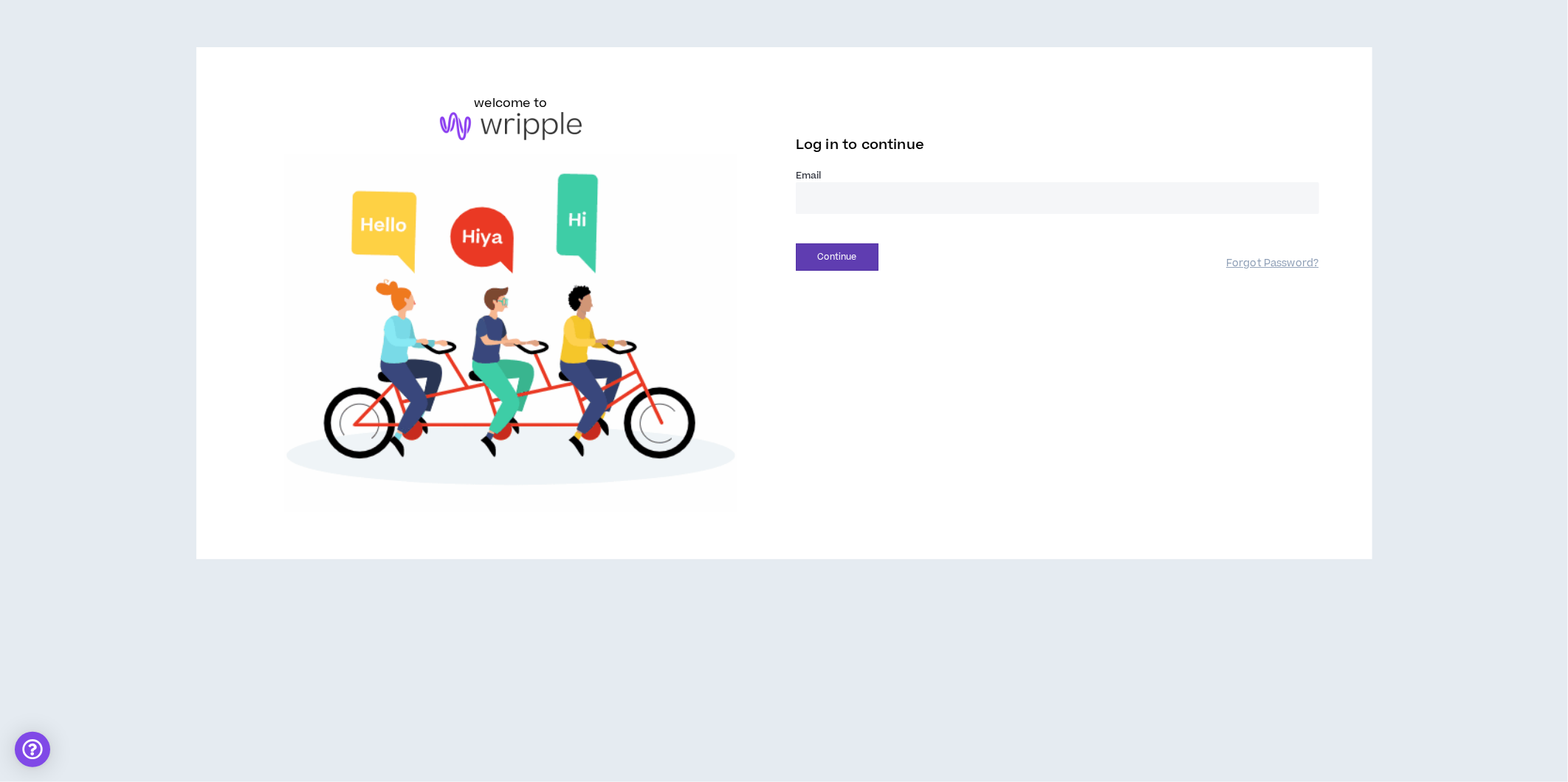
click at [850, 205] on input "email" at bounding box center [1057, 197] width 524 height 31
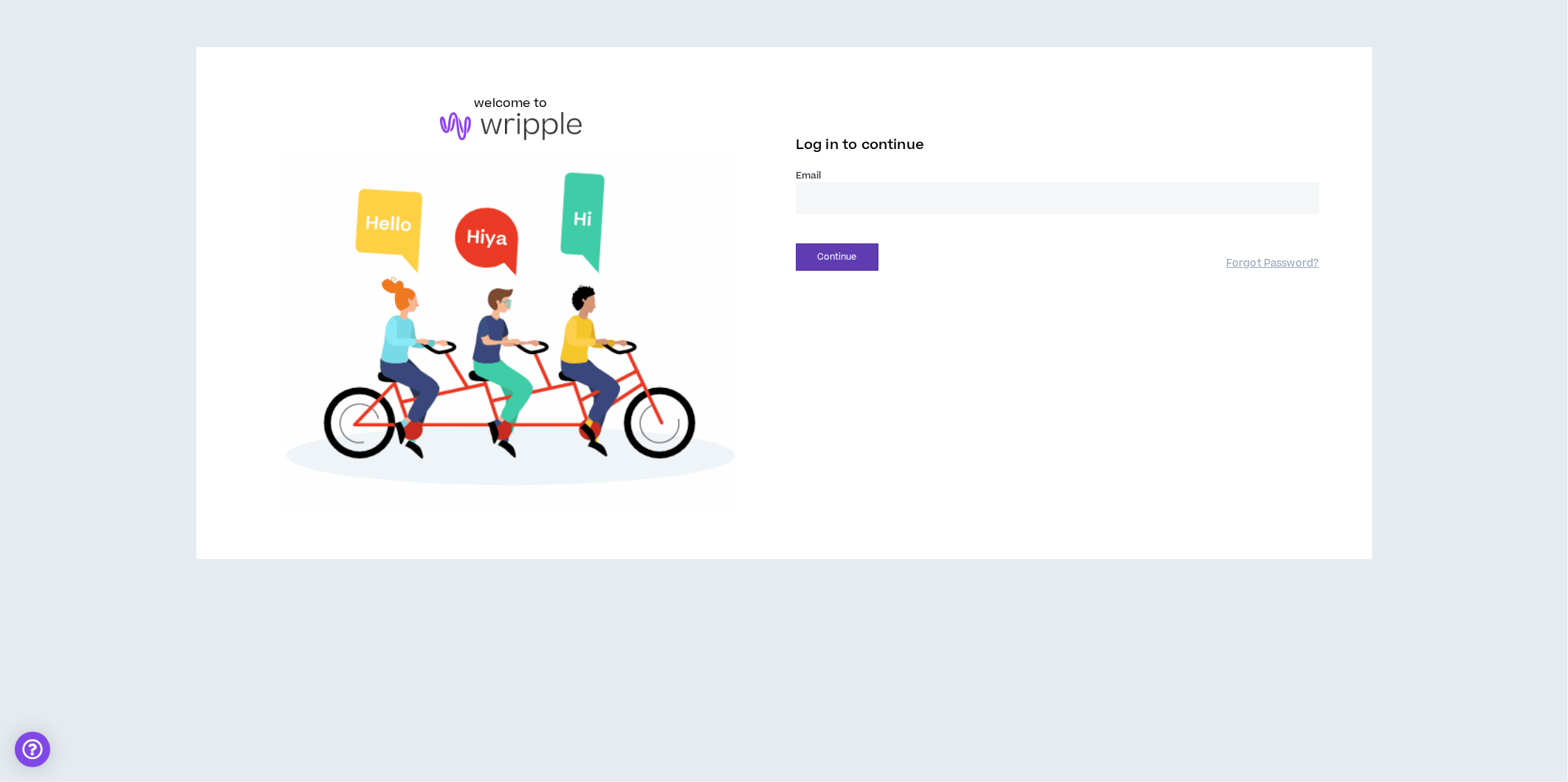
type input "**********"
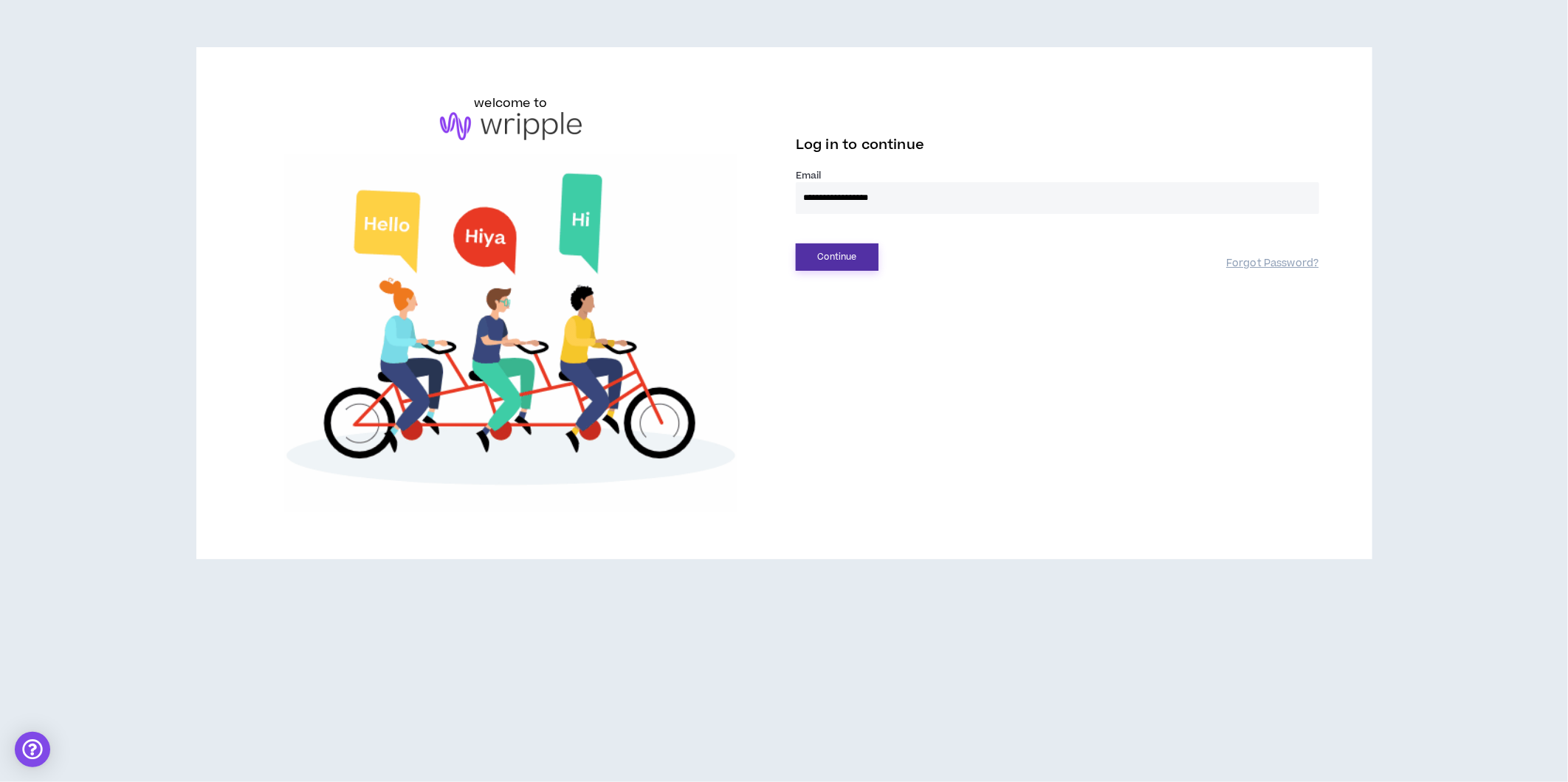
click at [827, 263] on button "Continue" at bounding box center [837, 257] width 83 height 27
click at [823, 331] on button "Login" at bounding box center [837, 324] width 83 height 27
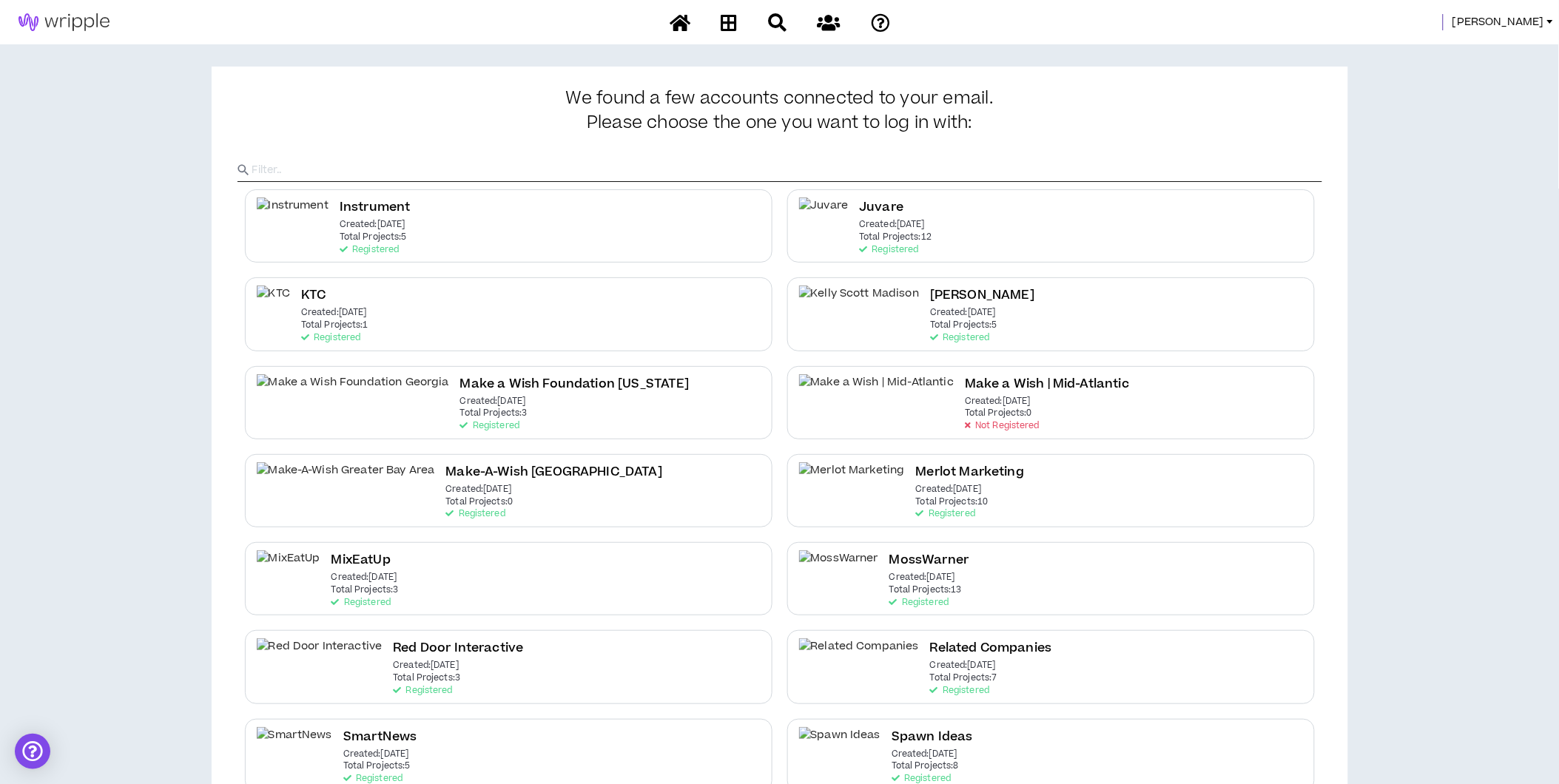
click at [1528, 25] on span "Morgan" at bounding box center [1498, 21] width 92 height 16
click at [1515, 47] on link "System Admin Portal" at bounding box center [1484, 50] width 134 height 22
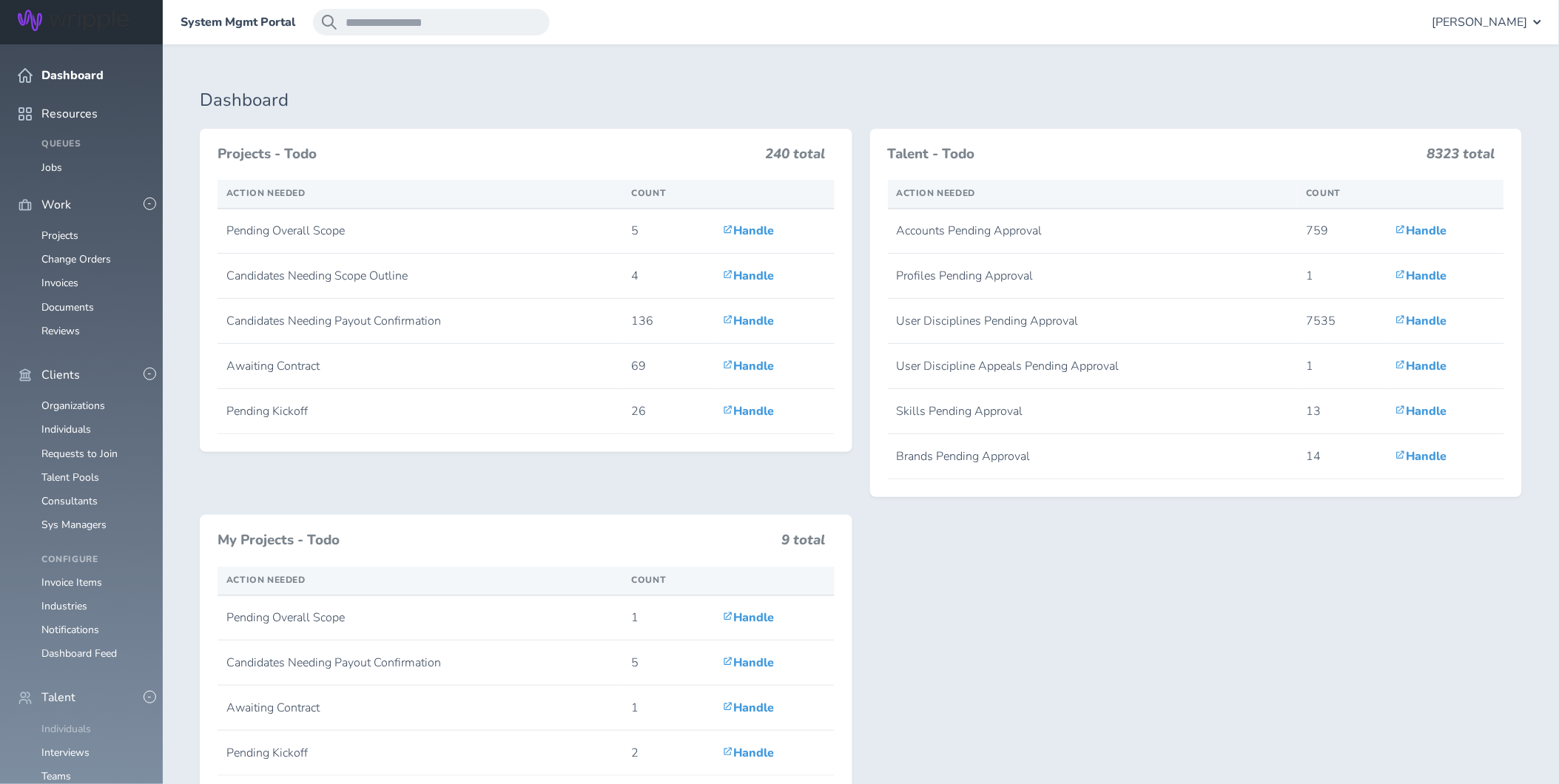
click at [73, 722] on link "Individuals" at bounding box center [67, 729] width 49 height 14
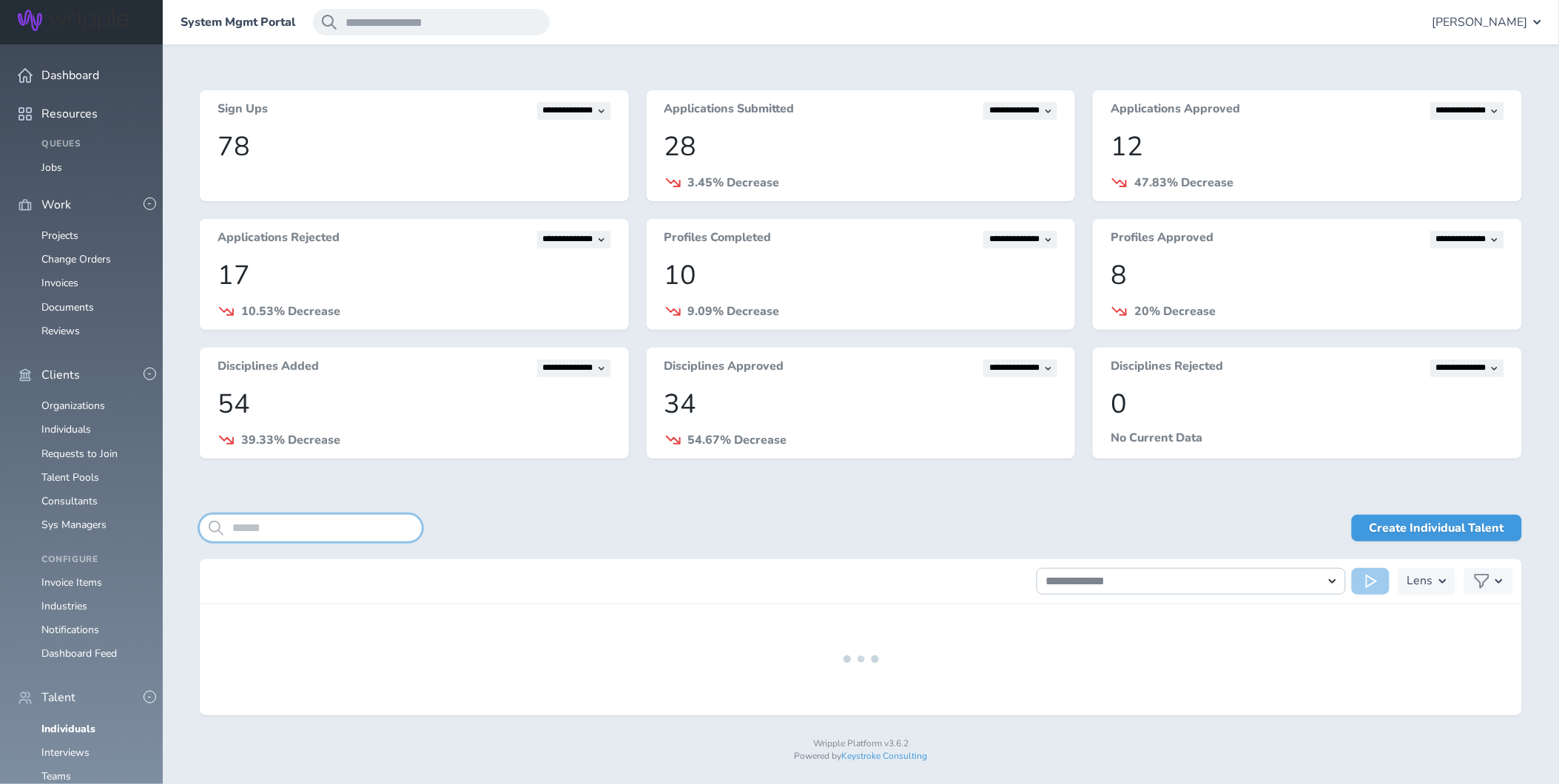
click at [316, 520] on input "search" at bounding box center [311, 528] width 222 height 26
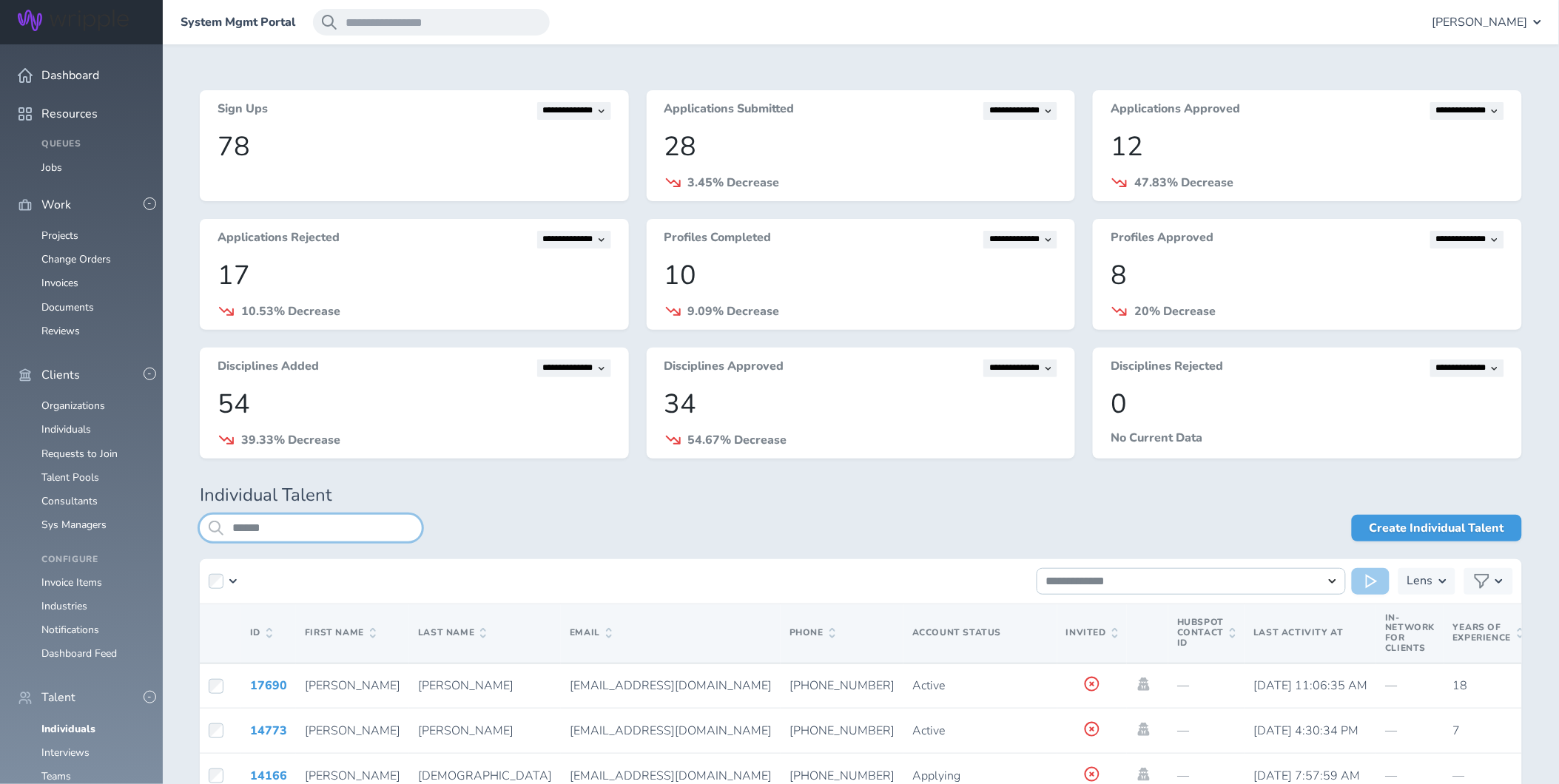
drag, startPoint x: 283, startPoint y: 534, endPoint x: 38, endPoint y: 529, distance: 245.1
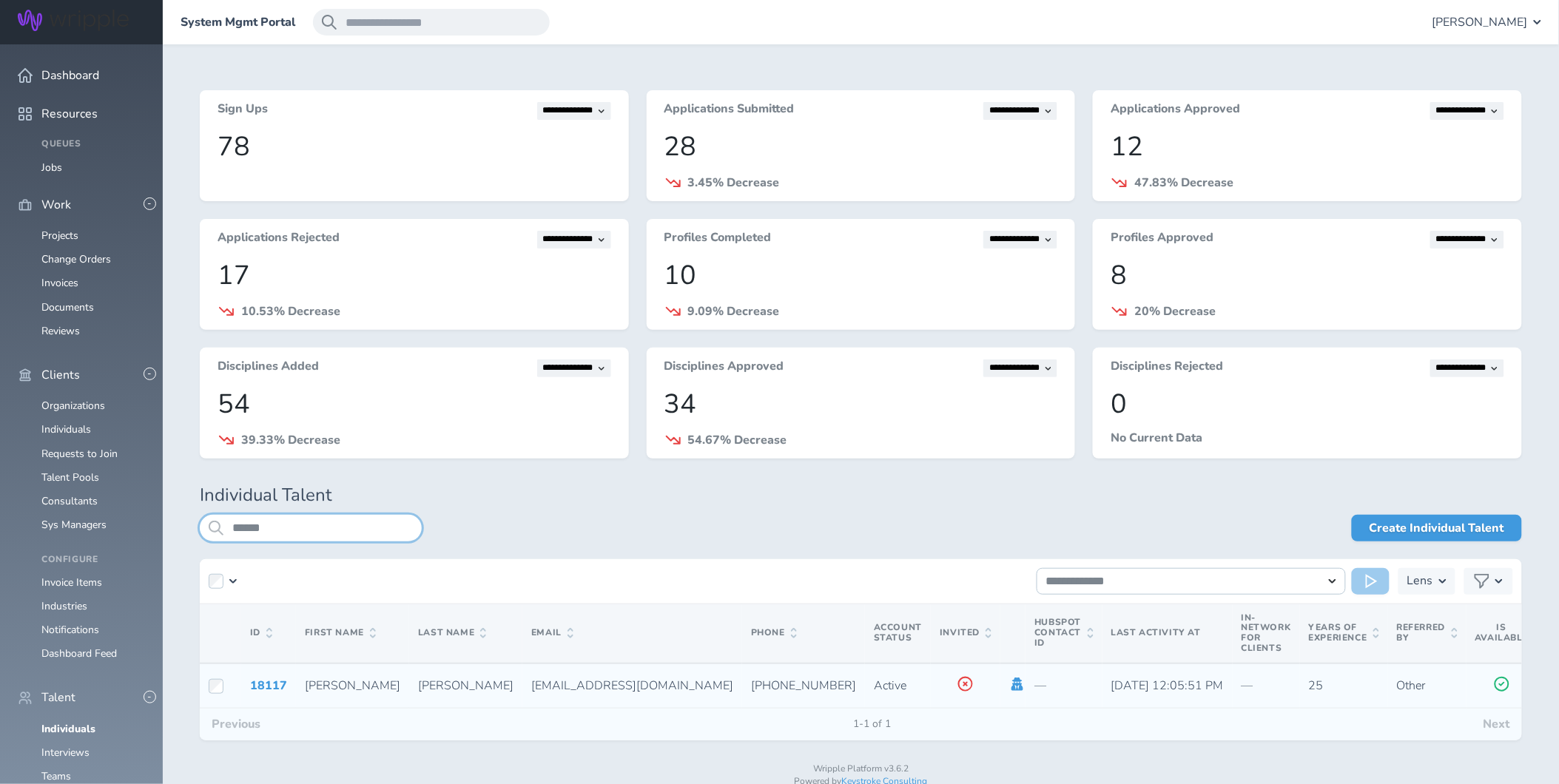
type input "******"
click at [1012, 683] on icon at bounding box center [1018, 684] width 12 height 14
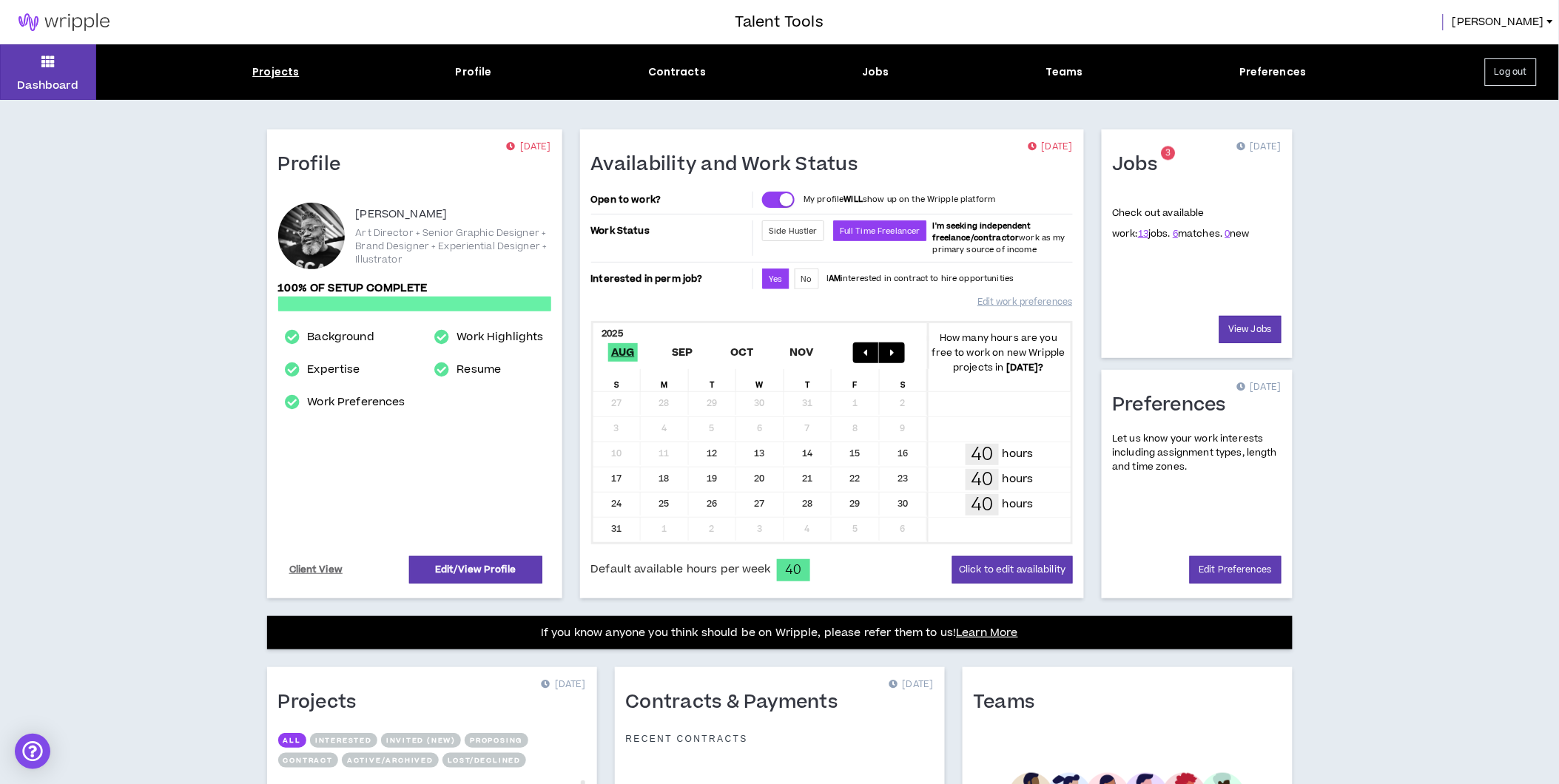
click at [282, 65] on div "Projects" at bounding box center [276, 72] width 47 height 15
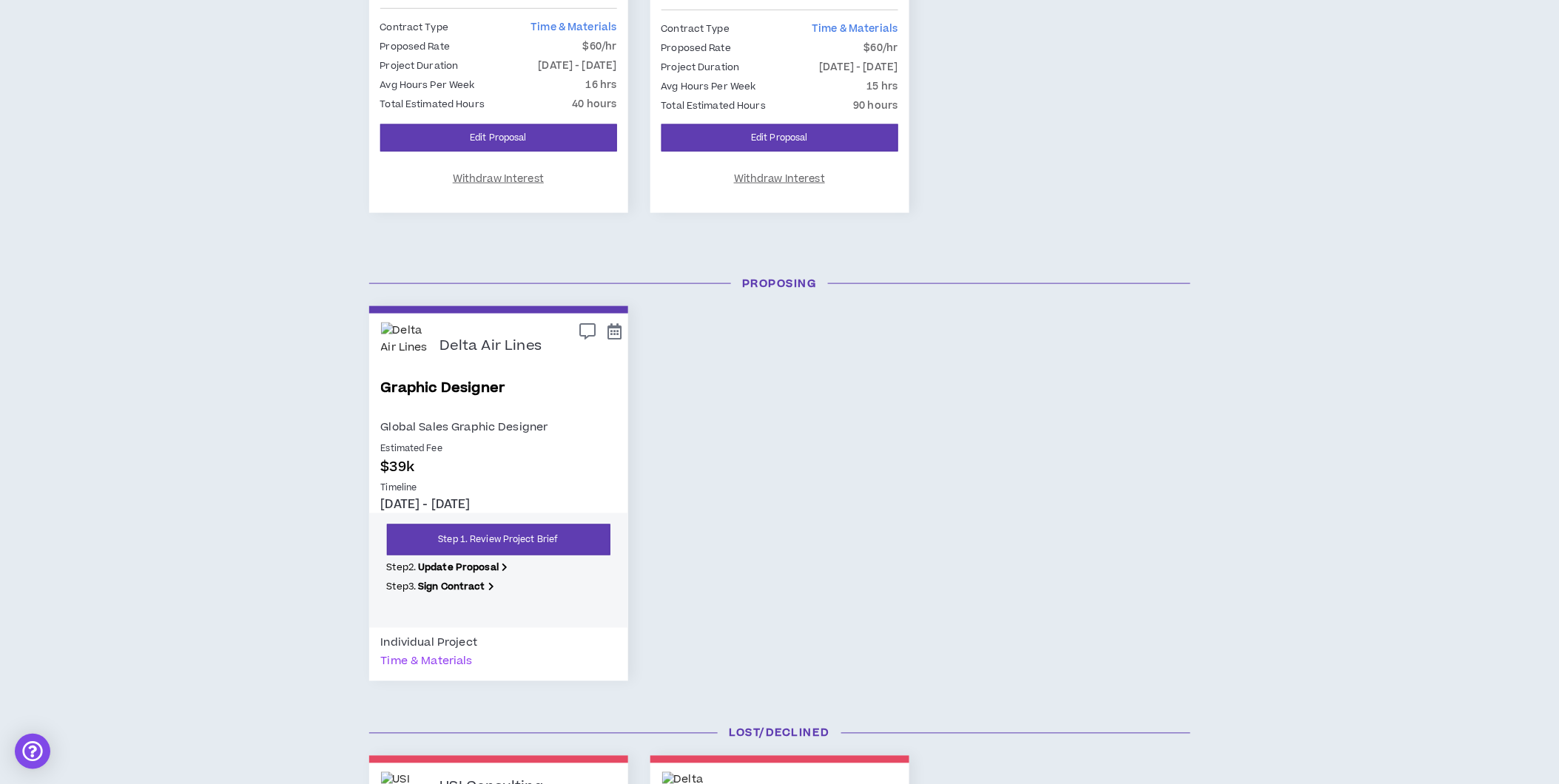
scroll to position [657, 0]
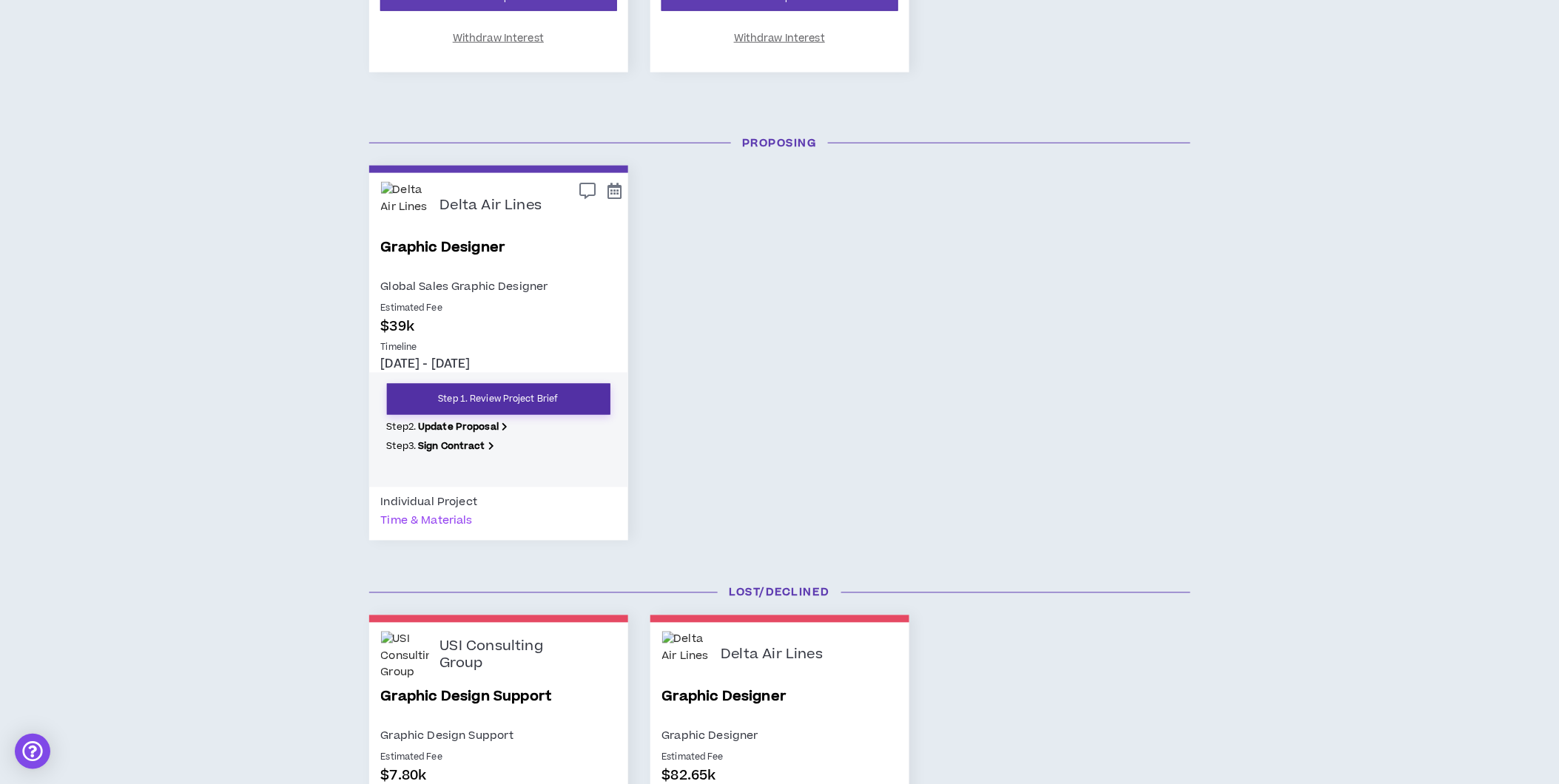
click at [478, 400] on link "Step 1. Review Project Brief" at bounding box center [499, 399] width 224 height 31
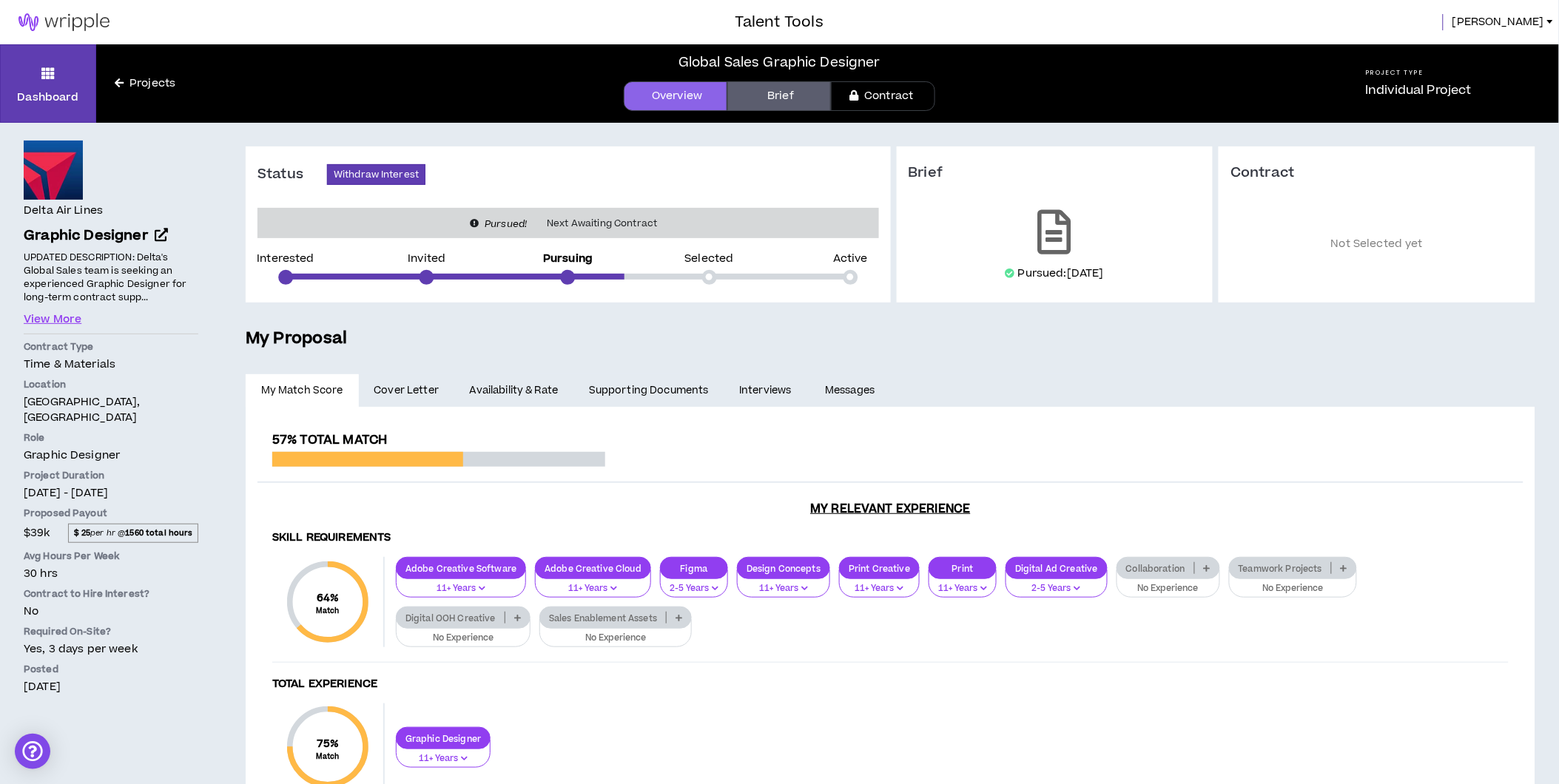
click at [544, 391] on link "Availability & Rate" at bounding box center [515, 391] width 119 height 32
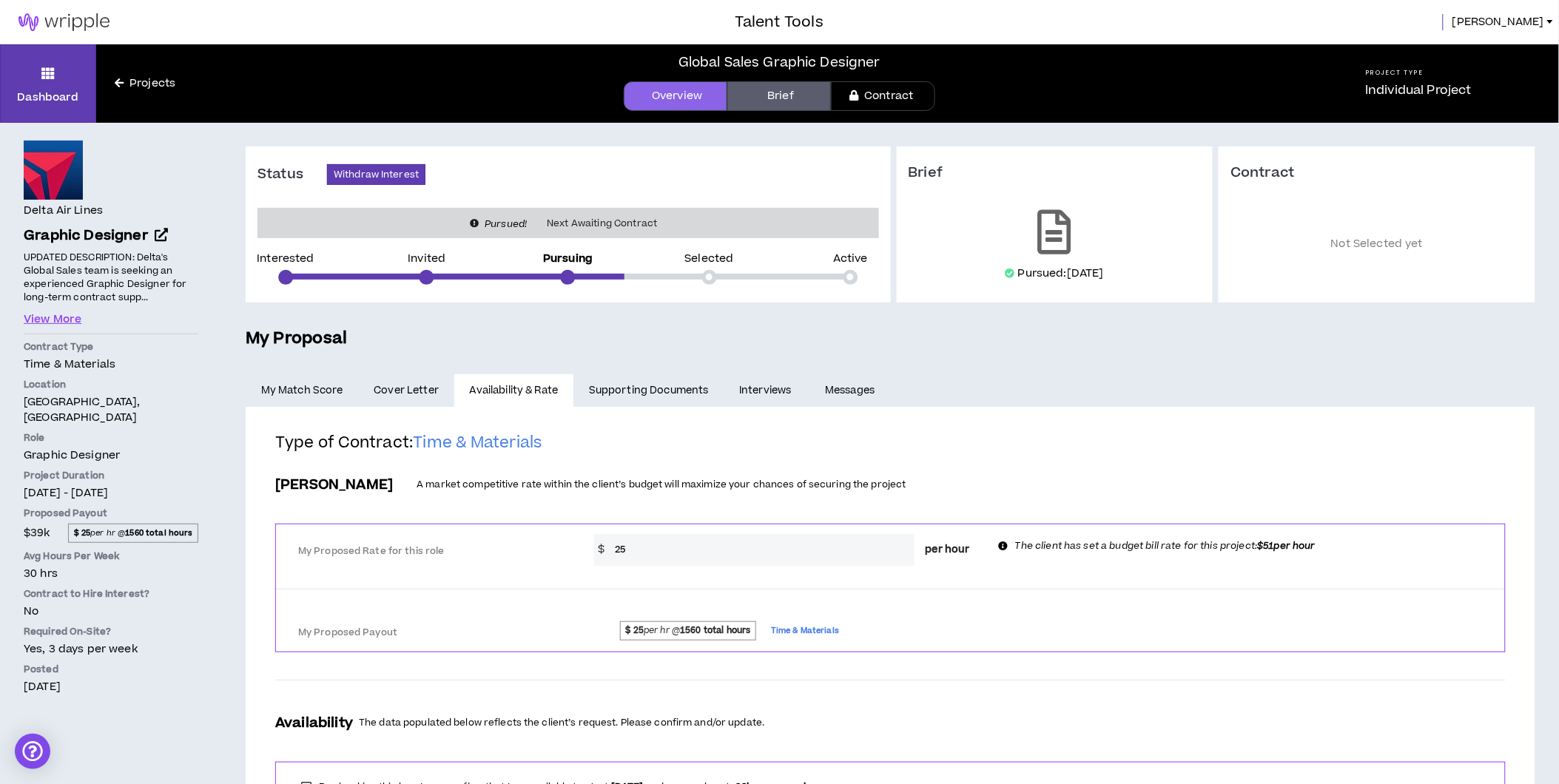
drag, startPoint x: 679, startPoint y: 544, endPoint x: 457, endPoint y: 536, distance: 222.1
click at [457, 536] on div "My Proposed Rate for this role * $ 25 per hour The client has set a budget bill…" at bounding box center [890, 549] width 1230 height 36
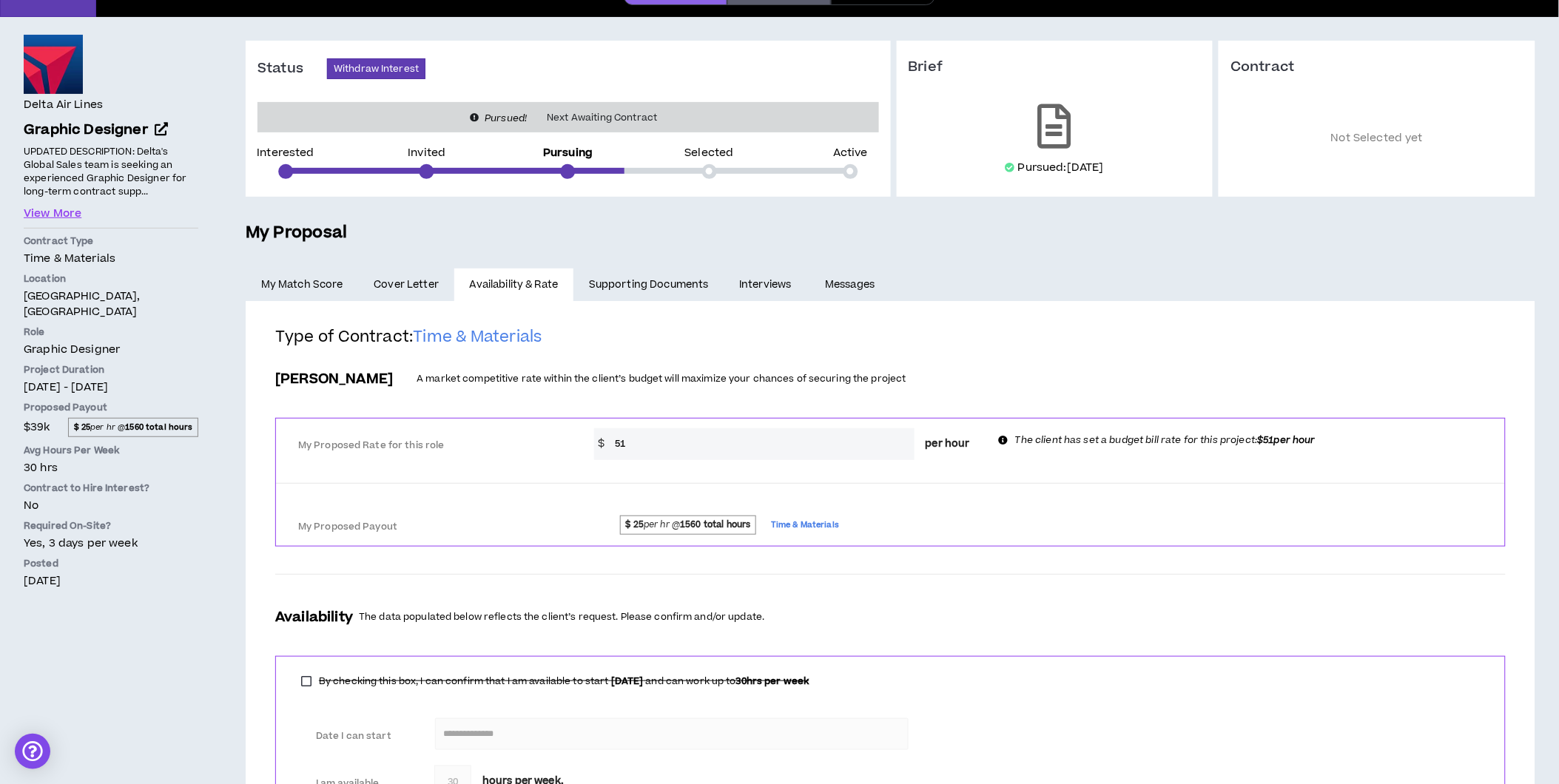
scroll to position [232, 0]
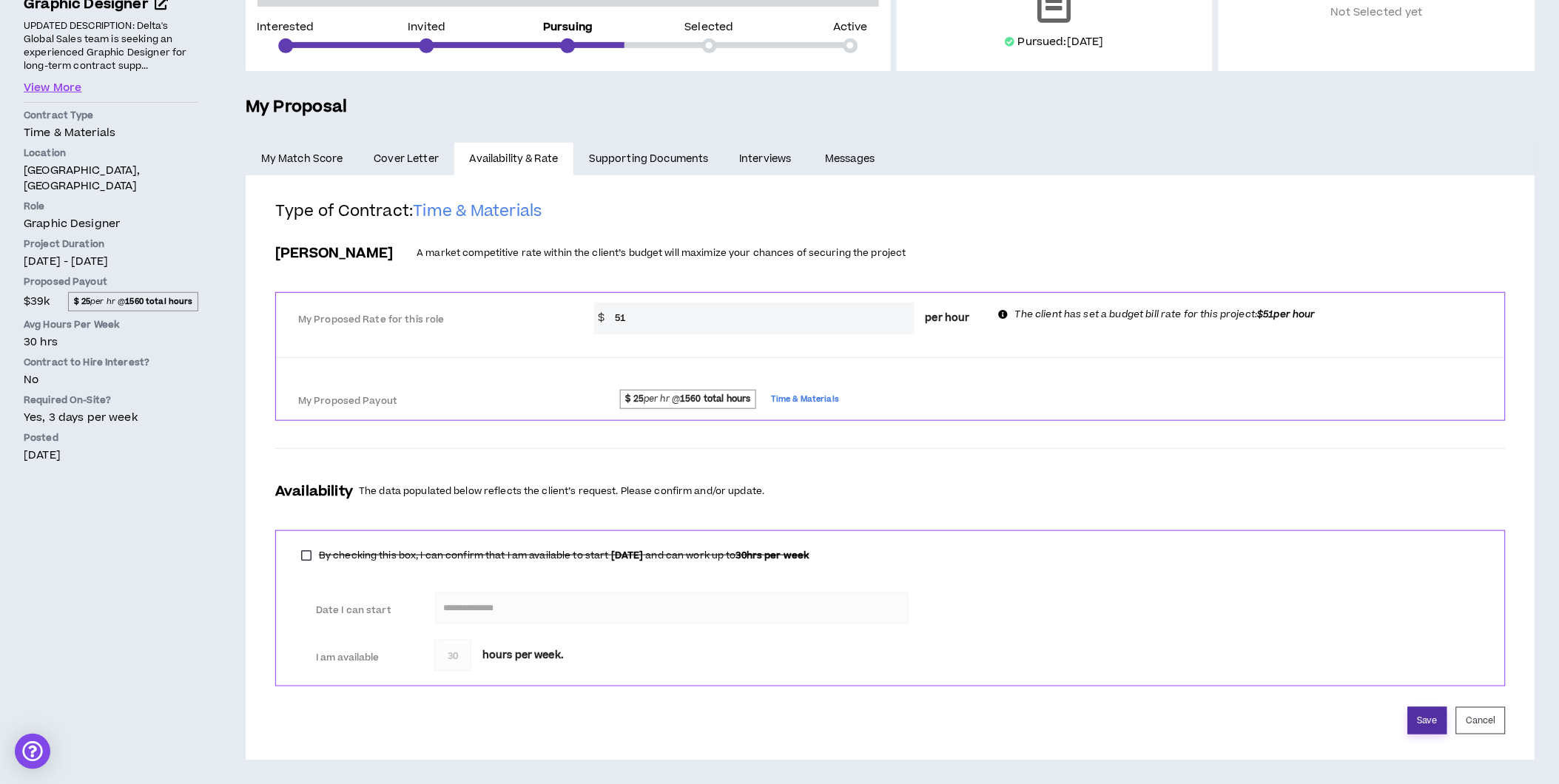
type input "51"
click at [1431, 717] on button "Save" at bounding box center [1428, 721] width 39 height 27
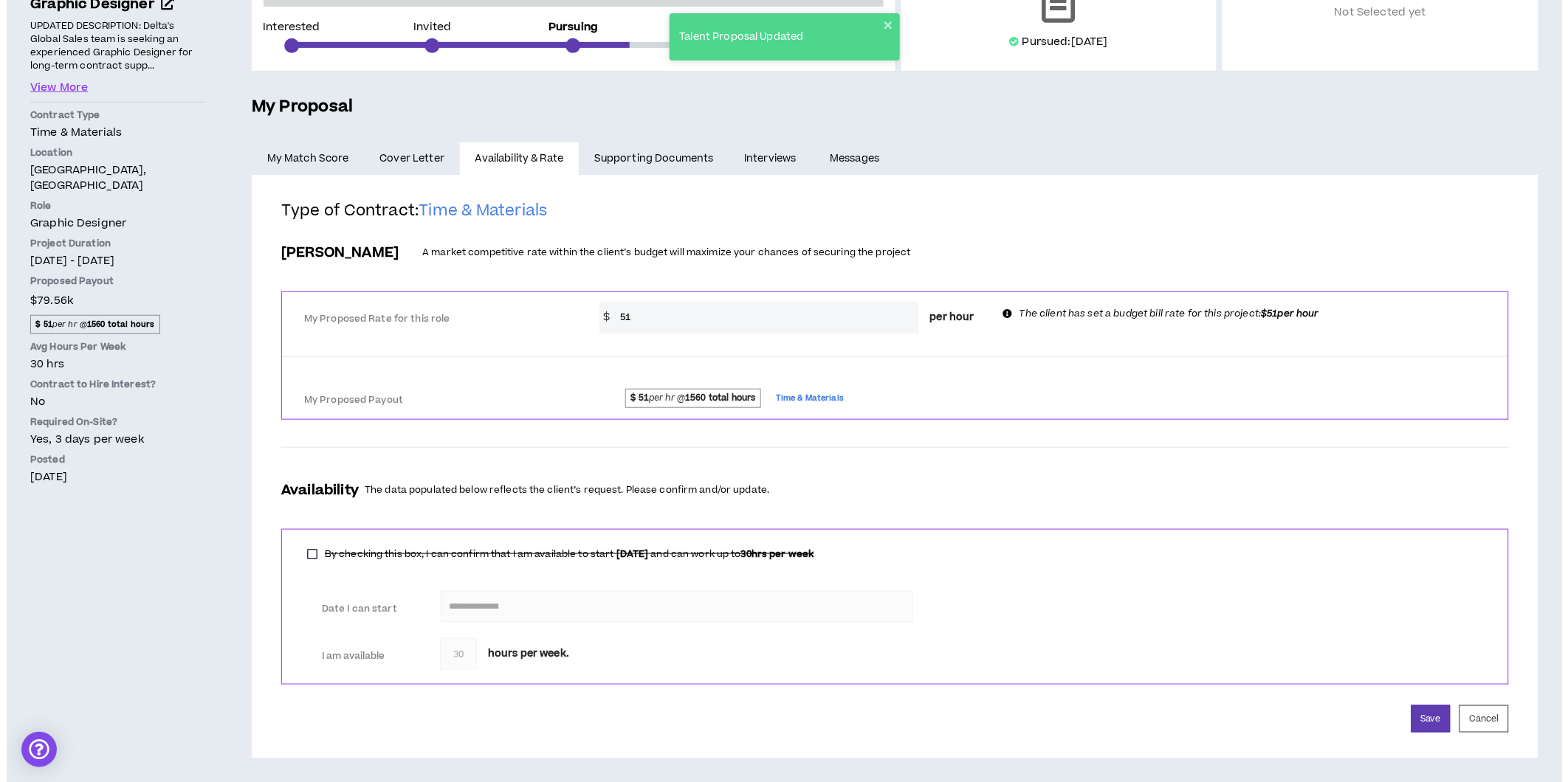
scroll to position [0, 0]
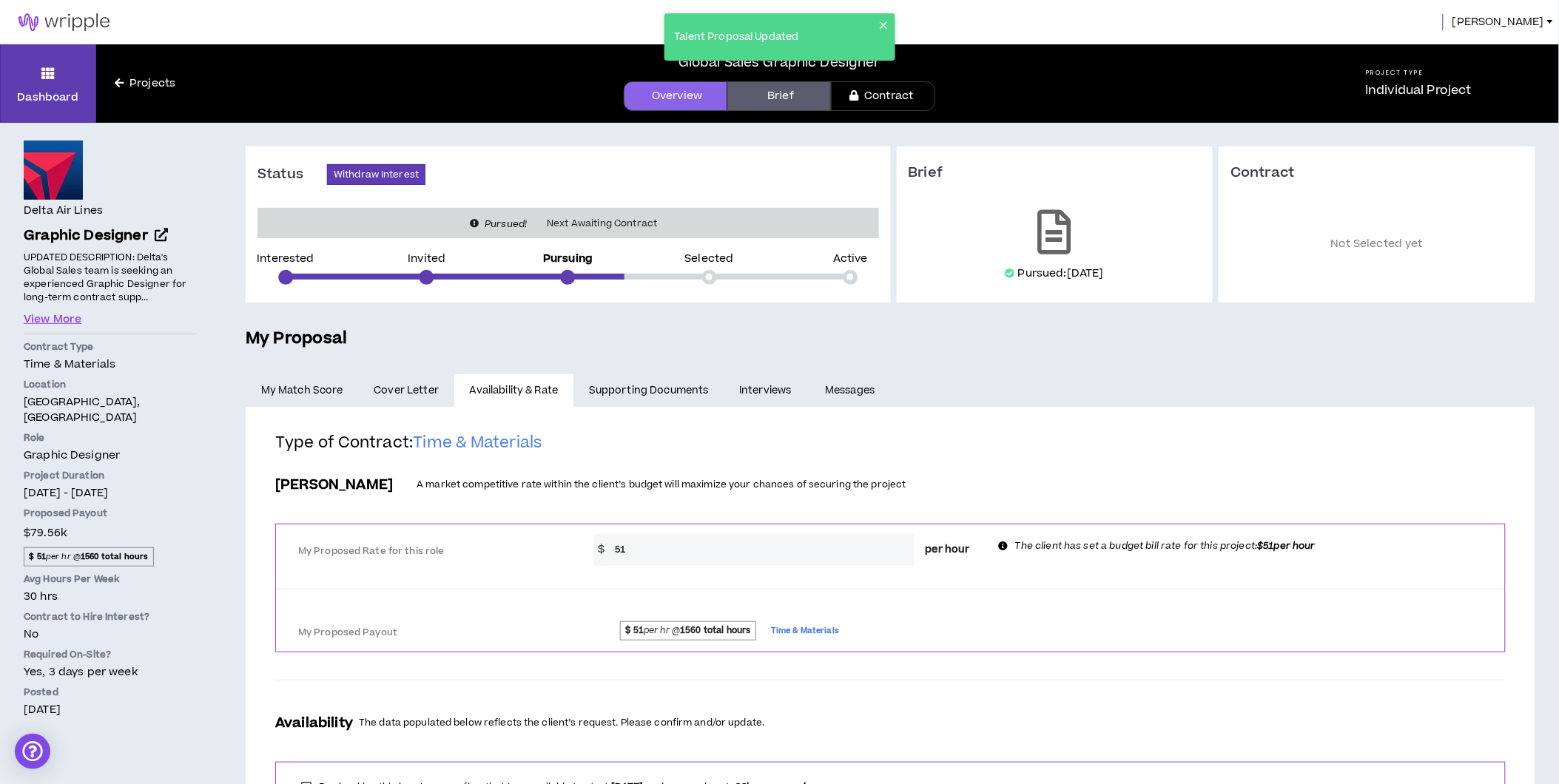
click at [1540, 18] on span "[PERSON_NAME]" at bounding box center [1498, 21] width 92 height 16
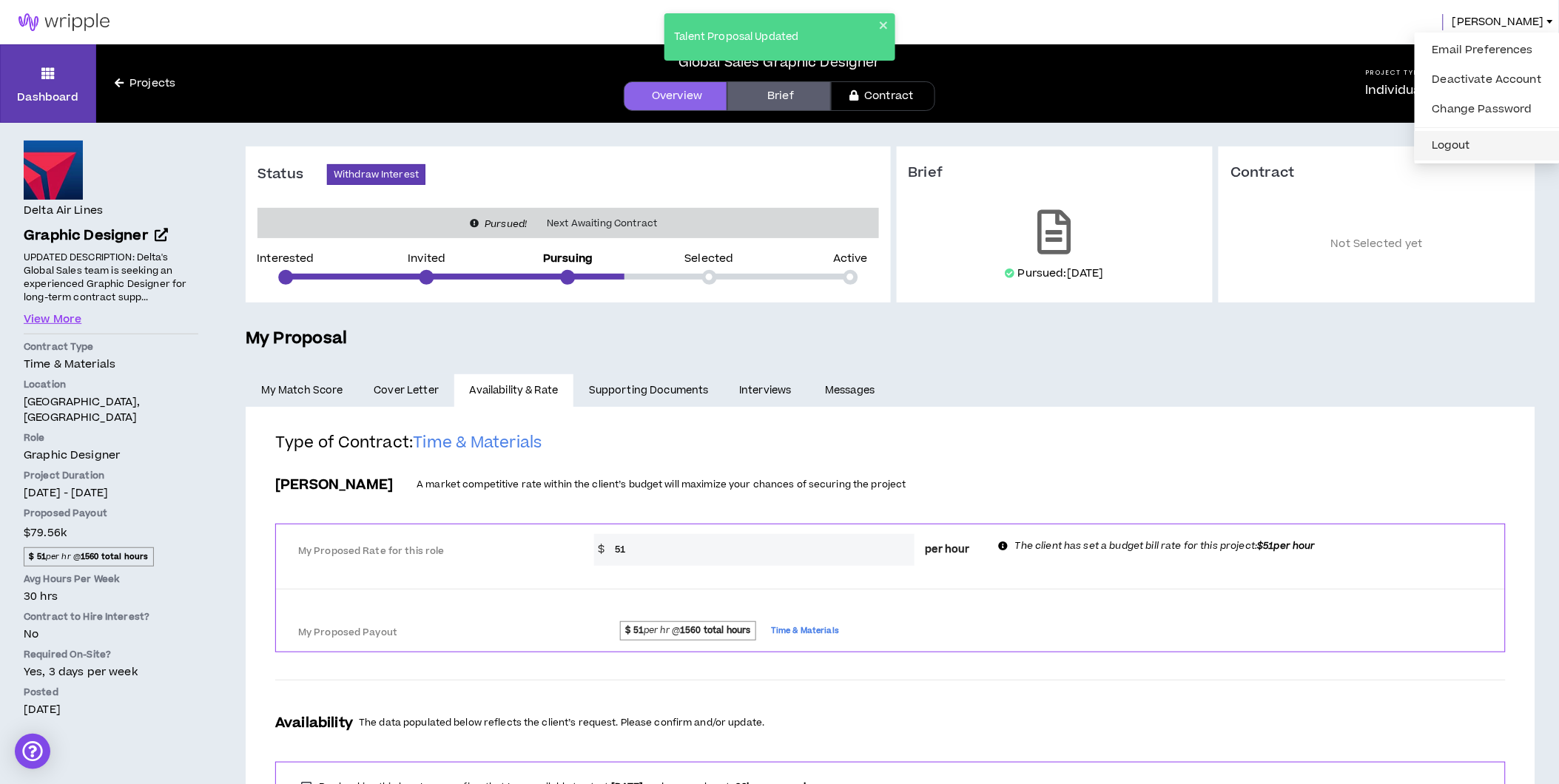
click at [1454, 150] on button "Logout" at bounding box center [1487, 146] width 127 height 22
